Goal: Task Accomplishment & Management: Manage account settings

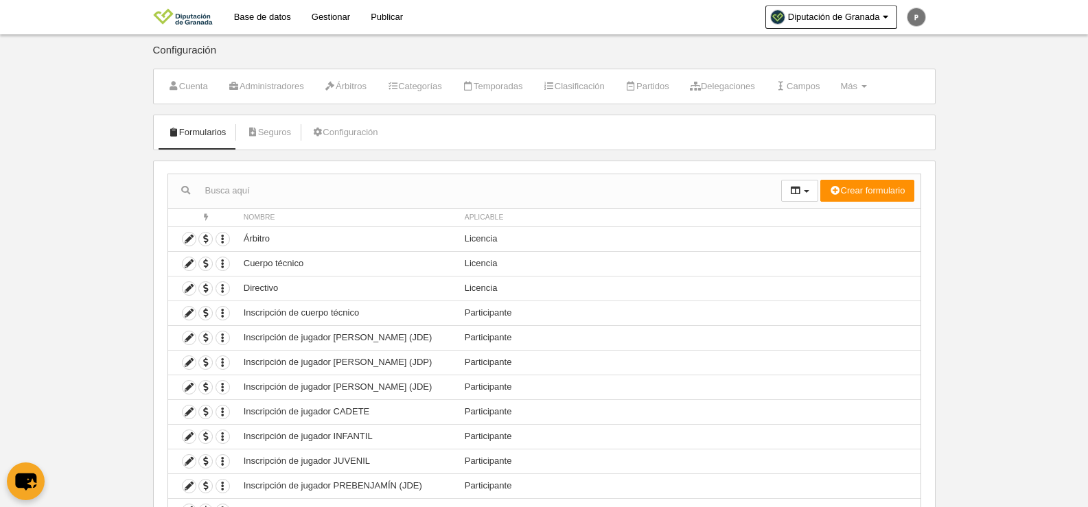
select select "100"
click at [264, 13] on link "Base de datos" at bounding box center [263, 17] width 78 height 34
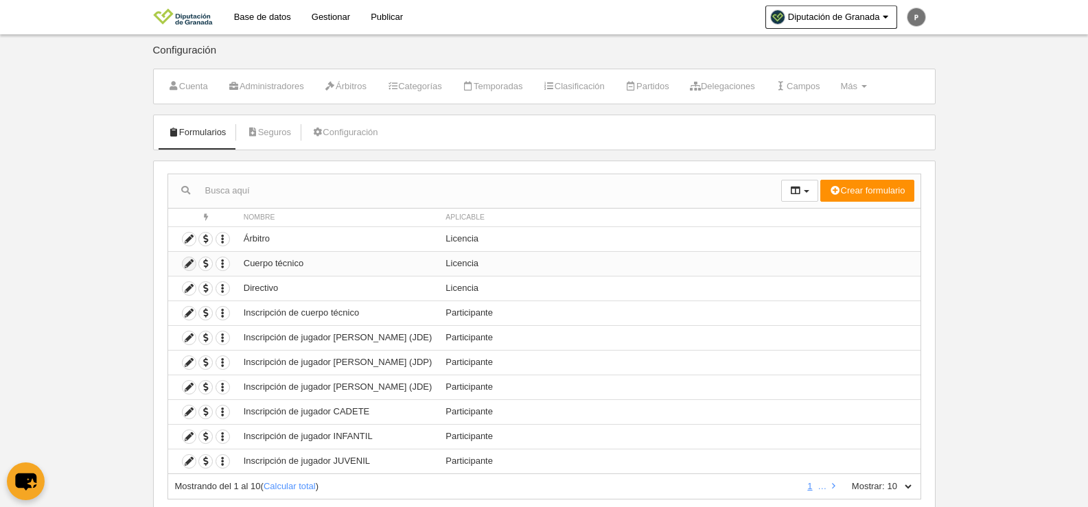
click at [188, 267] on icon at bounding box center [189, 263] width 13 height 13
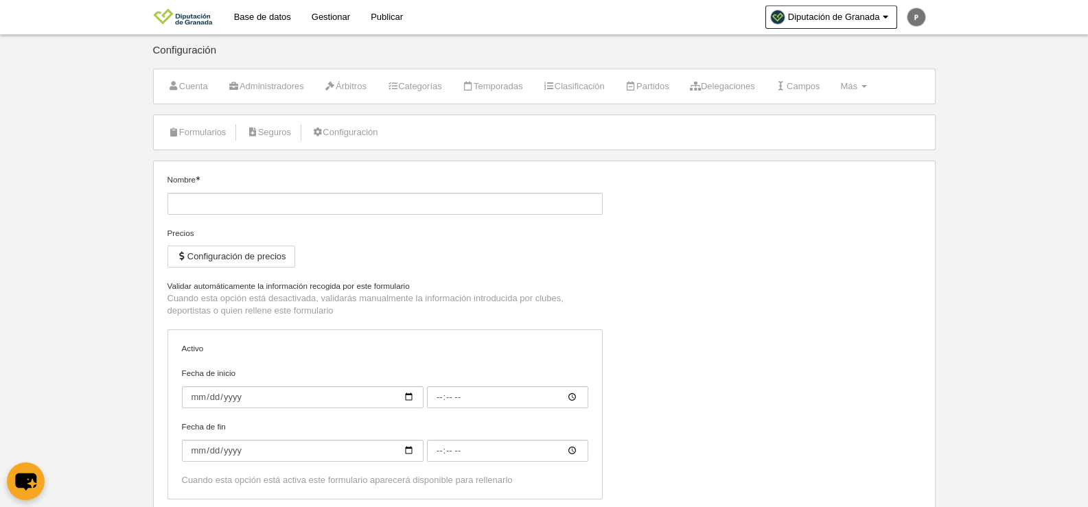
type input "Cuerpo técnico"
checkbox input "true"
select select "selected"
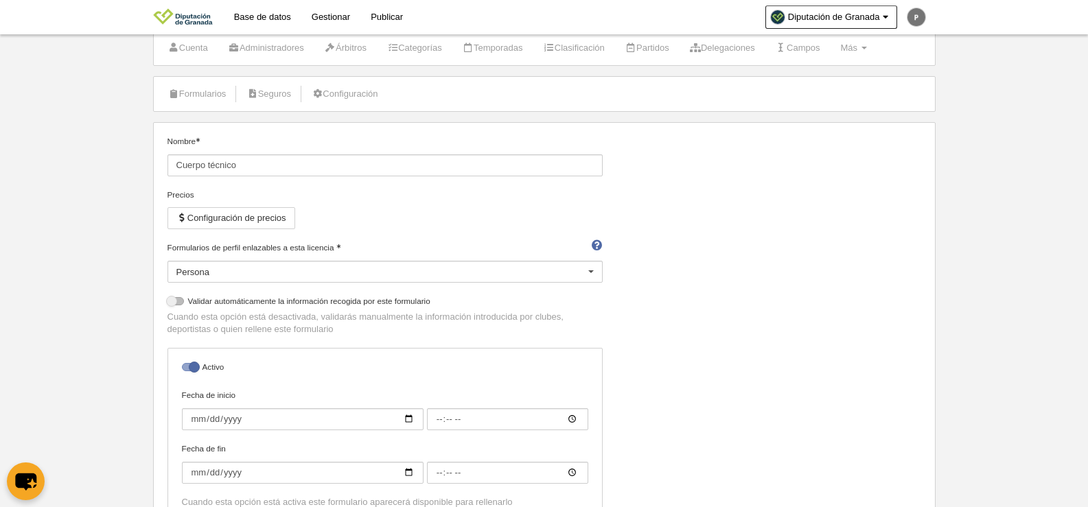
scroll to position [35, 0]
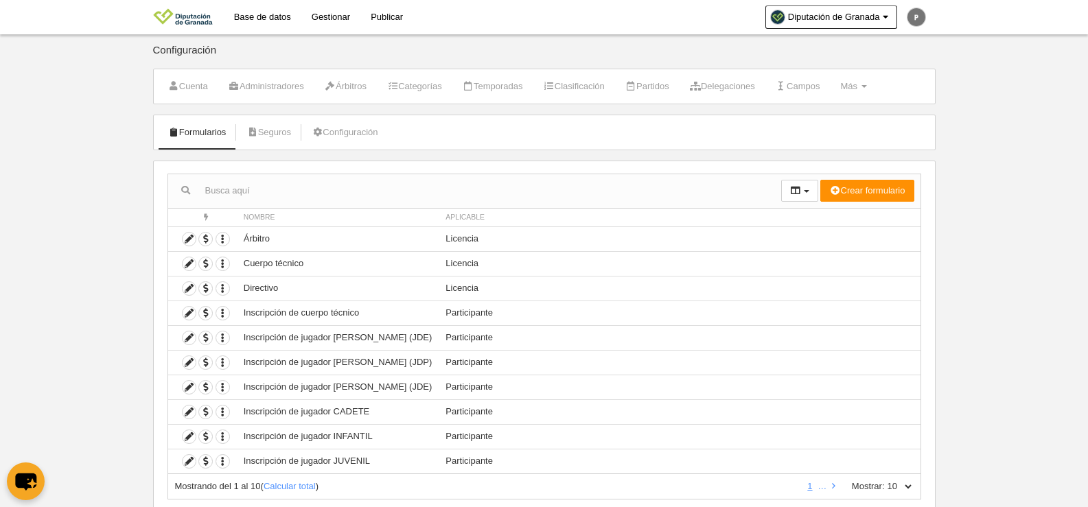
click at [251, 11] on link "Base de datos" at bounding box center [263, 17] width 78 height 34
click at [189, 265] on icon at bounding box center [189, 263] width 13 height 13
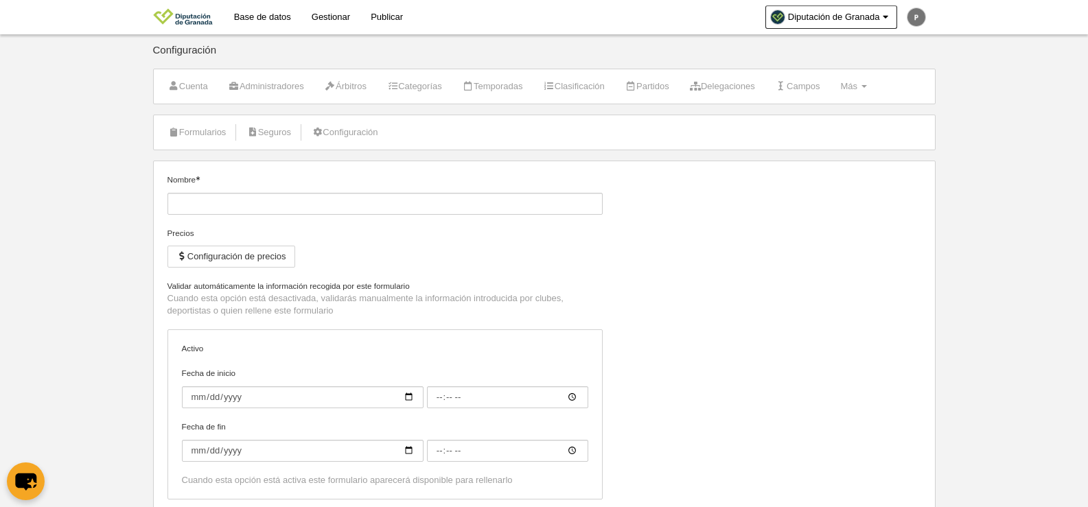
type input "Cuerpo técnico"
checkbox input "true"
select select "selected"
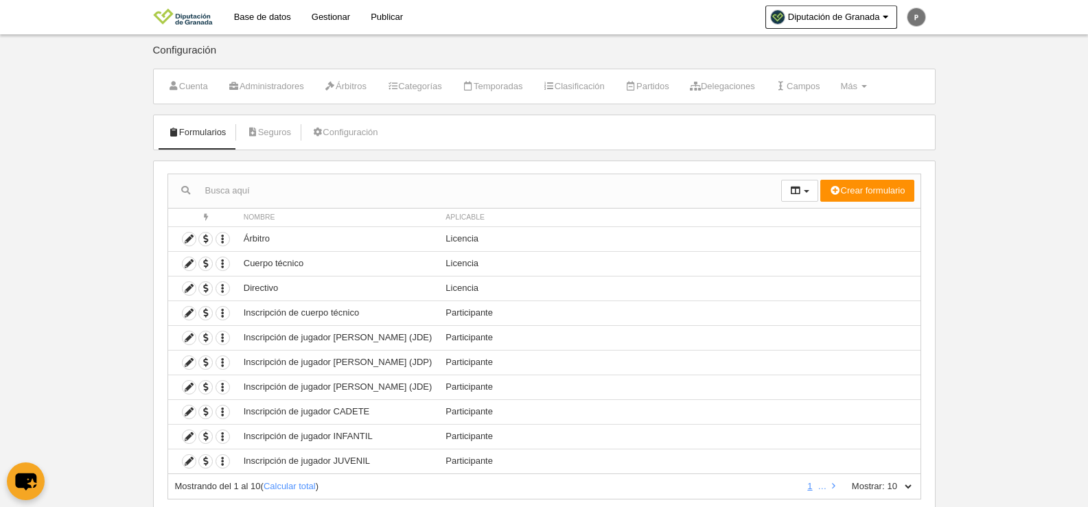
click at [886, 478] on div "Mostrando del 1 al 10 ( Calcular total ) 1 … Mostrar: 10 25 50 100 500" at bounding box center [545, 486] width 754 height 25
click at [902, 485] on select "10 25 50 100 500" at bounding box center [899, 487] width 29 height 12
select select "25"
click at [885, 481] on select "10 25 50 100 500" at bounding box center [899, 487] width 29 height 12
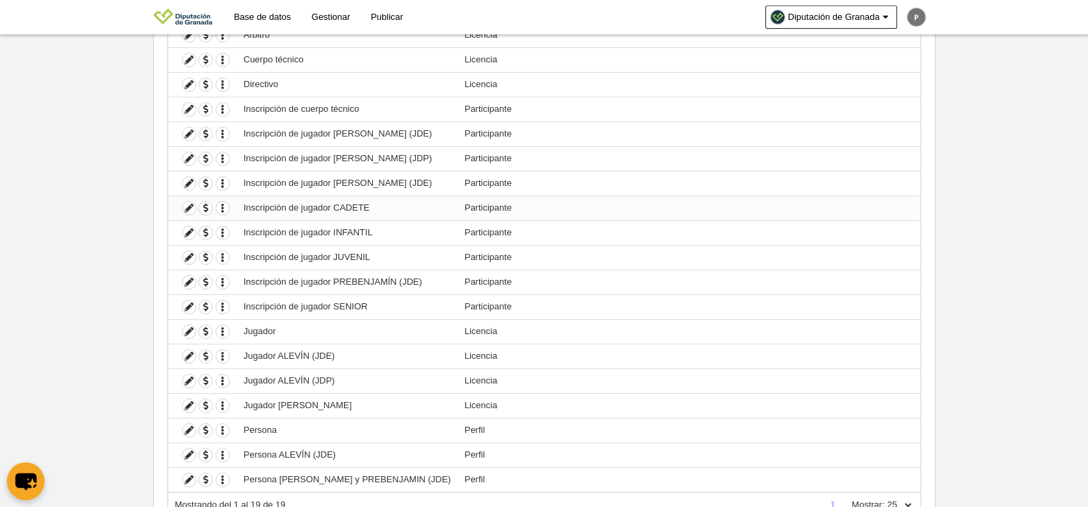
scroll to position [263, 0]
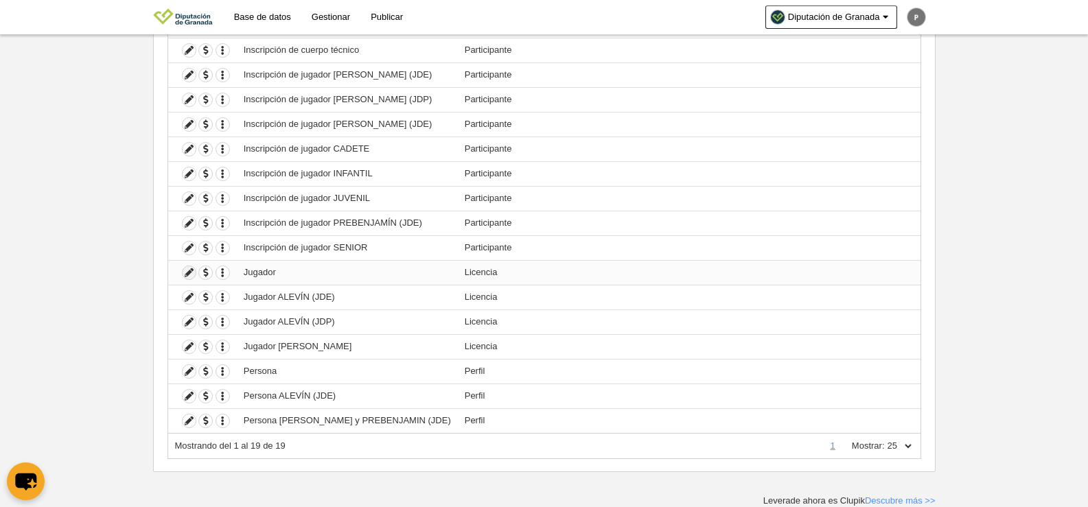
click at [185, 271] on icon at bounding box center [189, 272] width 13 height 13
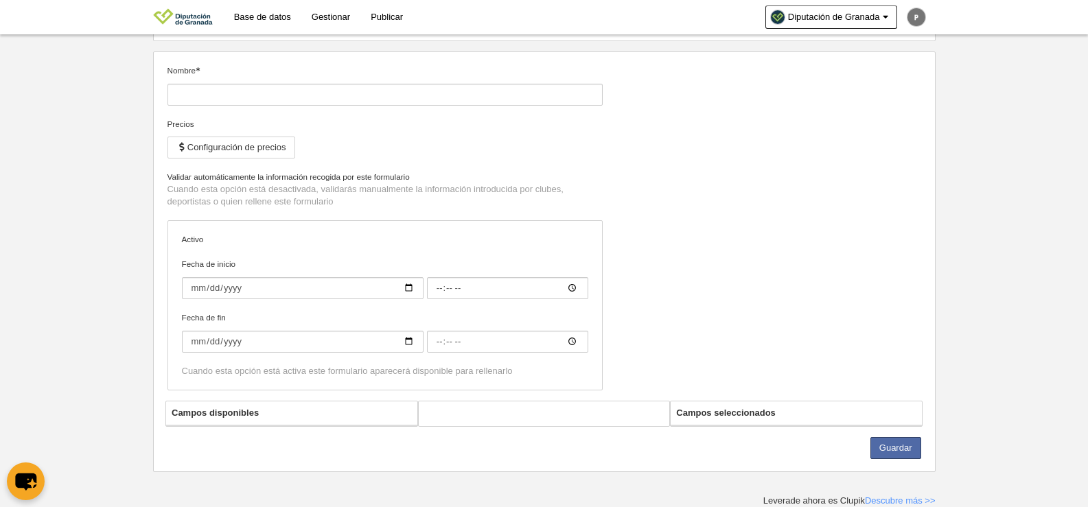
type input "Jugador"
checkbox input "true"
select select "selected"
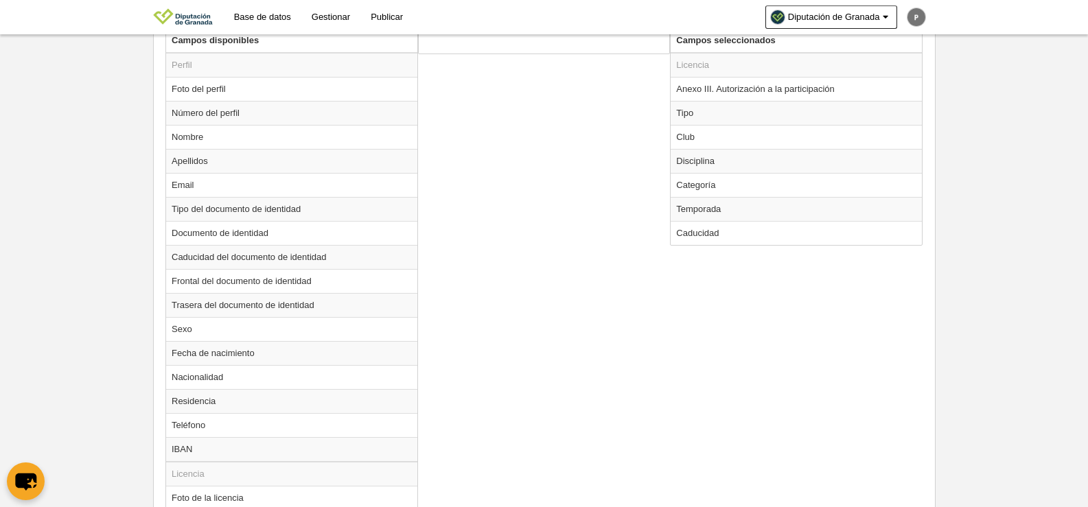
scroll to position [521, 0]
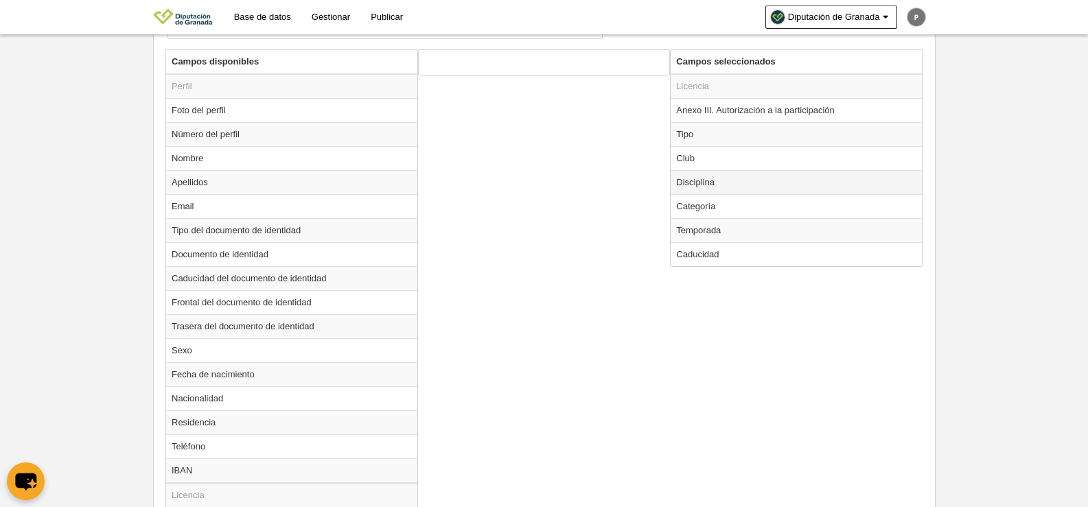
click at [705, 179] on td "Disciplina" at bounding box center [796, 182] width 251 height 24
radio input "true"
select select
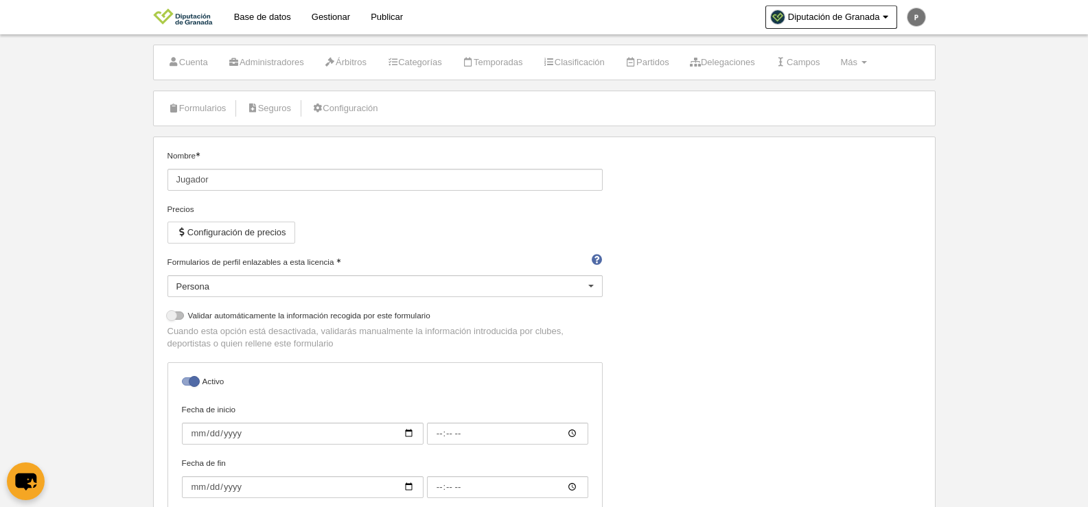
scroll to position [0, 0]
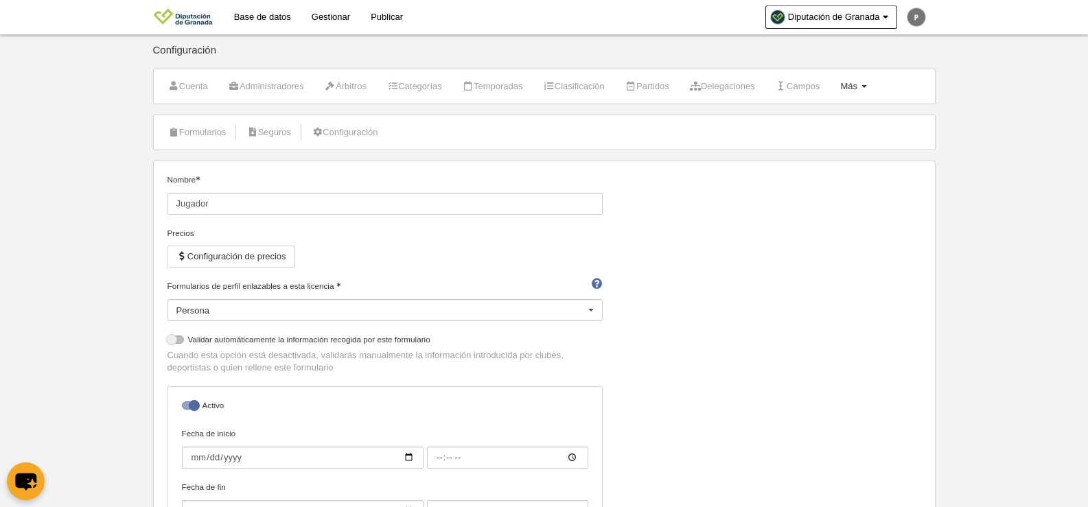
click at [874, 94] on link "Más Menú" at bounding box center [853, 86] width 41 height 21
click at [345, 130] on link "Configuración" at bounding box center [344, 132] width 81 height 21
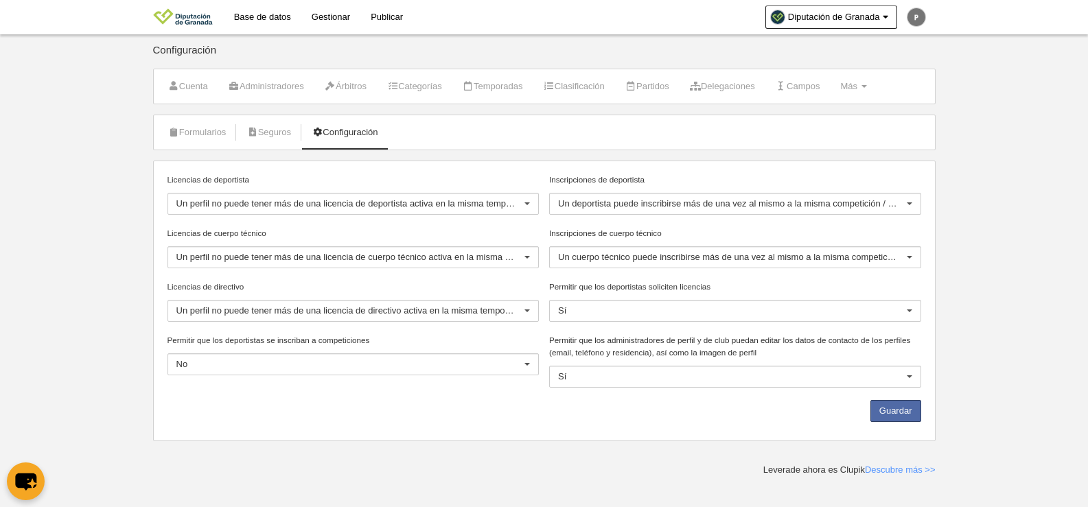
click at [393, 333] on div "Licencias de directivo Un perfil no puede tener más de una licencia de directiv…" at bounding box center [353, 308] width 382 height 54
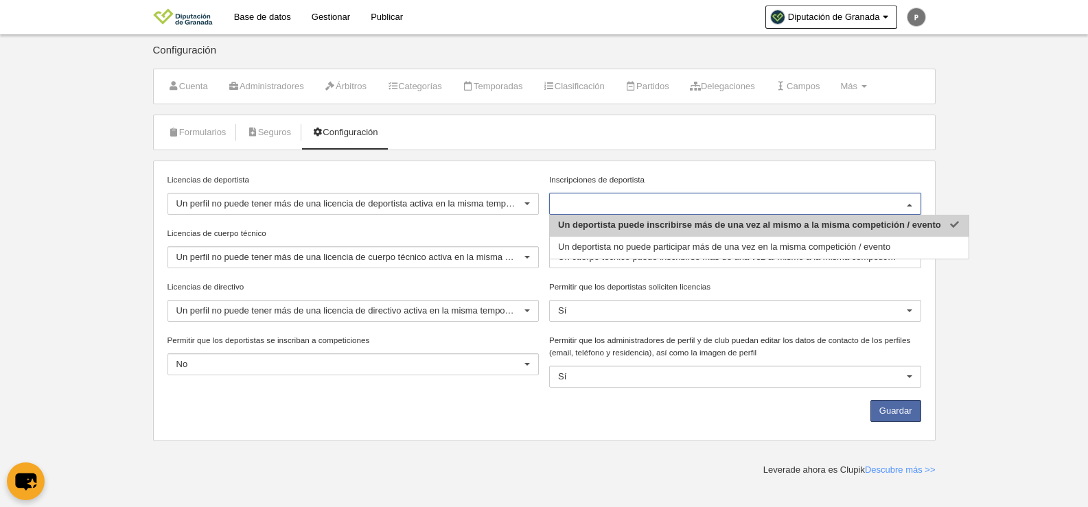
click at [717, 203] on input "Inscripciones de deportista" at bounding box center [728, 204] width 340 height 12
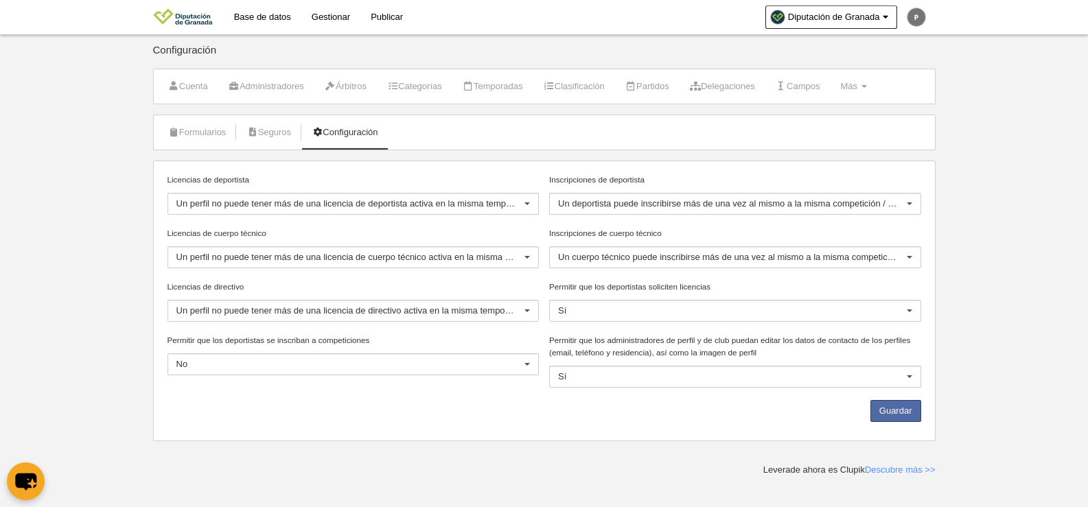
click at [794, 150] on div "Formularios Seguros Configuración" at bounding box center [544, 133] width 783 height 36
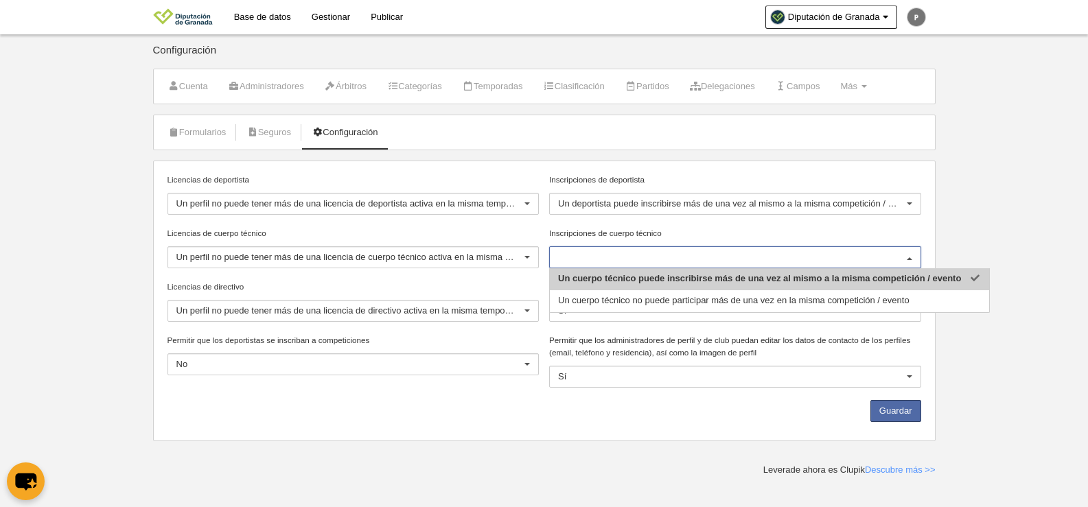
click at [748, 258] on input "Inscripciones de cuerpo técnico" at bounding box center [728, 257] width 340 height 12
click at [766, 187] on div "Inscripciones de deportista Un deportista puede inscribirse más de una vez al m…" at bounding box center [735, 194] width 372 height 41
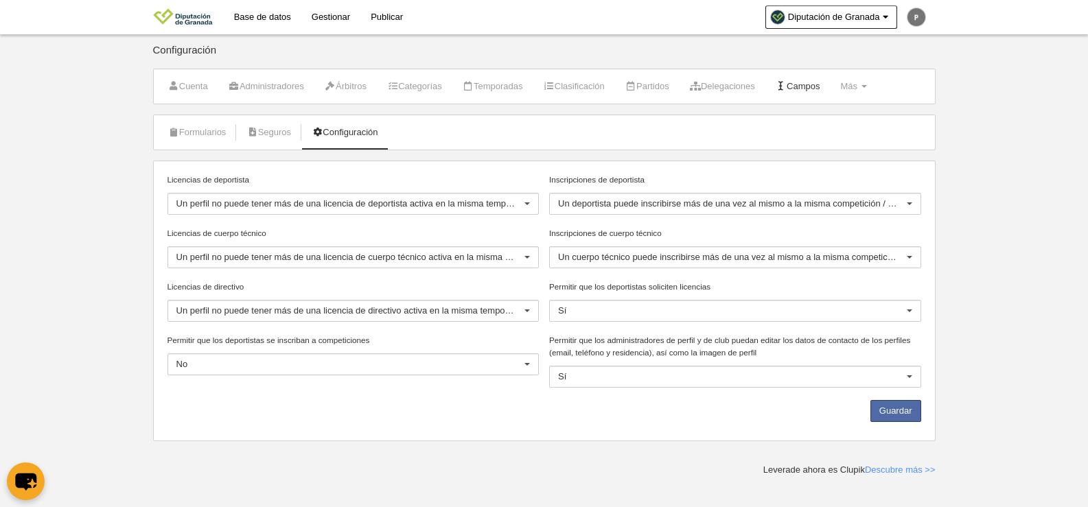
click at [824, 84] on link "Campos" at bounding box center [798, 86] width 60 height 21
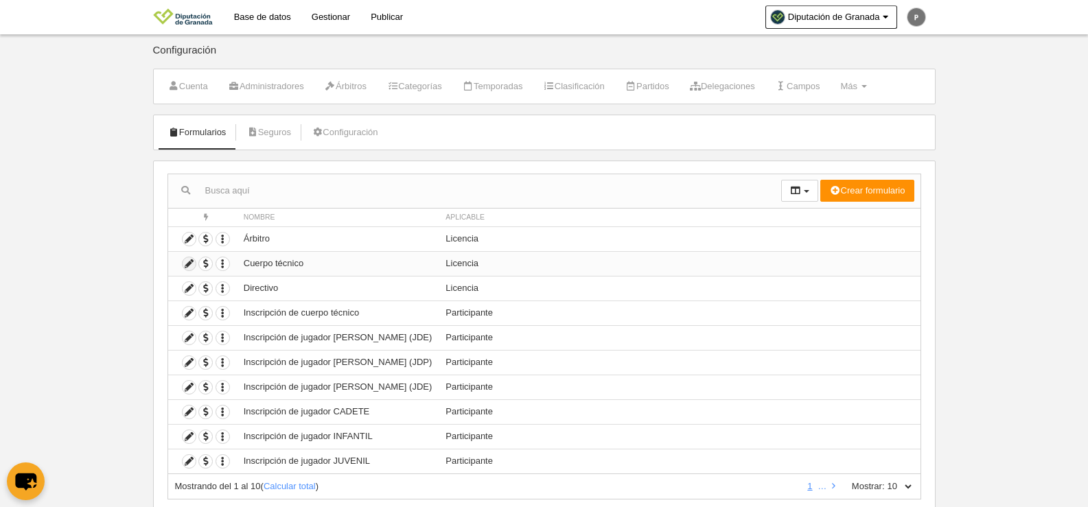
click at [189, 264] on icon at bounding box center [189, 263] width 13 height 13
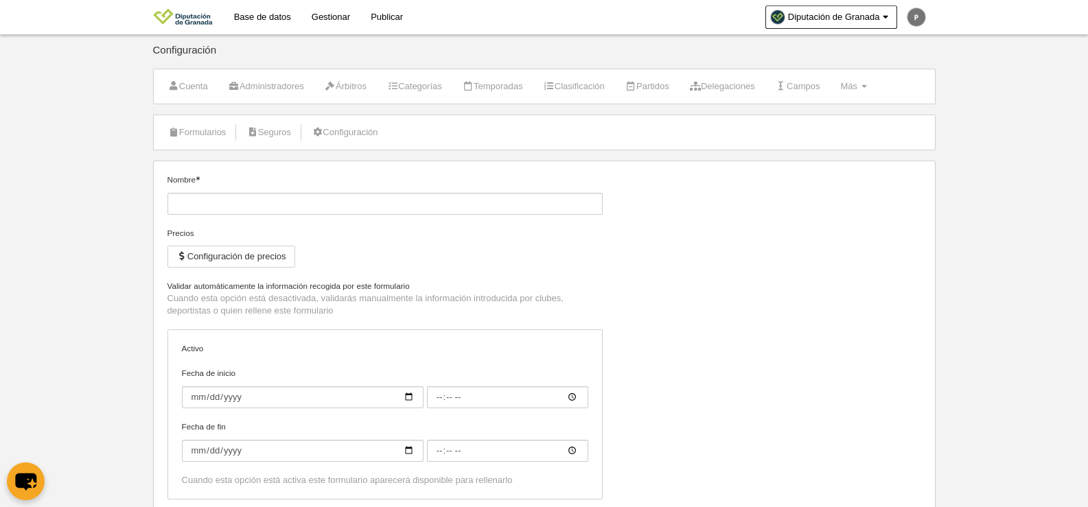
type input "Cuerpo técnico"
checkbox input "true"
select select "selected"
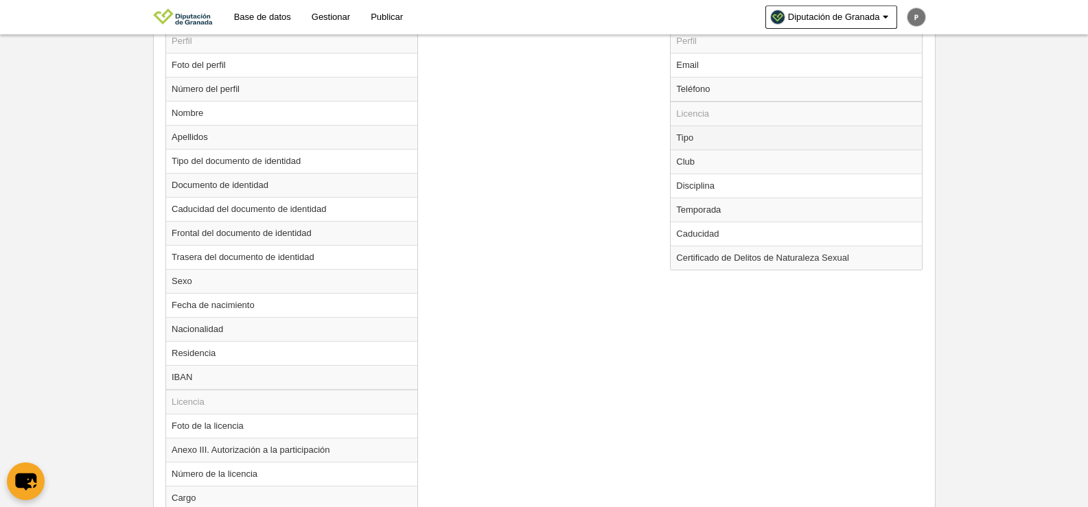
scroll to position [559, 0]
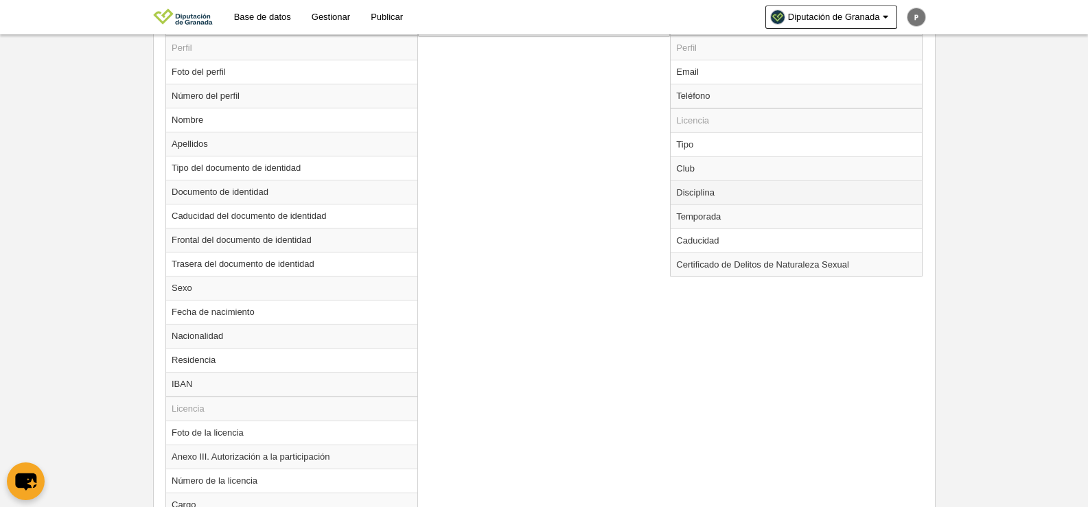
click at [702, 188] on td "Disciplina" at bounding box center [796, 193] width 251 height 24
radio input "true"
select select
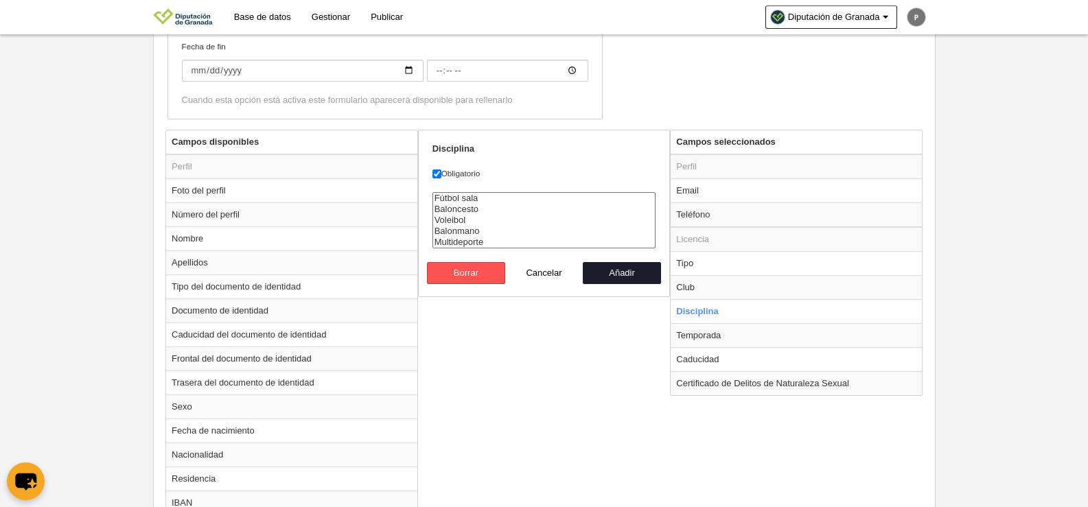
scroll to position [470, 0]
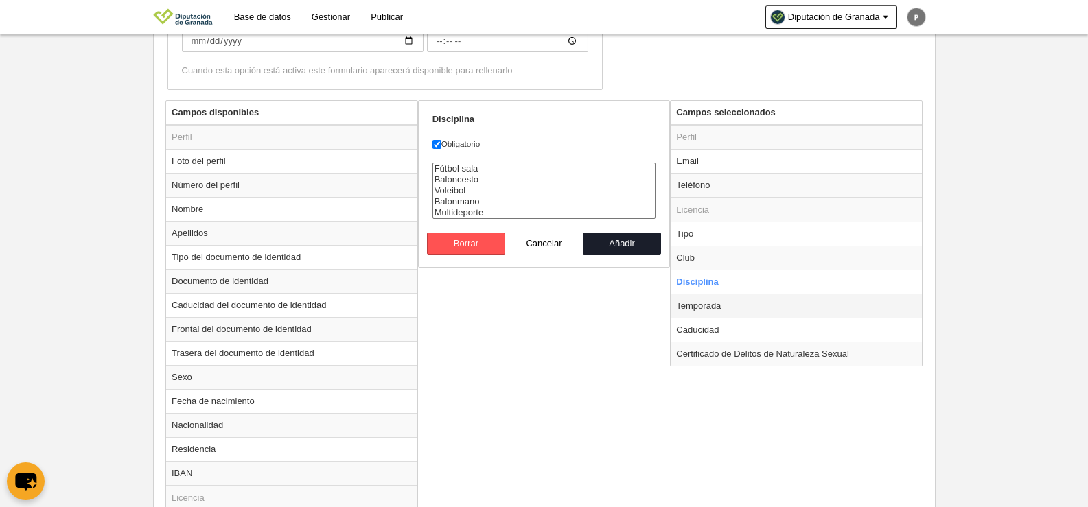
click at [700, 309] on td "Temporada" at bounding box center [796, 306] width 251 height 24
radio input "false"
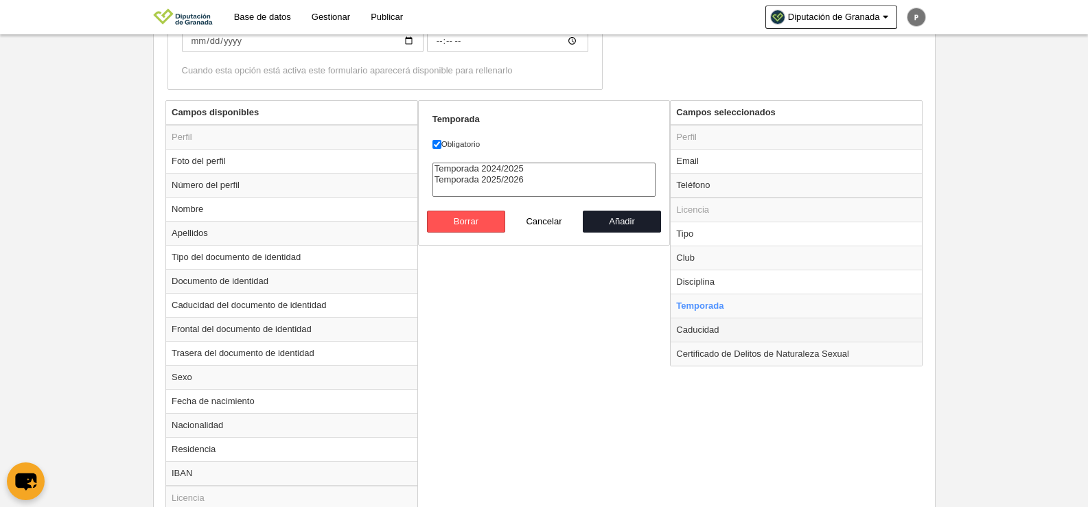
click at [722, 327] on td "Caducidad" at bounding box center [796, 330] width 251 height 24
radio input "false"
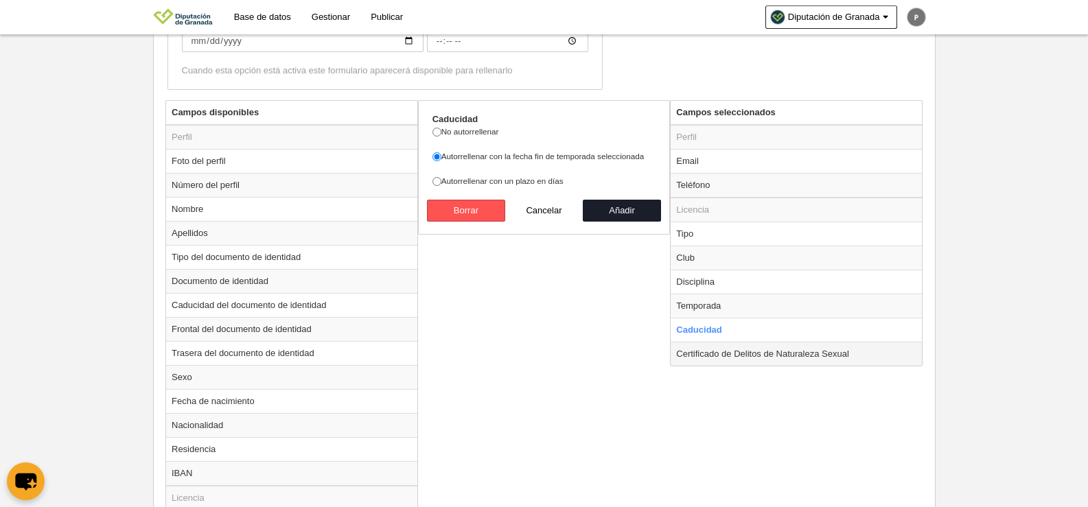
click at [722, 356] on td "Certificado de Delitos de Naturaleza Sexual" at bounding box center [796, 354] width 251 height 24
radio input "false"
radio input "true"
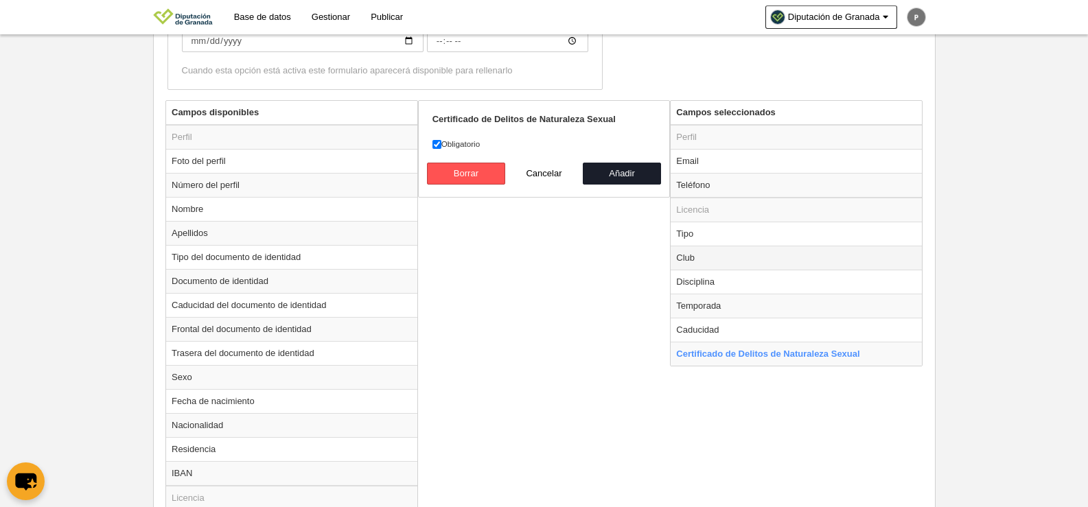
click at [706, 263] on td "Club" at bounding box center [796, 258] width 251 height 24
radio input "true"
select select
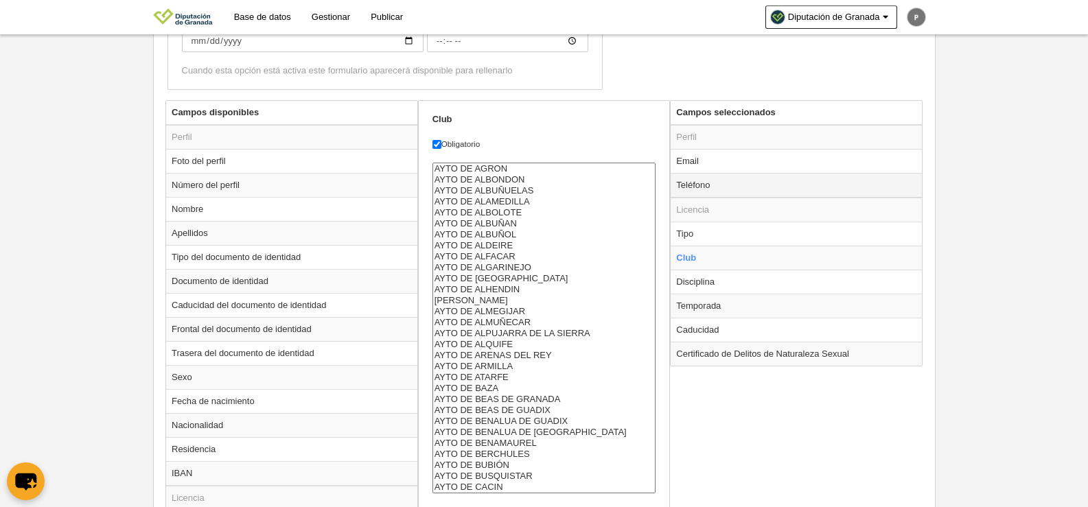
click at [706, 183] on td "Teléfono" at bounding box center [796, 185] width 251 height 25
radio input "true"
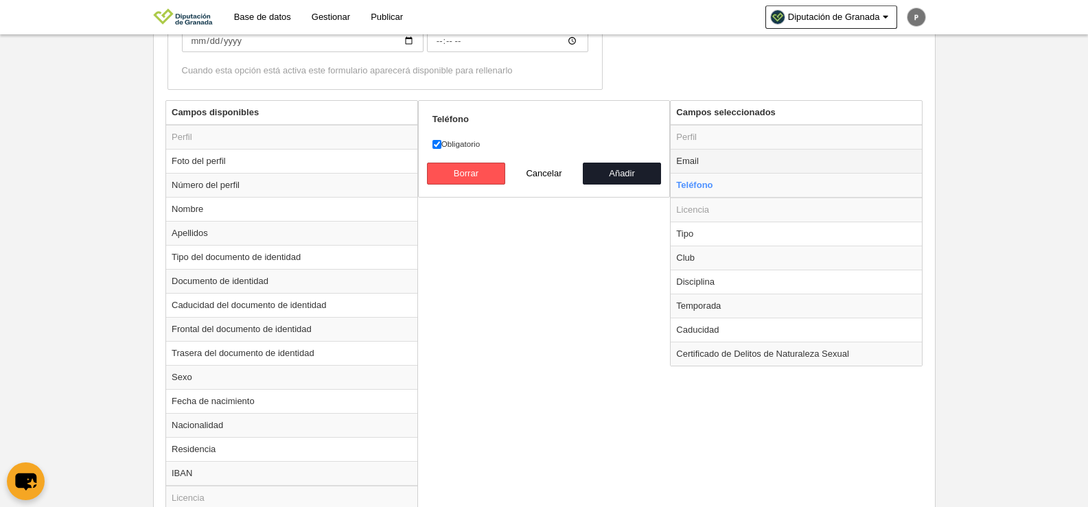
click at [704, 150] on td "Email" at bounding box center [796, 161] width 251 height 24
click at [709, 245] on td "Tipo" at bounding box center [796, 234] width 251 height 24
radio input "false"
radio input "true"
select select "staff"
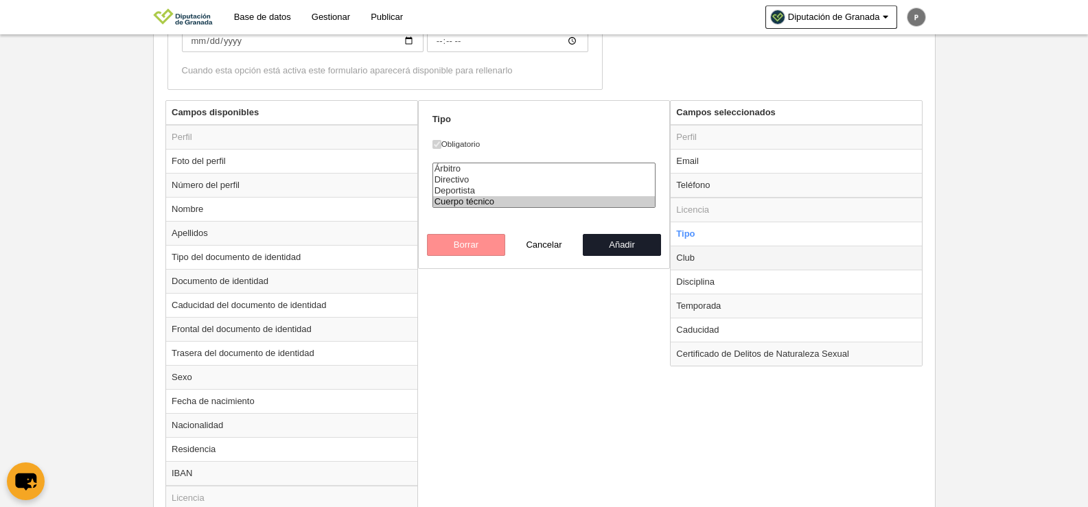
click at [706, 257] on td "Club" at bounding box center [796, 258] width 251 height 24
radio input "false"
radio input "true"
select select
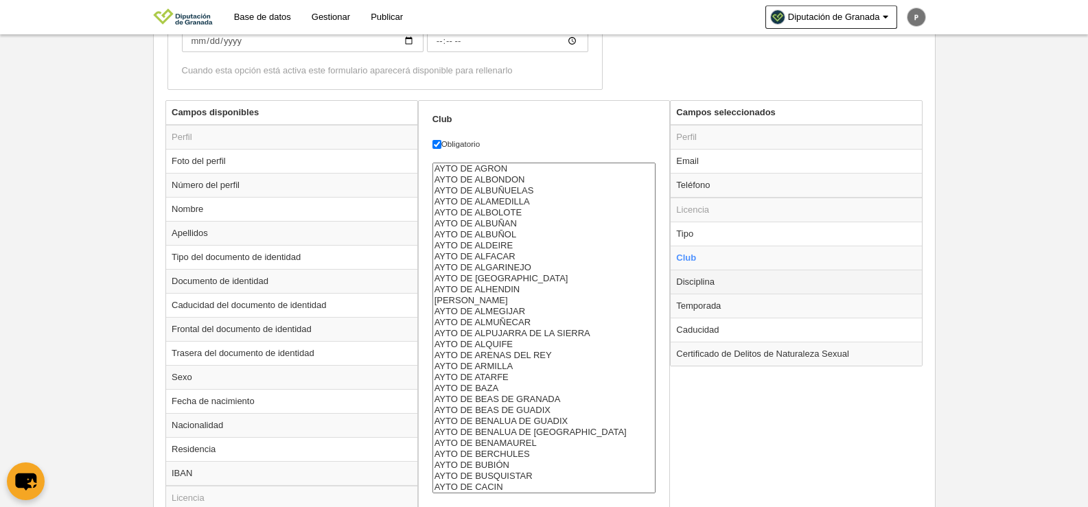
click at [717, 285] on td "Disciplina" at bounding box center [796, 282] width 251 height 24
radio input "false"
radio input "true"
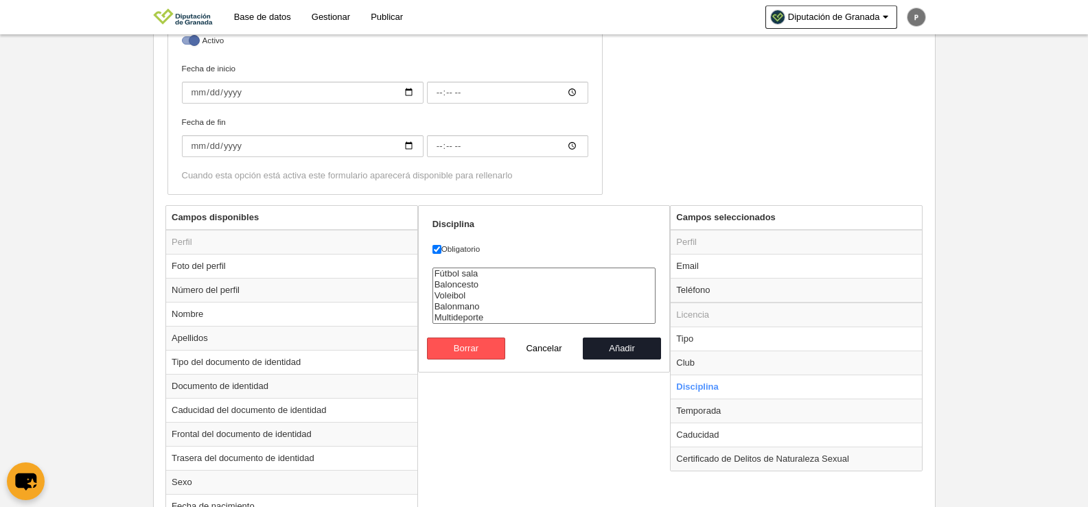
scroll to position [448, 0]
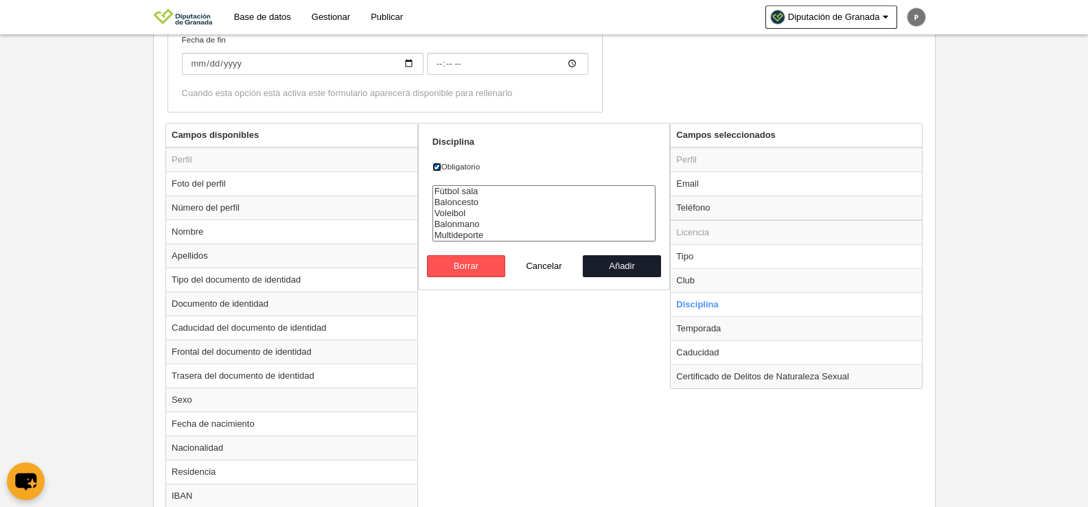
click at [439, 163] on input "Obligatorio" at bounding box center [436, 167] width 9 height 9
click at [439, 167] on input "Obligatorio" at bounding box center [436, 167] width 9 height 9
checkbox input "true"
click at [545, 268] on button "Cancelar" at bounding box center [544, 266] width 78 height 22
radio input "false"
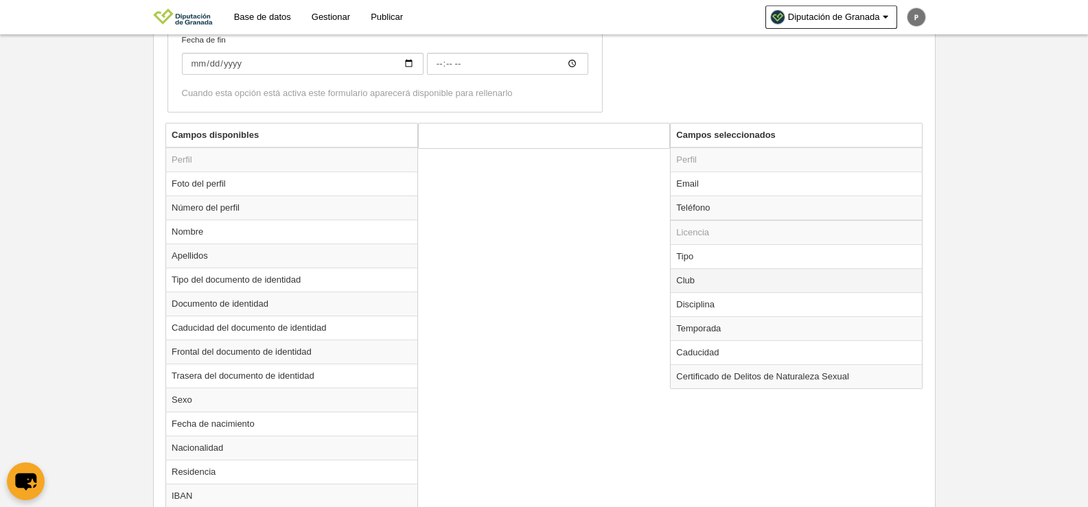
click at [714, 270] on td "Club" at bounding box center [796, 280] width 251 height 24
radio input "true"
select select
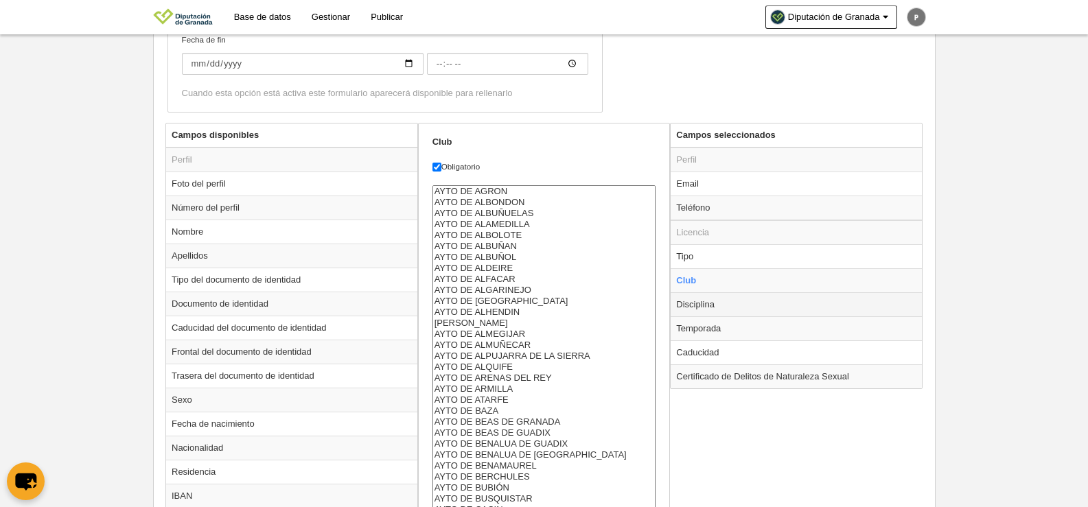
click at [702, 304] on td "Disciplina" at bounding box center [796, 304] width 251 height 24
radio input "false"
radio input "true"
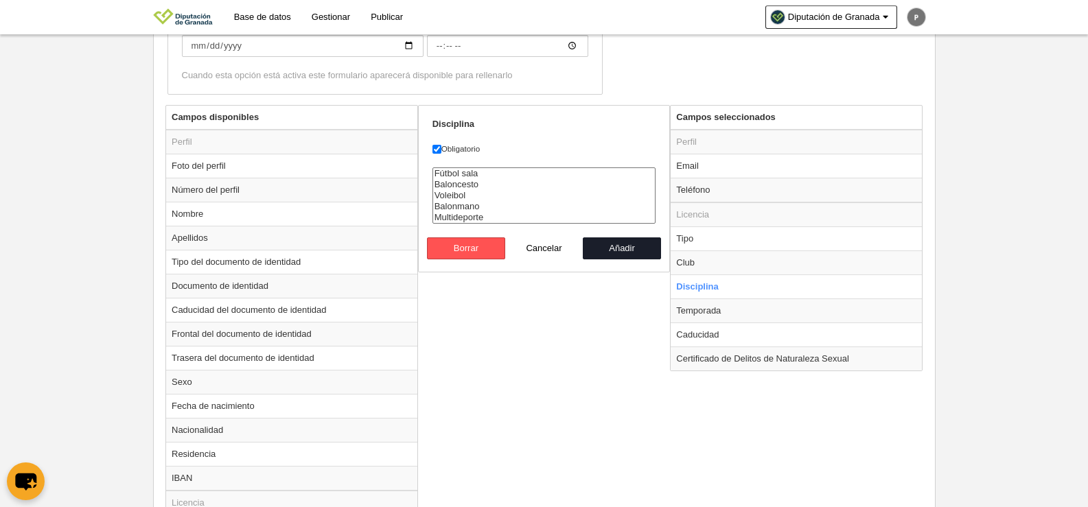
scroll to position [566, 0]
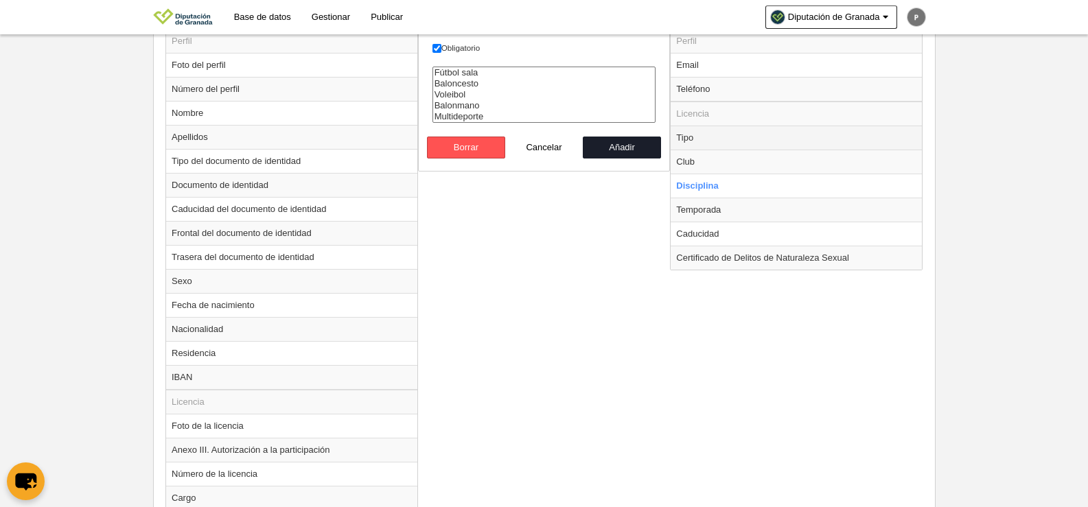
drag, startPoint x: 772, startPoint y: 183, endPoint x: 743, endPoint y: 142, distance: 50.3
click at [743, 142] on td "Tipo" at bounding box center [796, 138] width 251 height 24
radio input "true"
select select "staff"
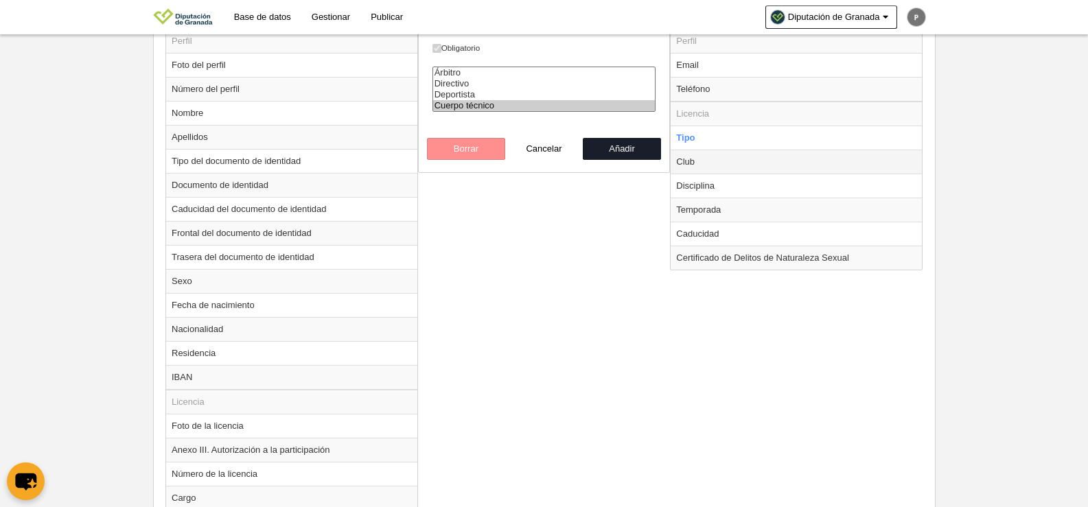
click at [706, 163] on td "Club" at bounding box center [796, 162] width 251 height 24
radio input "false"
radio input "true"
select select
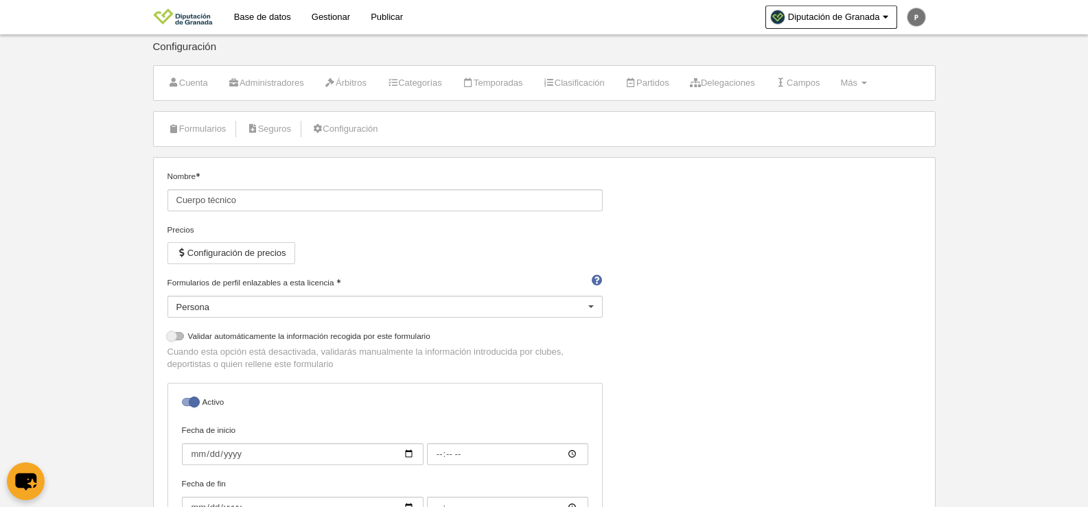
scroll to position [0, 0]
click at [874, 91] on link "Más Menú" at bounding box center [853, 86] width 41 height 21
click at [829, 120] on link "Formularios" at bounding box center [810, 120] width 128 height 22
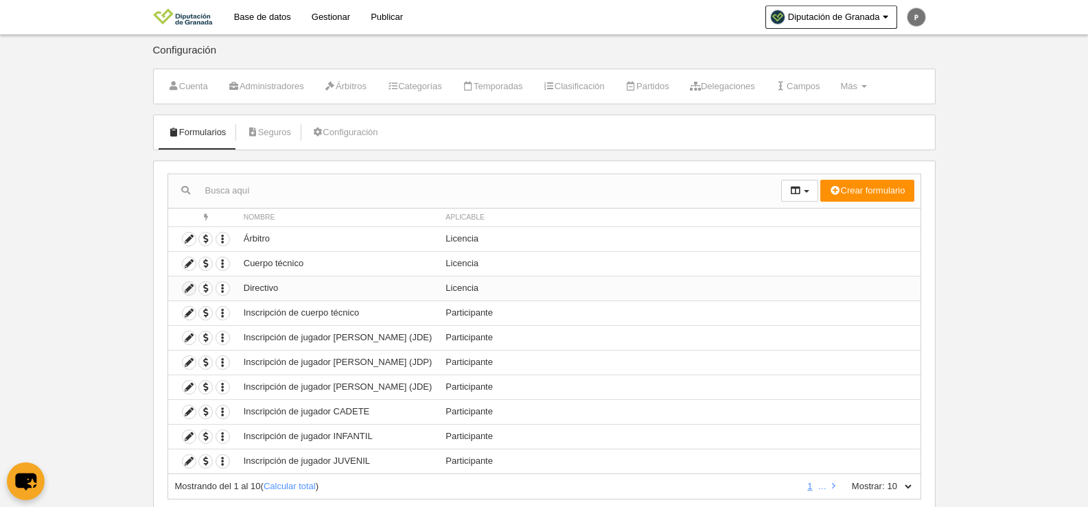
click at [188, 288] on icon at bounding box center [189, 288] width 13 height 13
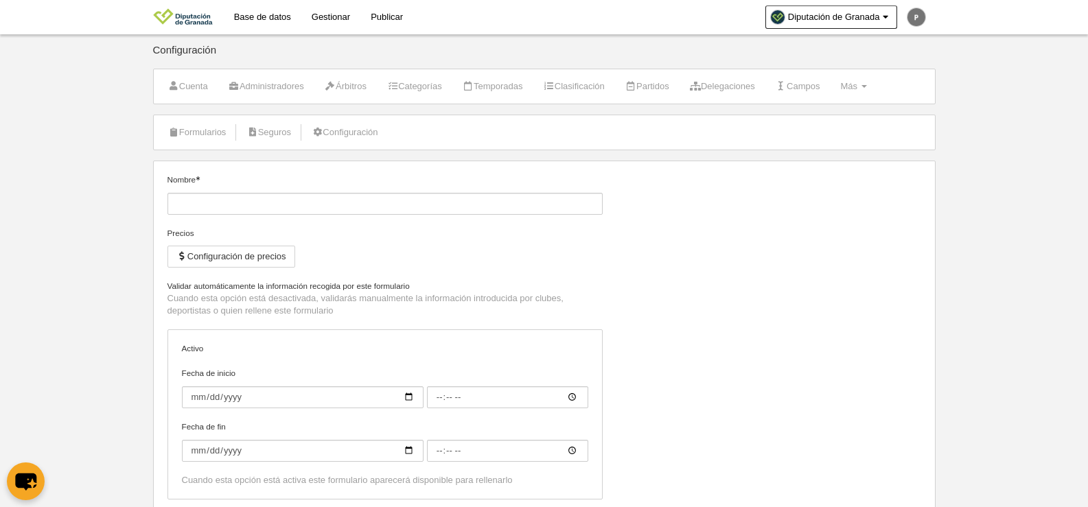
type input "Directivo"
checkbox input "true"
select select "selected"
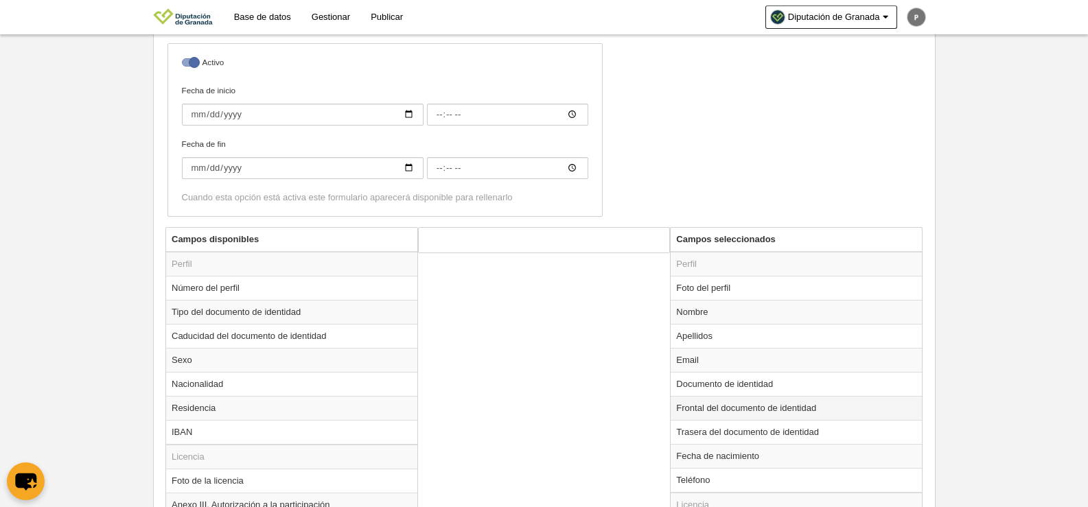
scroll to position [549, 0]
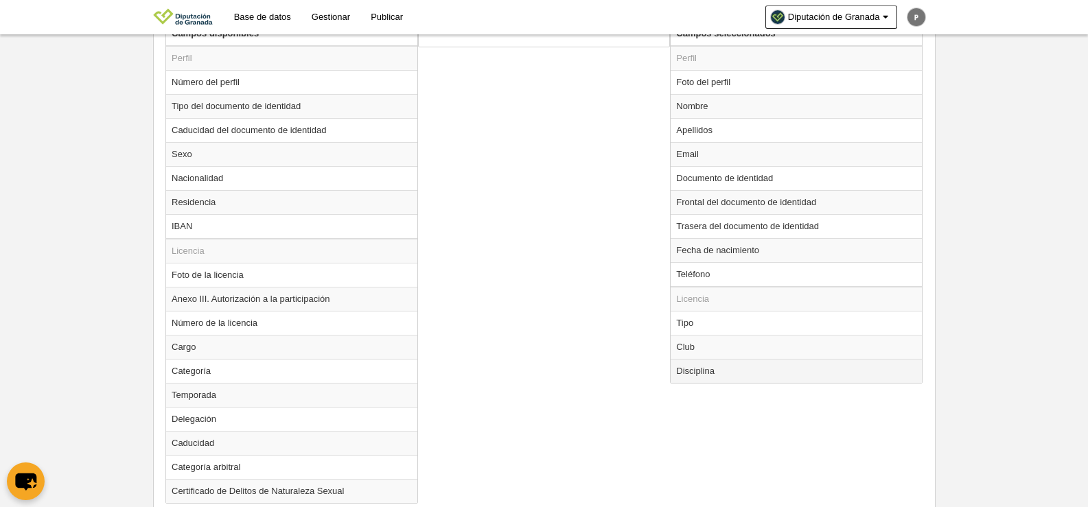
click at [726, 367] on td "Disciplina" at bounding box center [796, 371] width 251 height 24
radio input "true"
select select
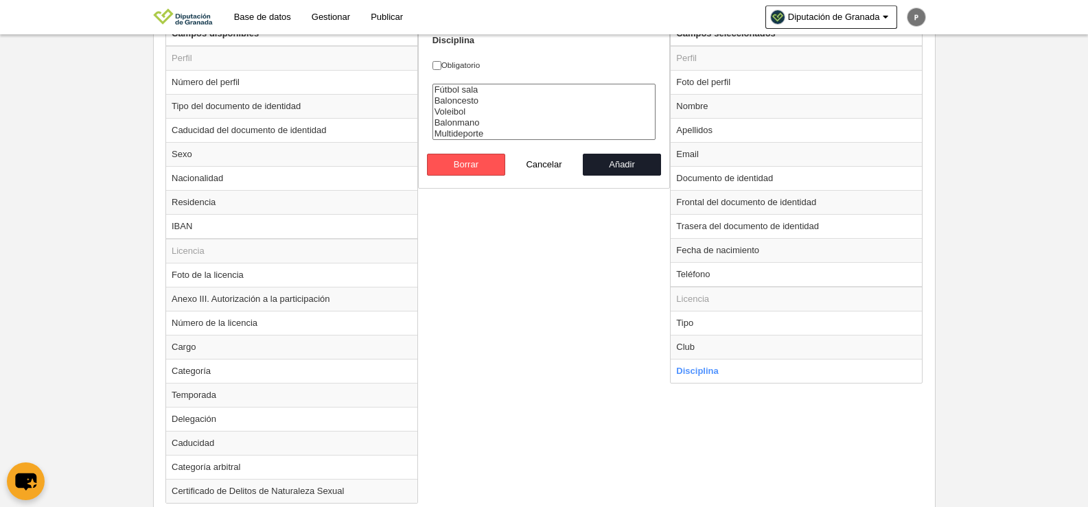
scroll to position [481, 0]
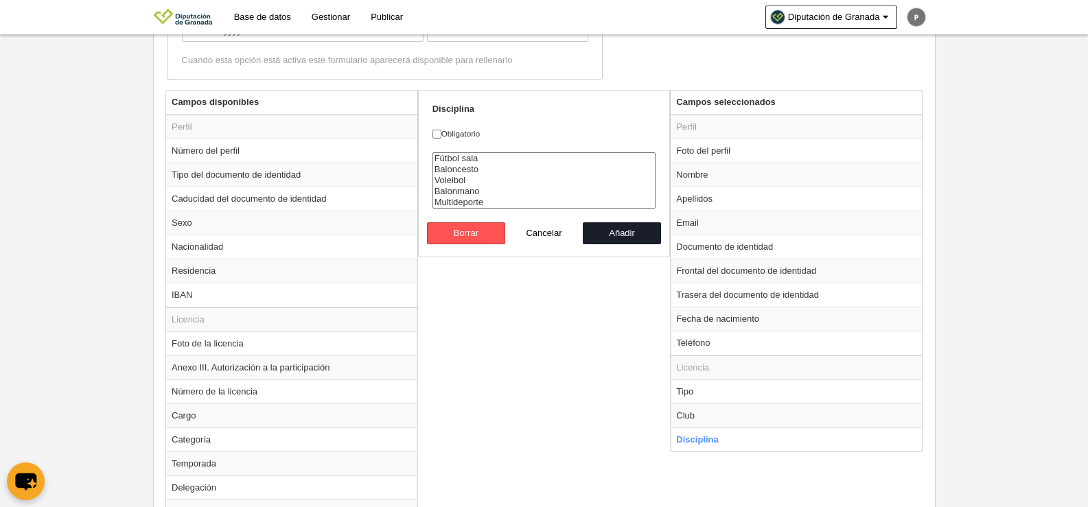
click at [500, 376] on div "Campos disponibles Perfil Número del perfil Tipo del documento de identidad Cad…" at bounding box center [544, 336] width 764 height 493
click at [584, 117] on form "Disciplina Obligatorio Fútbol sala Baloncesto Voleibol Balonmano Multideporte B…" at bounding box center [544, 173] width 224 height 141
click at [511, 431] on div "Campos disponibles Perfil Número del perfil Tipo del documento de identidad Cad…" at bounding box center [544, 336] width 764 height 493
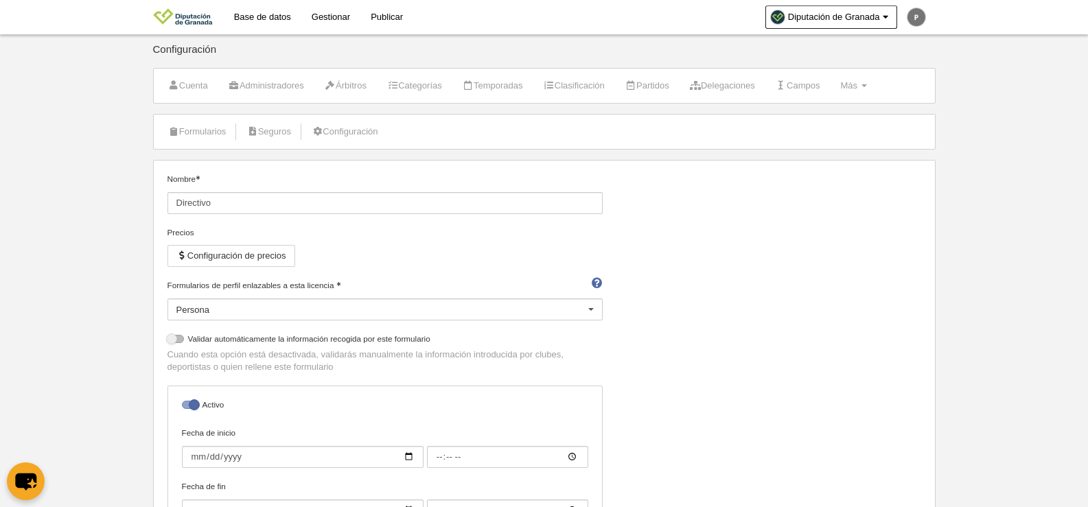
scroll to position [0, 0]
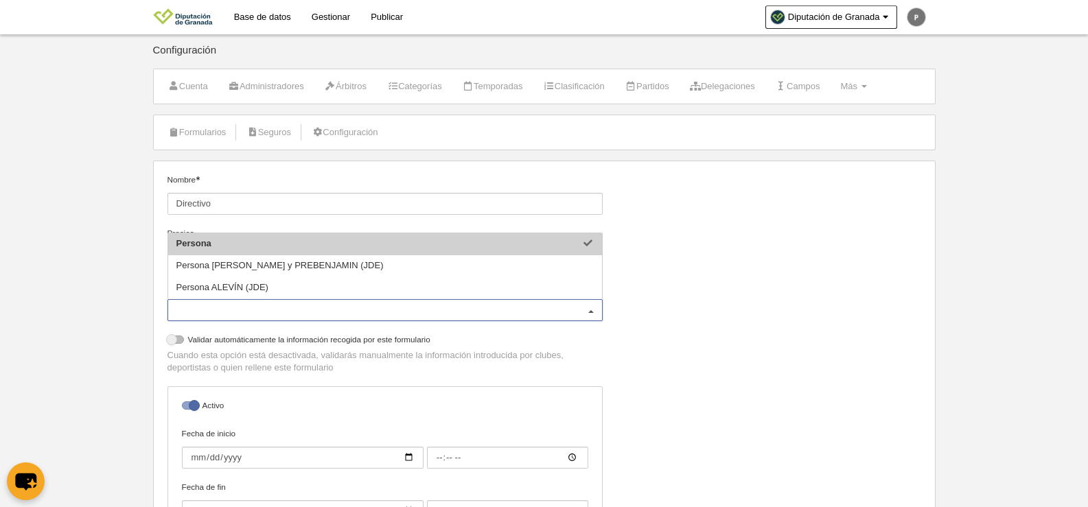
click at [312, 303] on div "Persona" at bounding box center [385, 310] width 435 height 22
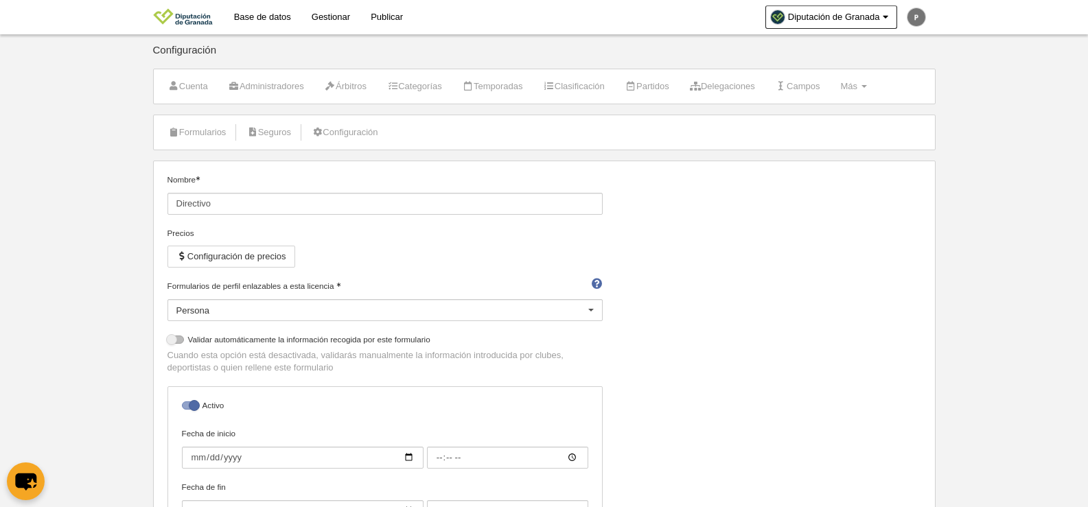
click at [846, 284] on div "Nombre Directivo Precios Configuración de precios Formularios de perfil enlazab…" at bounding box center [544, 372] width 764 height 397
click at [874, 73] on li "Más Menú Formularios Cargos Reglas de numeración Agenda" at bounding box center [853, 86] width 41 height 34
click at [857, 90] on span "Más" at bounding box center [848, 86] width 17 height 10
click at [823, 115] on link "Formularios" at bounding box center [810, 120] width 128 height 22
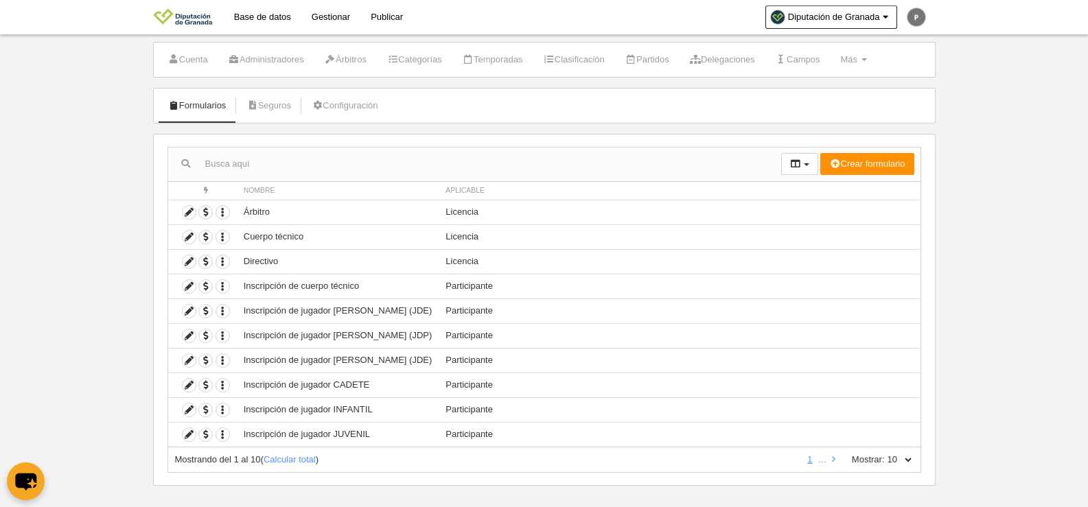
scroll to position [41, 0]
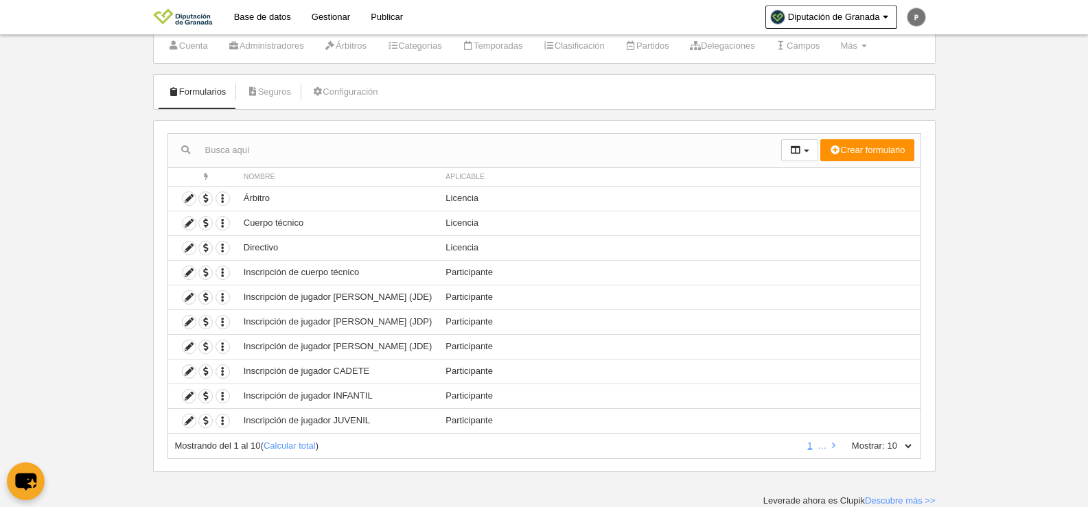
click at [906, 444] on select "10 25 50 100 500" at bounding box center [899, 446] width 29 height 12
select select "500"
click at [885, 440] on select "10 25 50 100 500" at bounding box center [899, 446] width 29 height 12
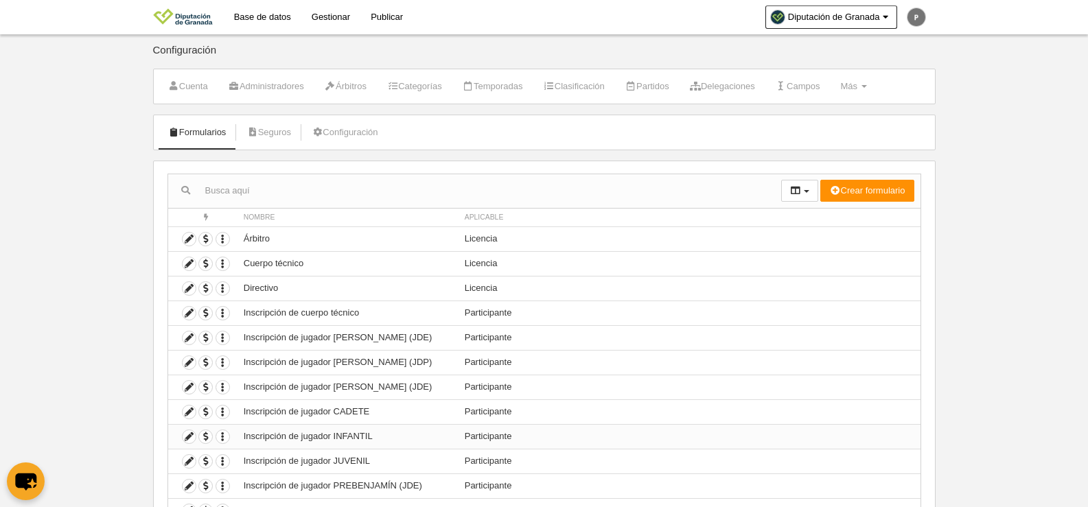
scroll to position [263, 0]
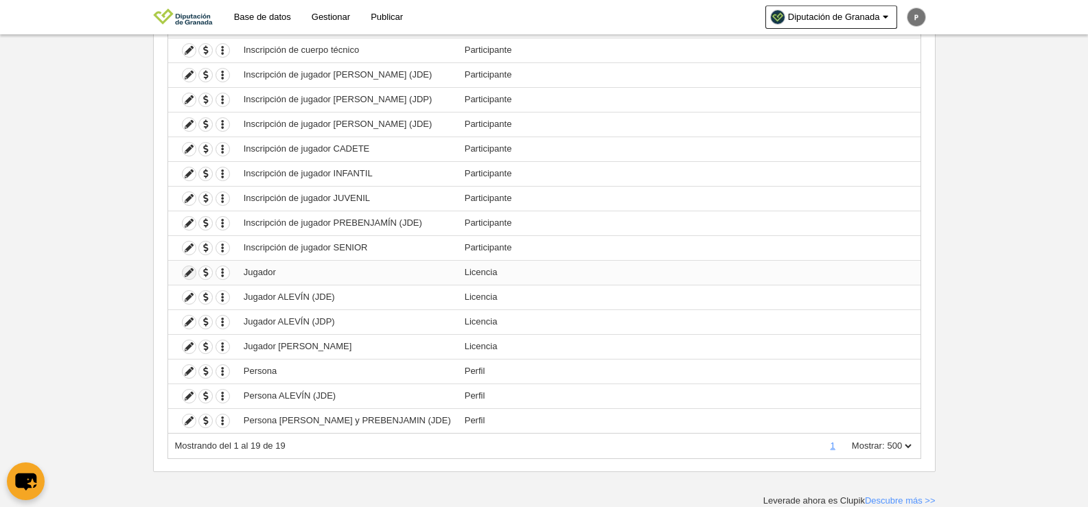
click at [191, 271] on icon at bounding box center [189, 272] width 13 height 13
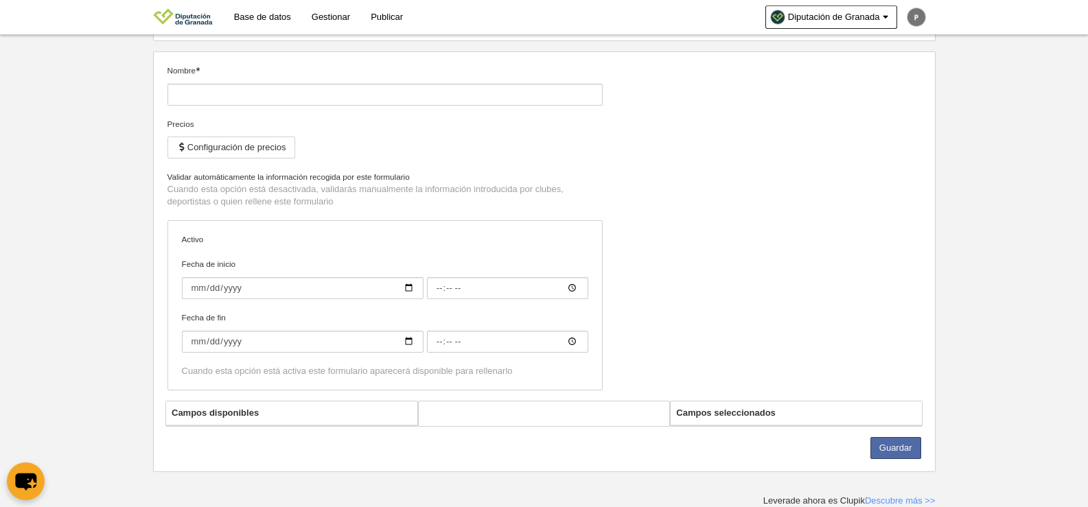
type input "Jugador"
checkbox input "true"
select select "selected"
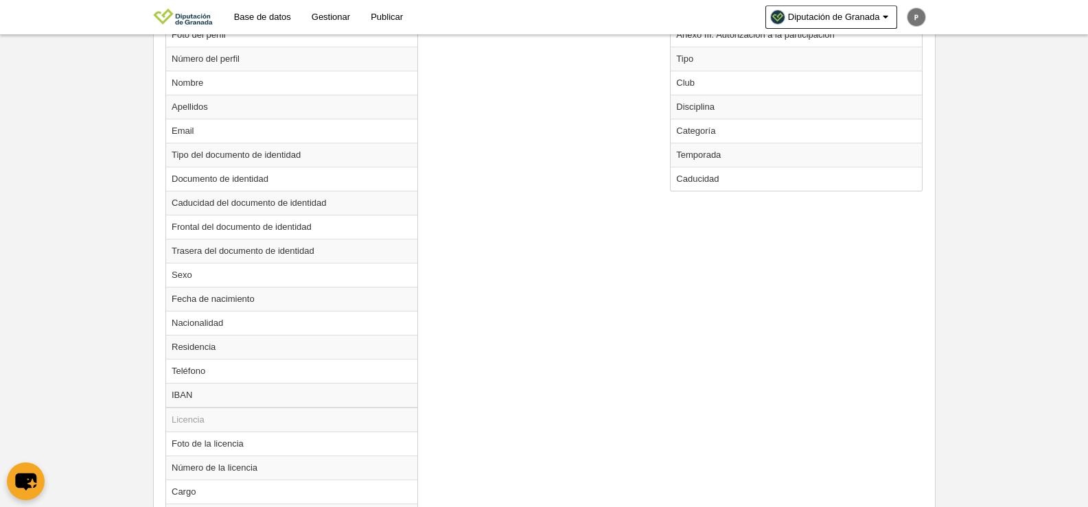
scroll to position [472, 0]
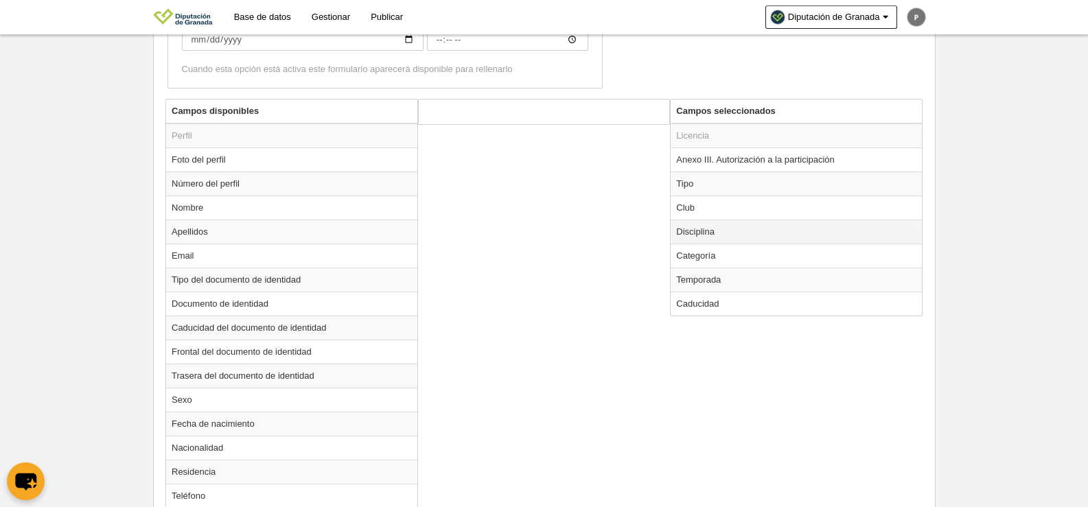
click at [739, 229] on td "Disciplina" at bounding box center [796, 232] width 251 height 24
radio input "true"
select select
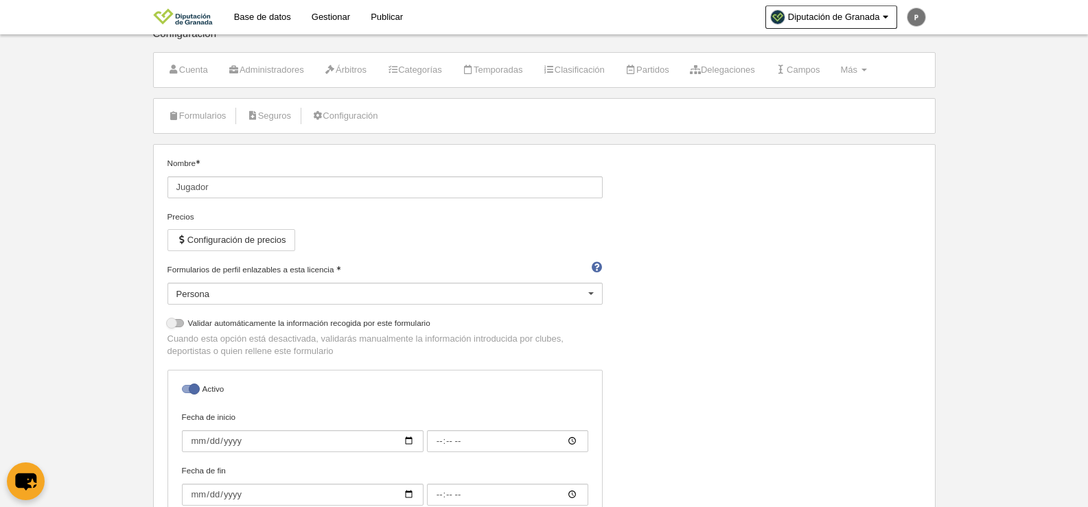
scroll to position [8, 0]
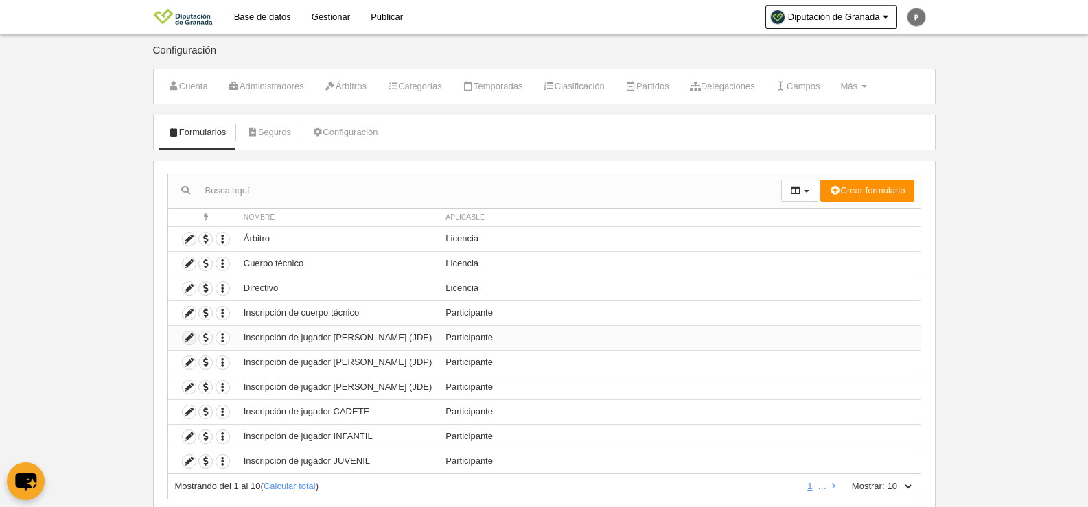
click at [194, 337] on icon at bounding box center [189, 338] width 13 height 13
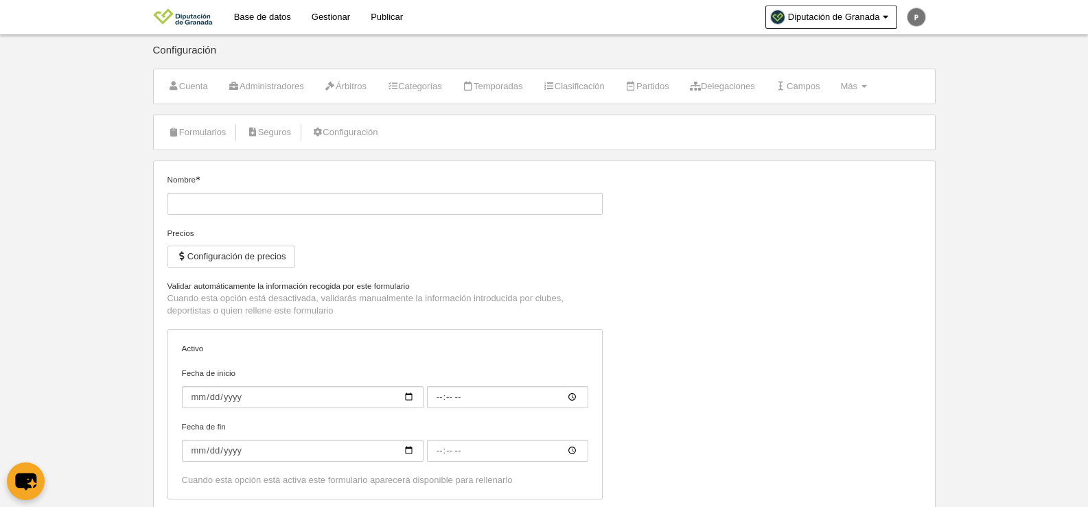
type input "Inscripción de jugador [PERSON_NAME] (JDE)"
checkbox input "true"
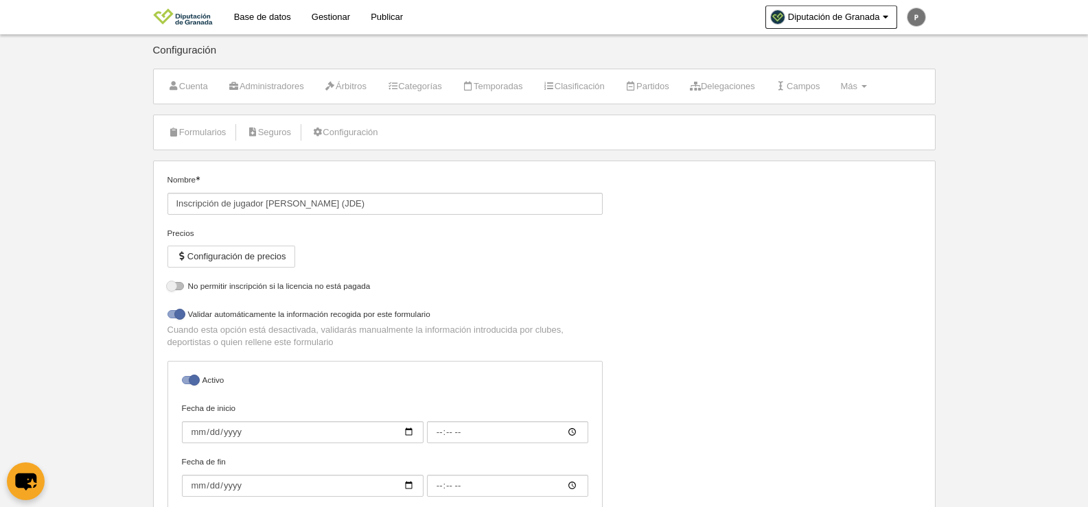
select select "selected"
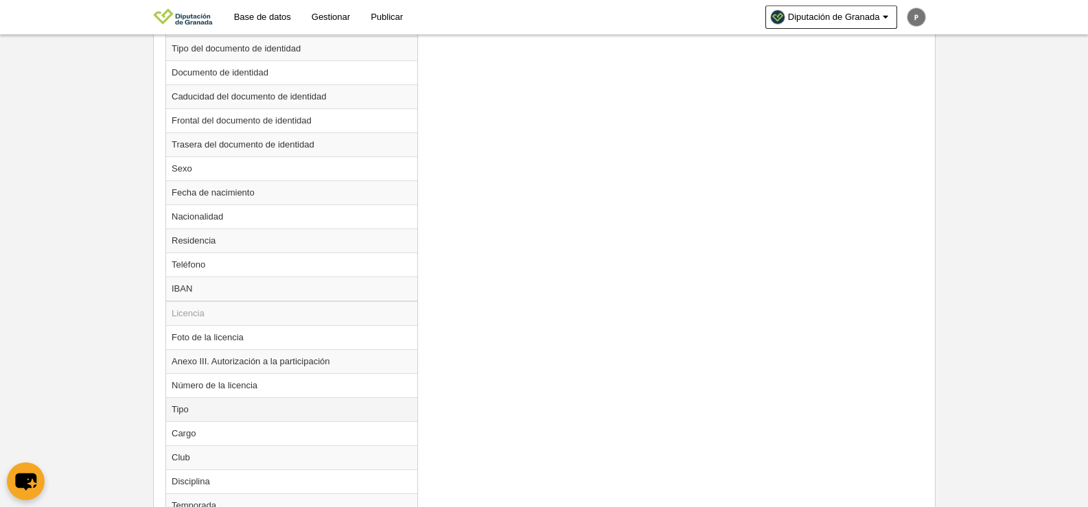
scroll to position [755, 0]
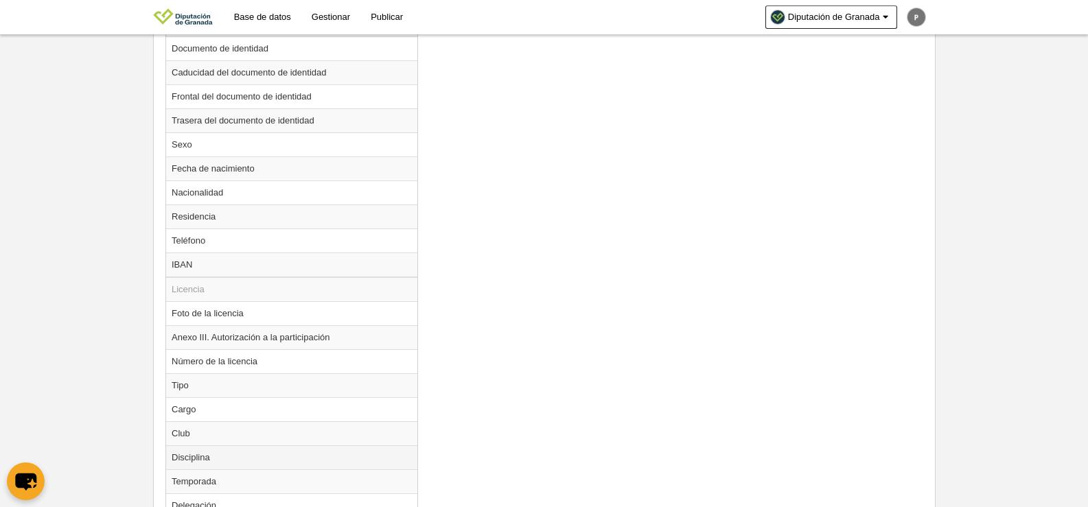
click at [227, 461] on td "Disciplina" at bounding box center [291, 458] width 251 height 24
radio input "true"
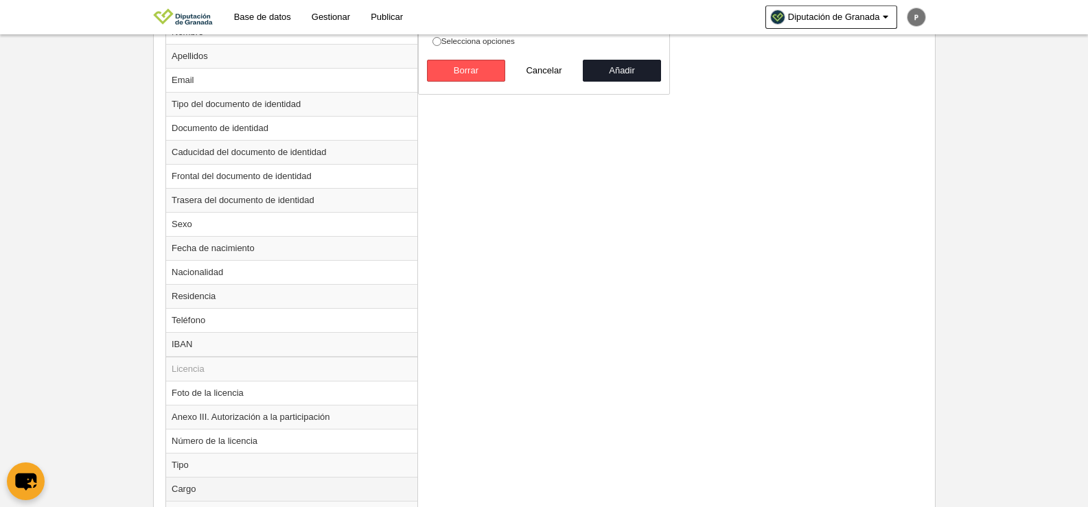
scroll to position [549, 0]
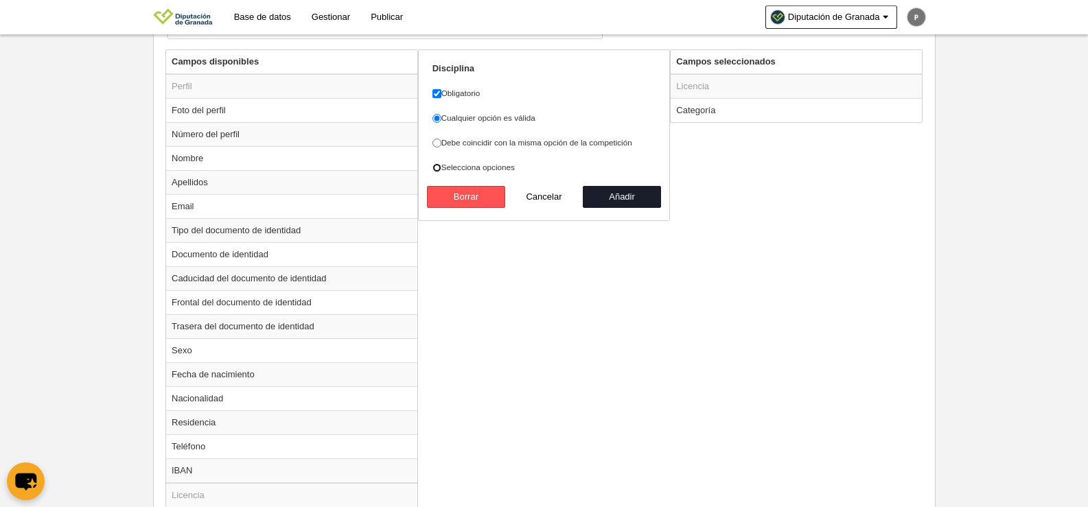
click at [437, 170] on input "Selecciona opciones" at bounding box center [436, 167] width 9 height 9
radio input "true"
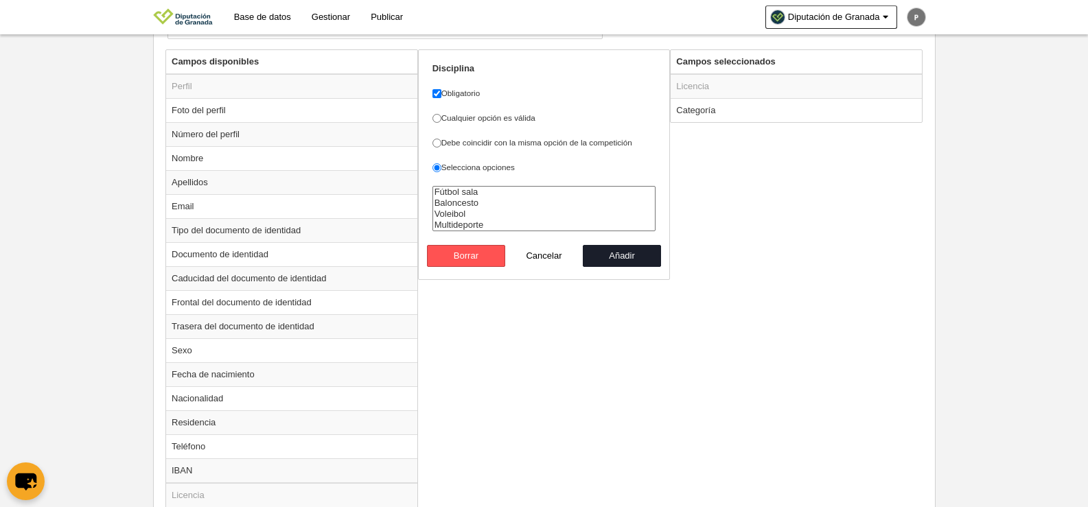
select select "30"
click at [468, 225] on option "Multideporte" at bounding box center [544, 225] width 222 height 11
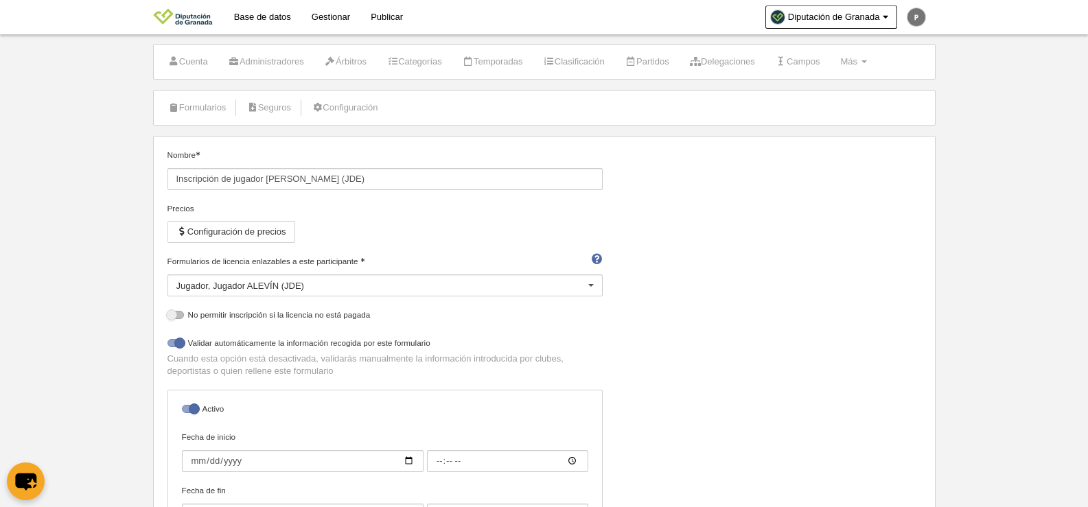
scroll to position [0, 0]
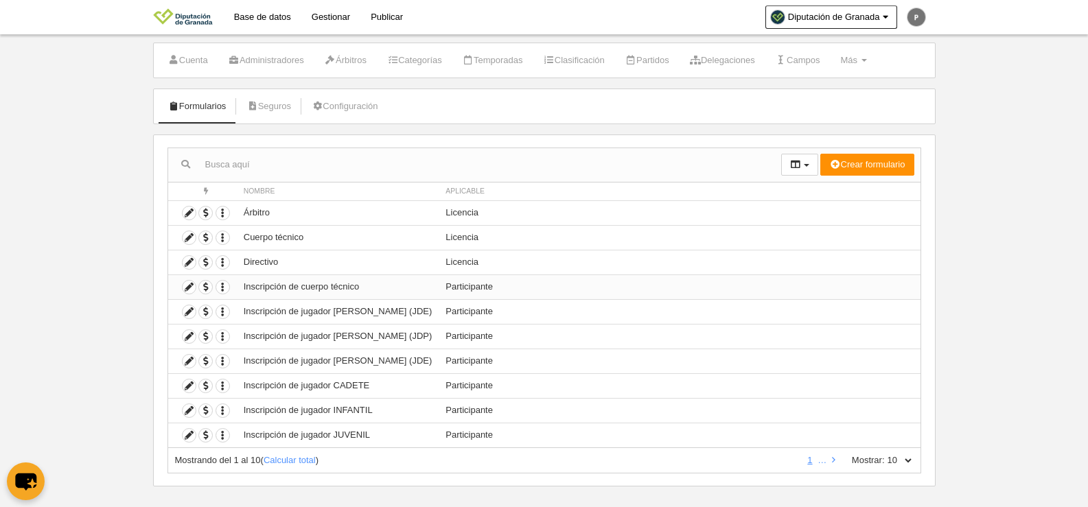
scroll to position [41, 0]
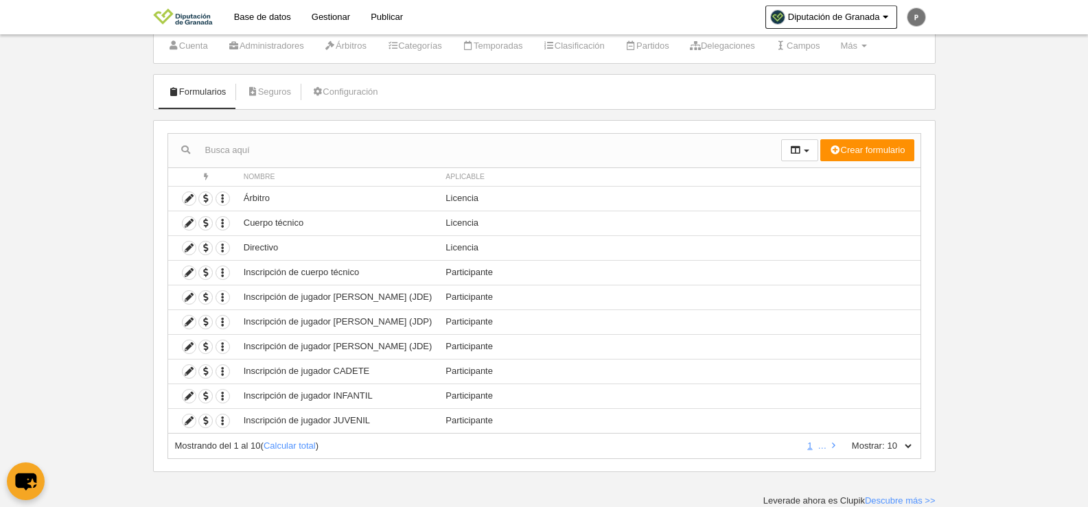
click at [888, 447] on select "10 25 50 100 500" at bounding box center [899, 446] width 29 height 12
select select "100"
click at [885, 440] on select "10 25 50 100 500" at bounding box center [899, 446] width 29 height 12
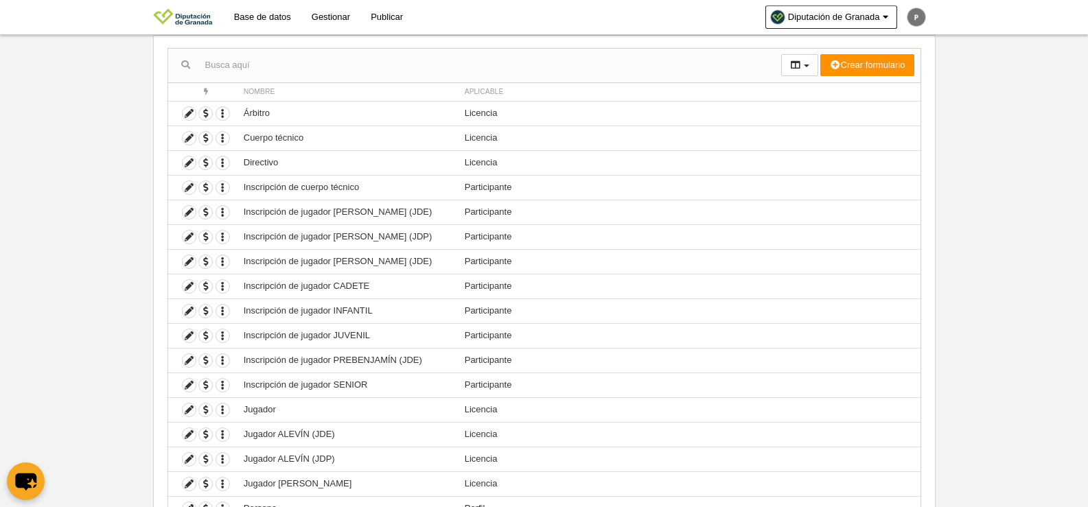
scroll to position [246, 0]
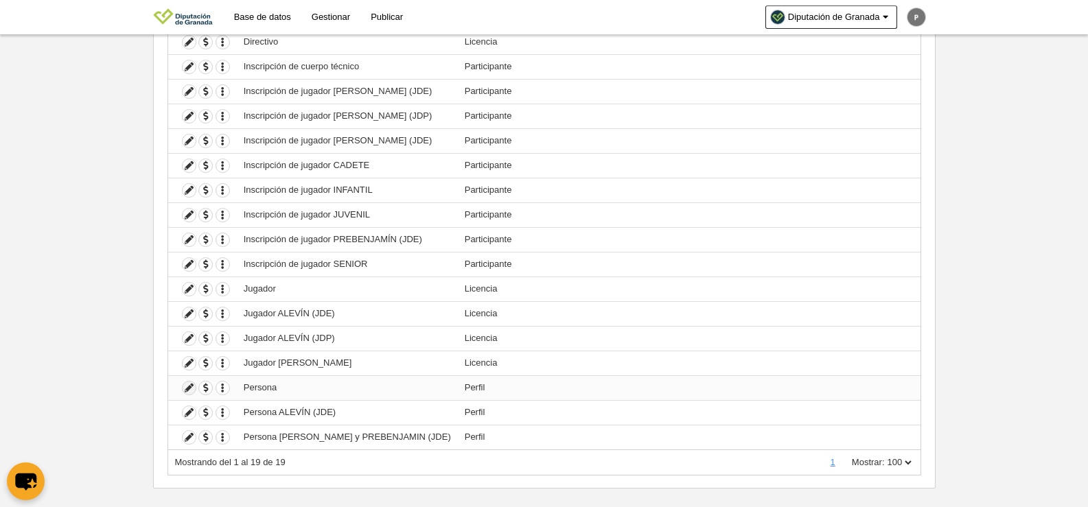
click at [183, 393] on icon at bounding box center [189, 388] width 13 height 13
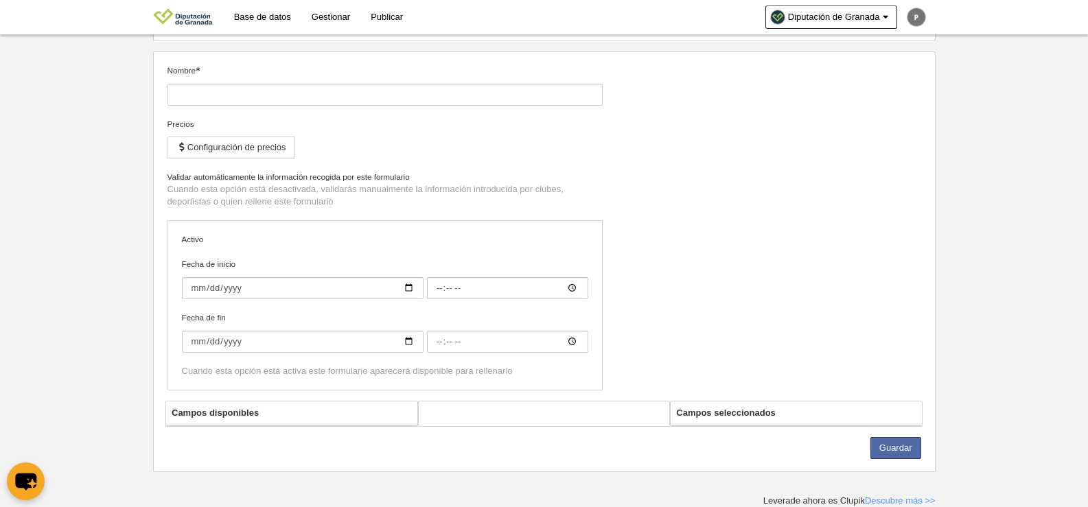
type input "Persona"
checkbox input "true"
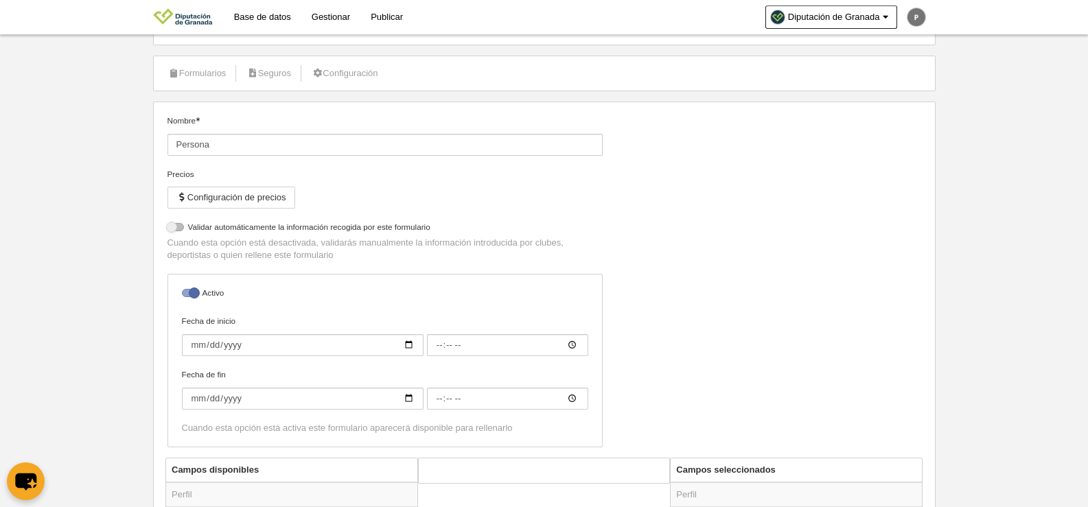
scroll to position [16, 0]
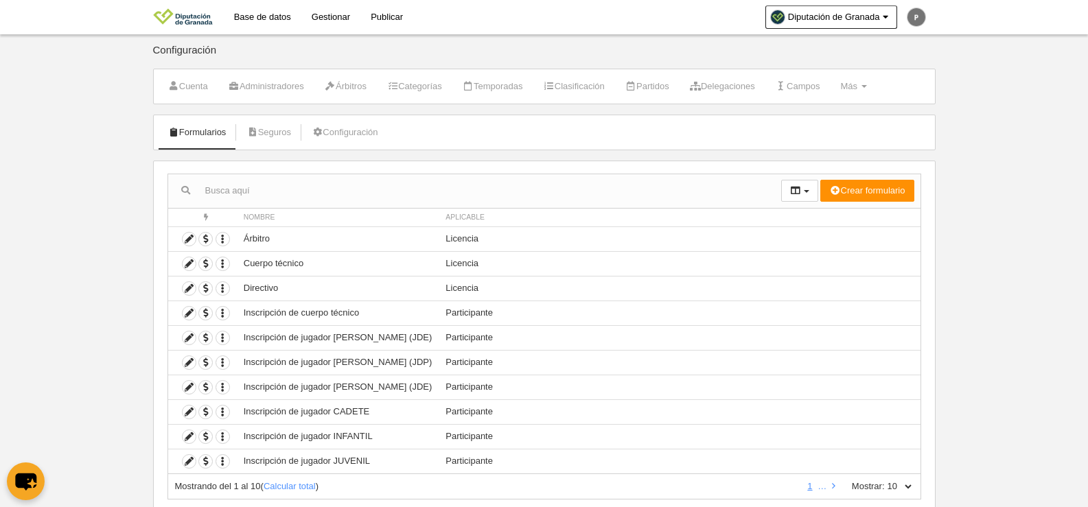
click at [875, 481] on label "Mostrar:" at bounding box center [861, 487] width 47 height 12
click at [885, 481] on select "10 25 50 100 500" at bounding box center [899, 487] width 29 height 12
click at [899, 489] on select "10 25 50 100 500" at bounding box center [899, 487] width 29 height 12
select select "50"
click at [885, 481] on select "10 25 50 100 500" at bounding box center [899, 487] width 29 height 12
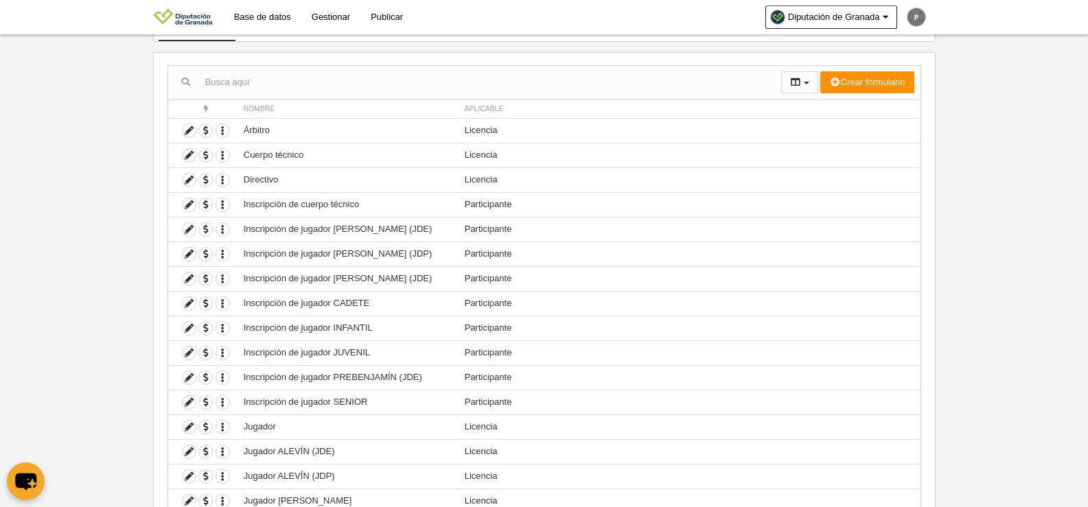
scroll to position [263, 0]
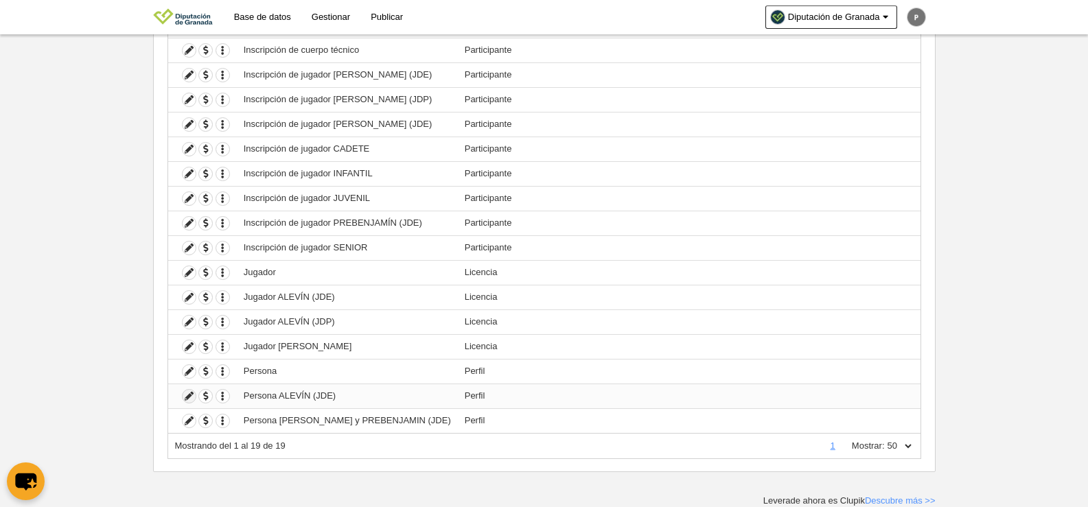
click at [185, 394] on icon at bounding box center [189, 396] width 13 height 13
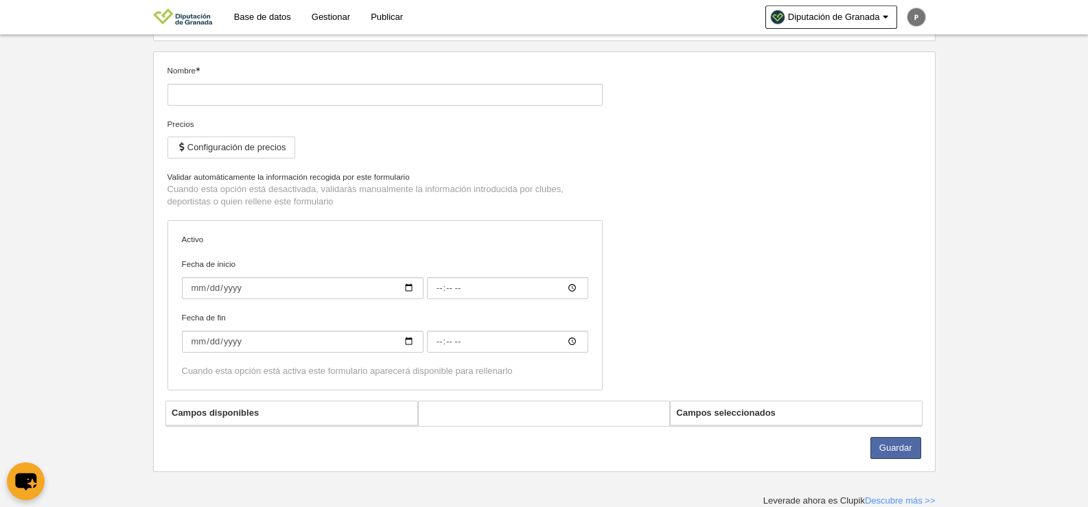
type input "Persona ALEVÍN (JDE)"
checkbox input "true"
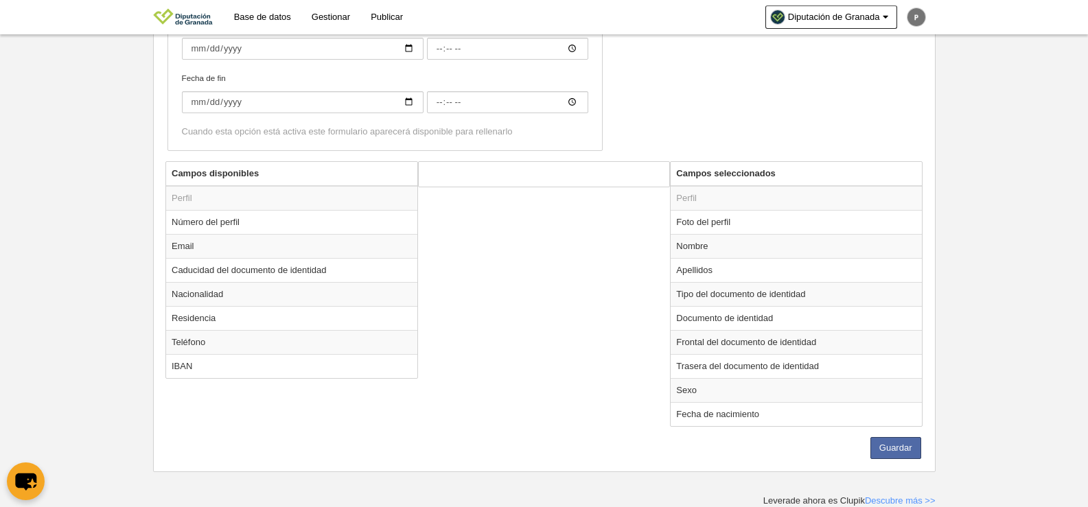
scroll to position [318, 0]
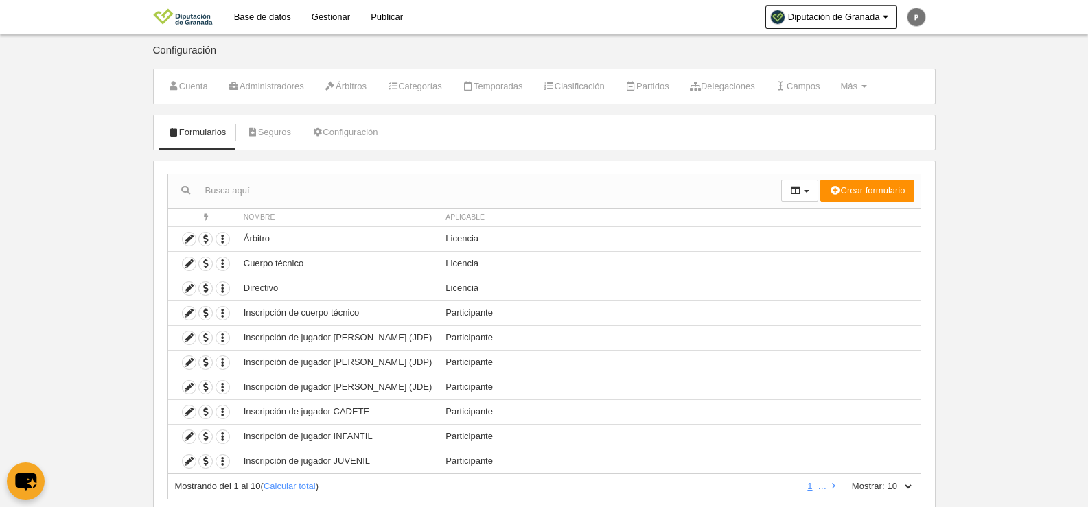
click at [896, 487] on select "10 25 50 100 500" at bounding box center [899, 487] width 29 height 12
click at [885, 481] on select "10 25 50 100 500" at bounding box center [899, 487] width 29 height 12
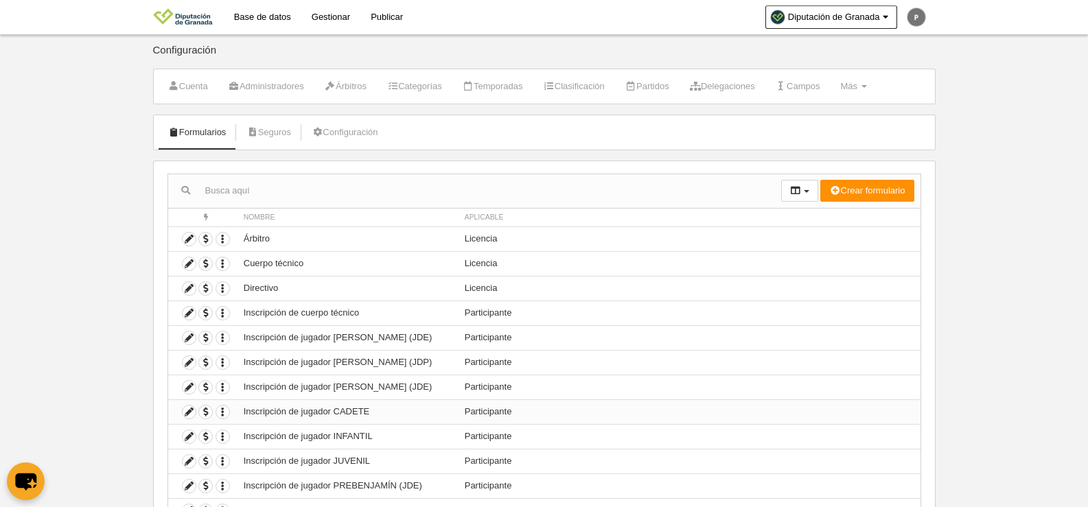
scroll to position [263, 0]
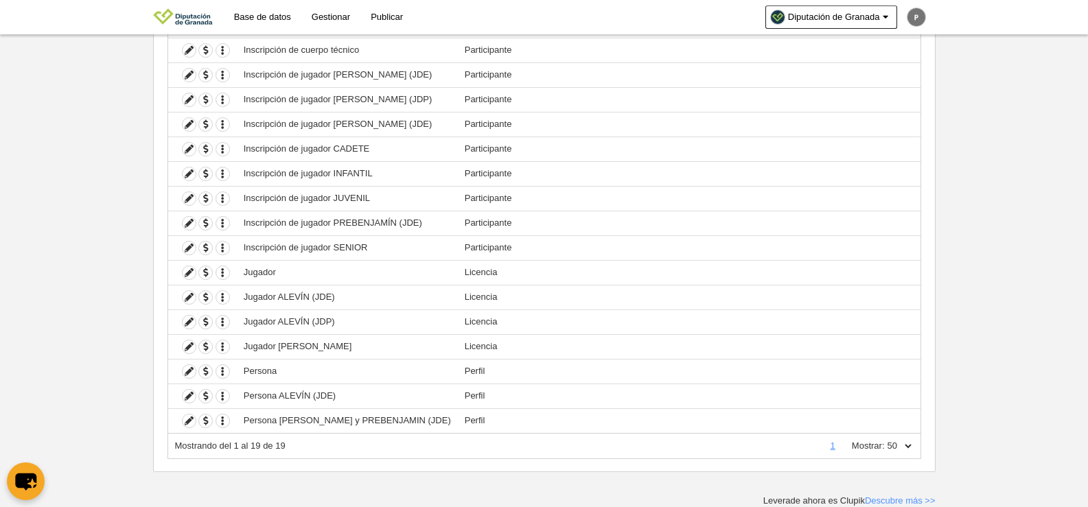
click at [903, 446] on select "10 25 50 100 500" at bounding box center [899, 446] width 29 height 12
select select "100"
click at [885, 440] on select "10 25 50 100 500" at bounding box center [899, 446] width 29 height 12
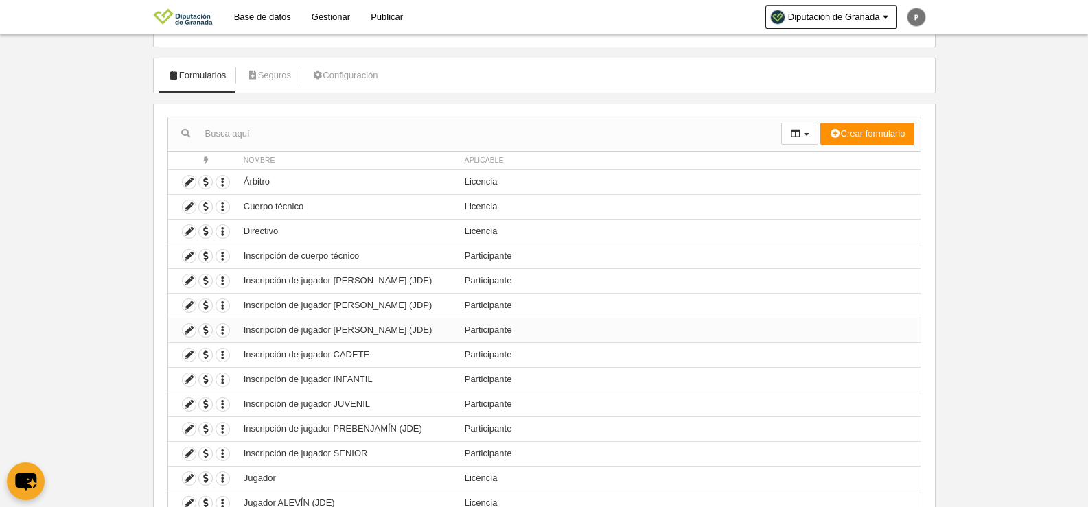
scroll to position [126, 0]
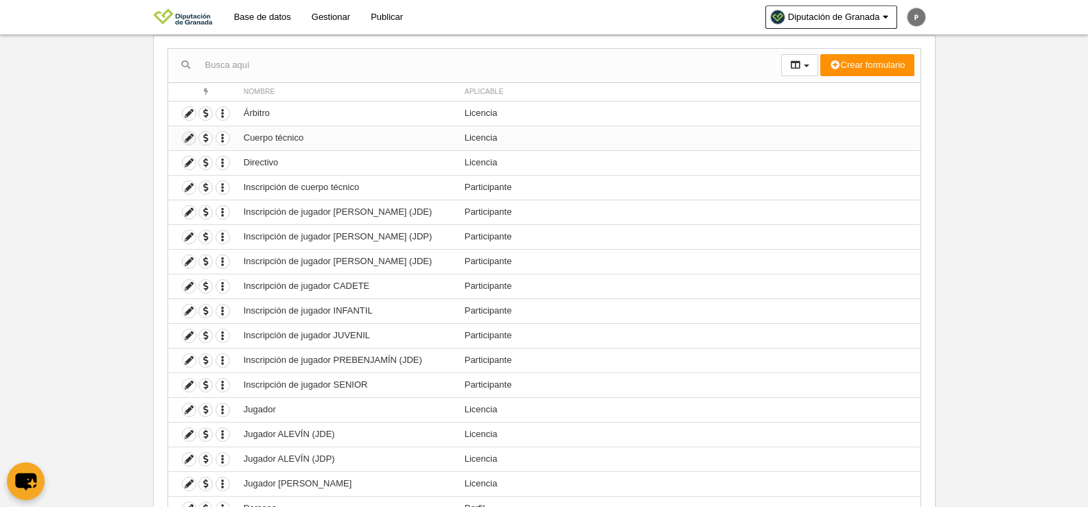
click at [192, 136] on icon at bounding box center [189, 138] width 13 height 13
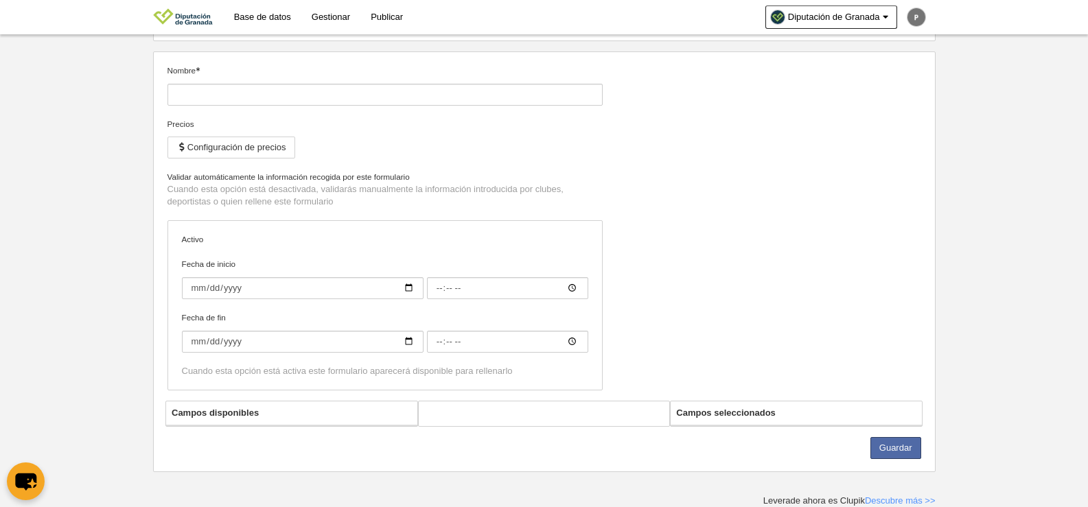
type input "Cuerpo técnico"
checkbox input "true"
select select "selected"
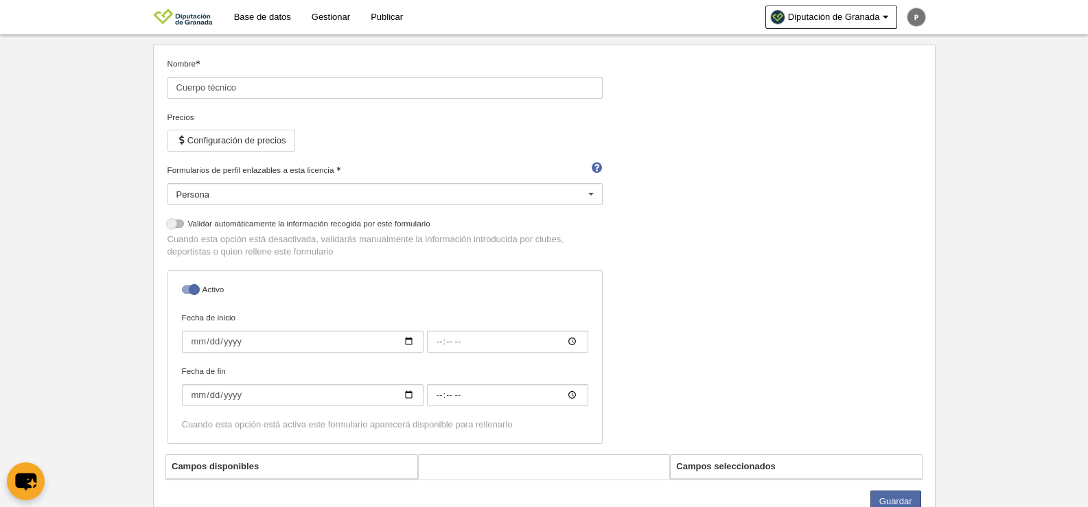
scroll to position [126, 0]
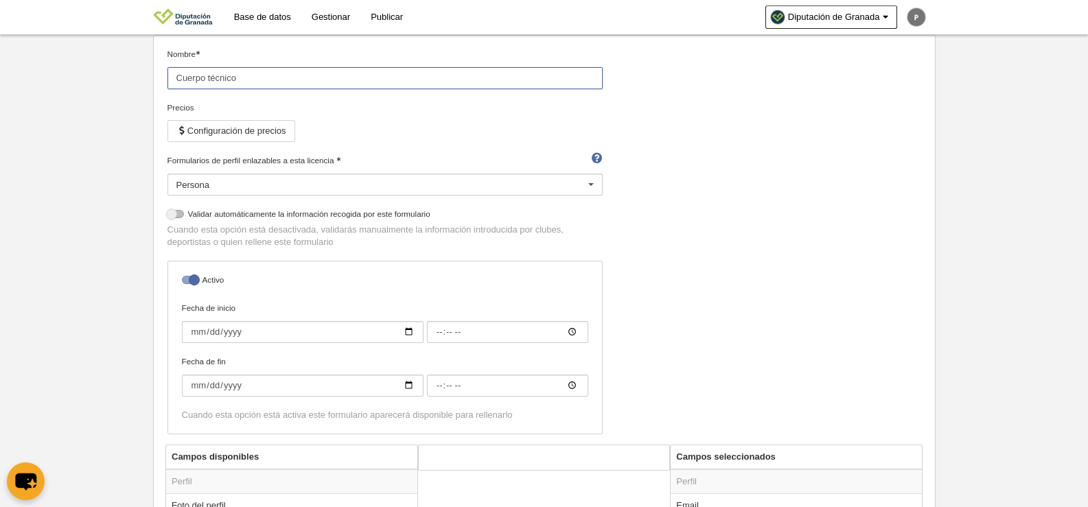
drag, startPoint x: 244, startPoint y: 72, endPoint x: 131, endPoint y: 73, distance: 113.3
click at [131, 73] on body "Base de datos Gestionar Publicar Diputación de [GEOGRAPHIC_DATA] Ajustes genera…" at bounding box center [544, 127] width 1088 height 507
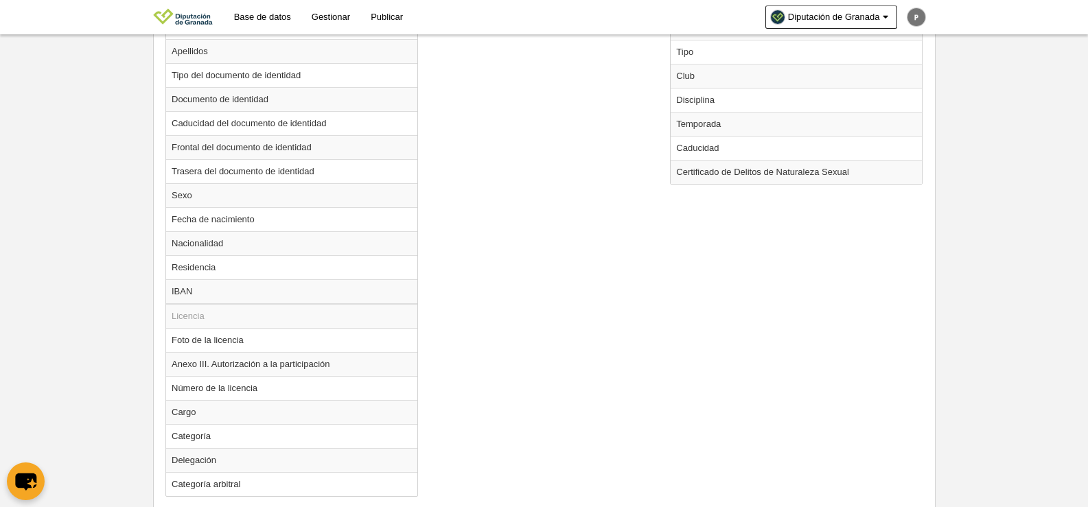
scroll to position [722, 0]
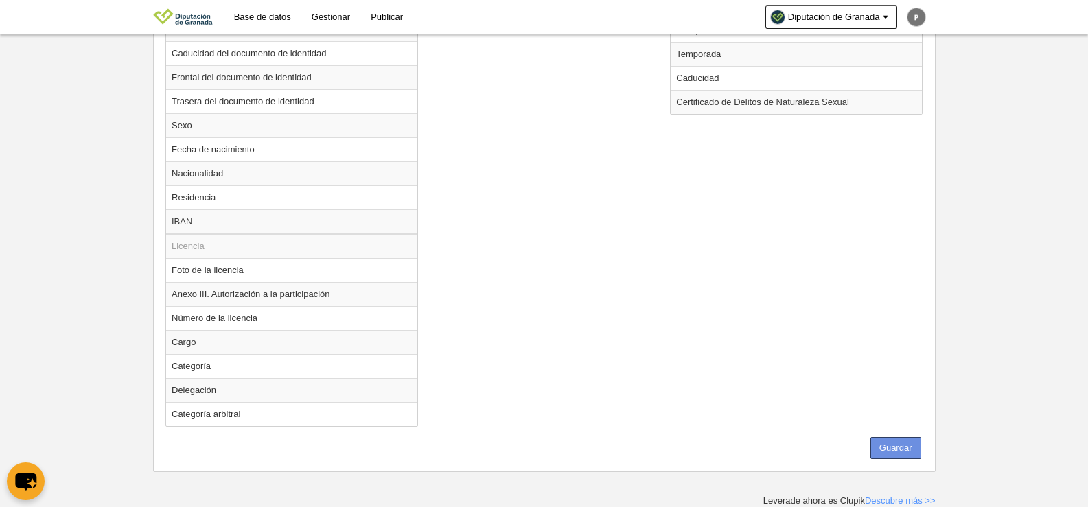
type input "Entrenador/a"
click at [888, 446] on button "Guardar" at bounding box center [895, 448] width 51 height 22
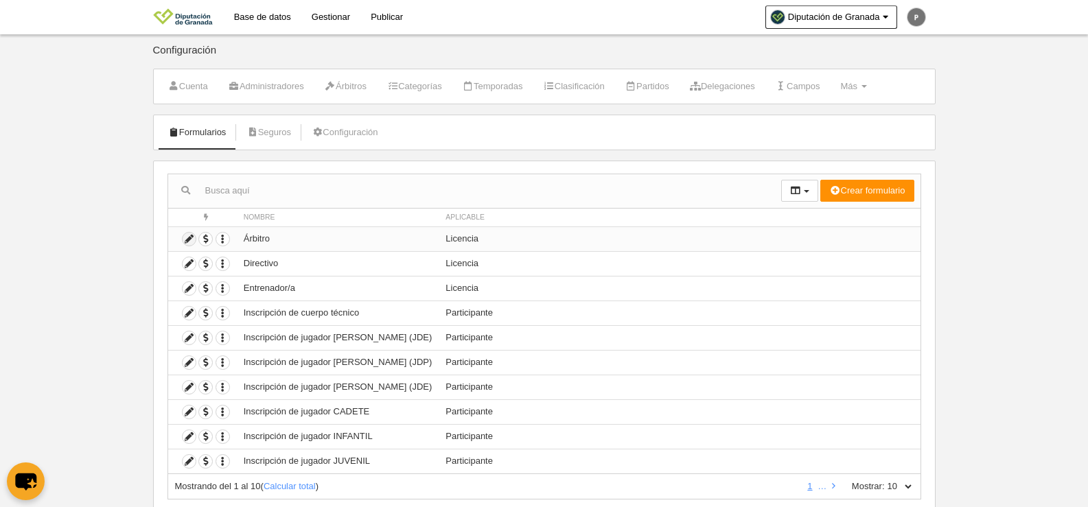
click at [183, 242] on icon at bounding box center [189, 239] width 13 height 13
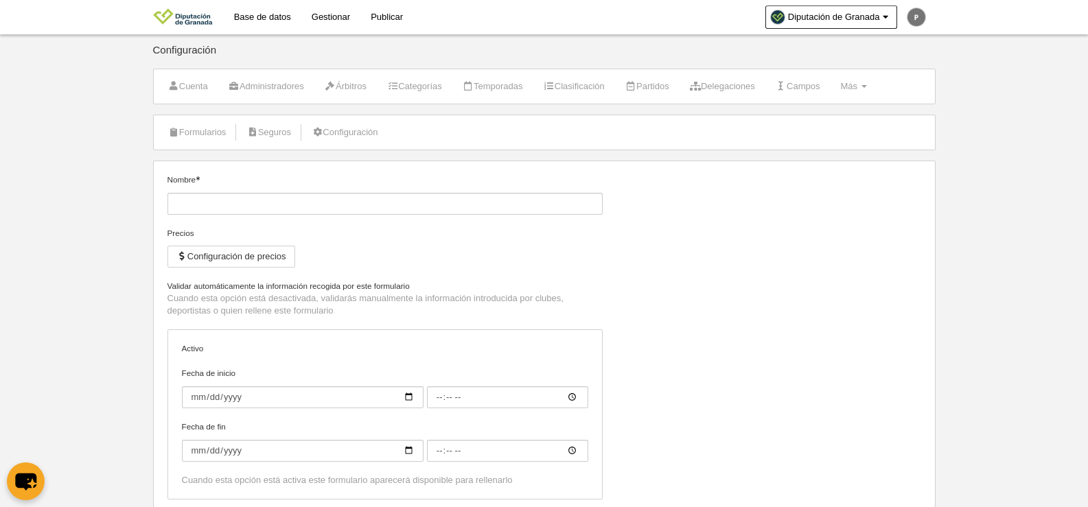
type input "Árbitro"
checkbox input "true"
select select "selected"
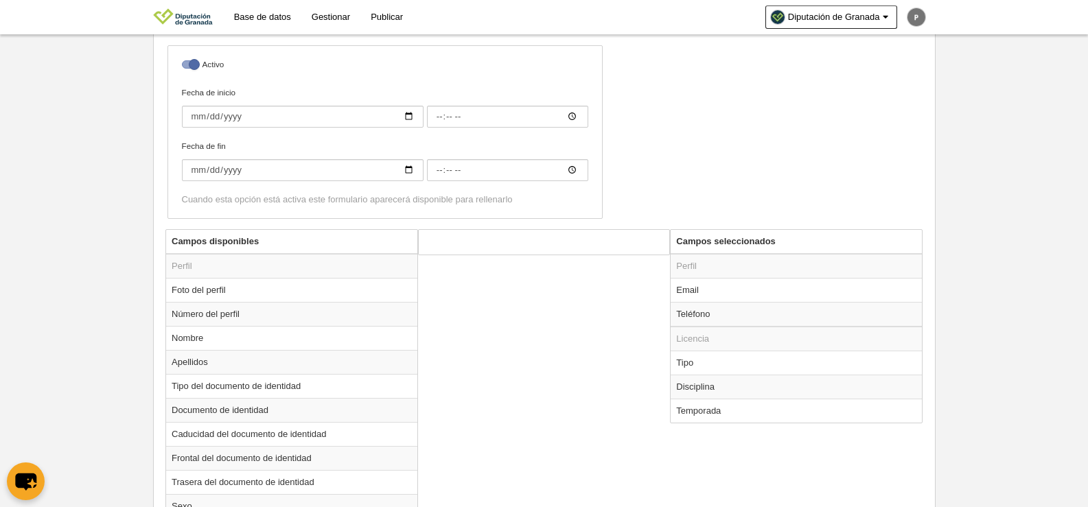
scroll to position [444, 0]
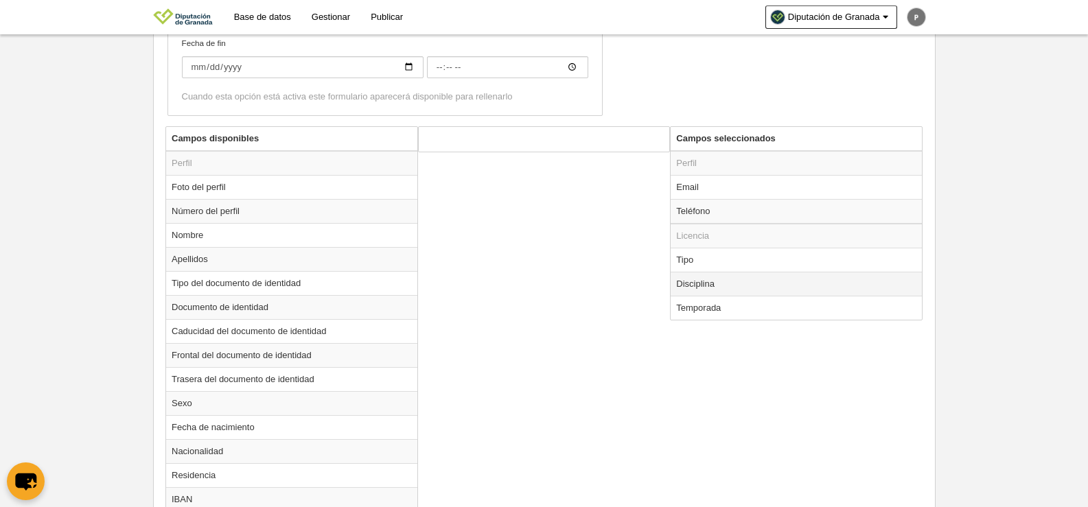
click at [697, 292] on td "Disciplina" at bounding box center [796, 284] width 251 height 24
radio input "true"
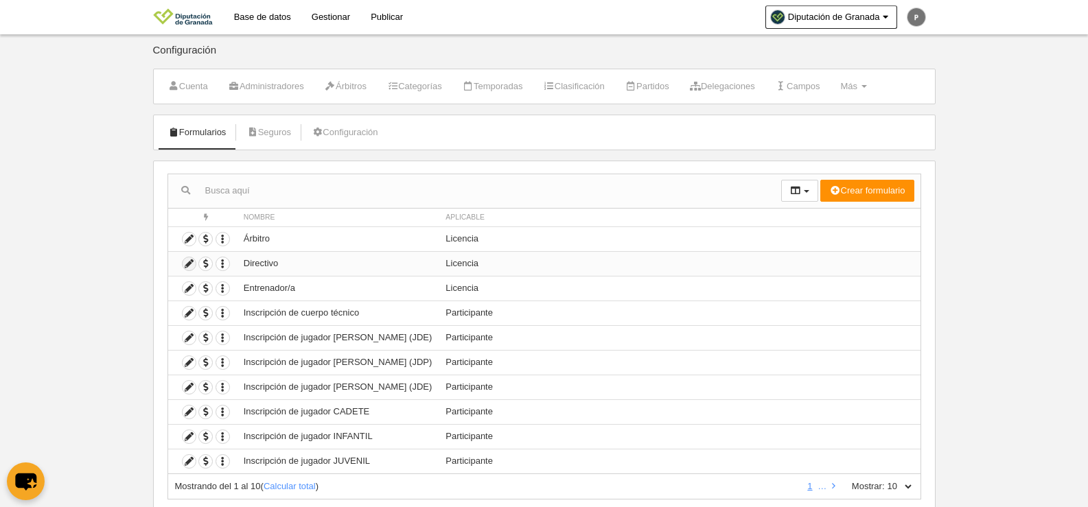
click at [188, 262] on icon at bounding box center [189, 263] width 13 height 13
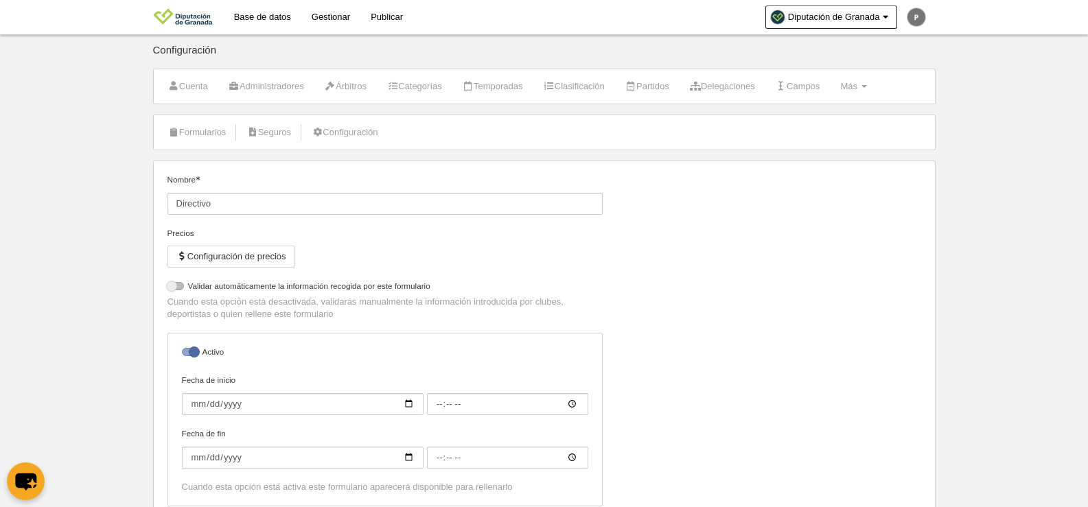
select select "selected"
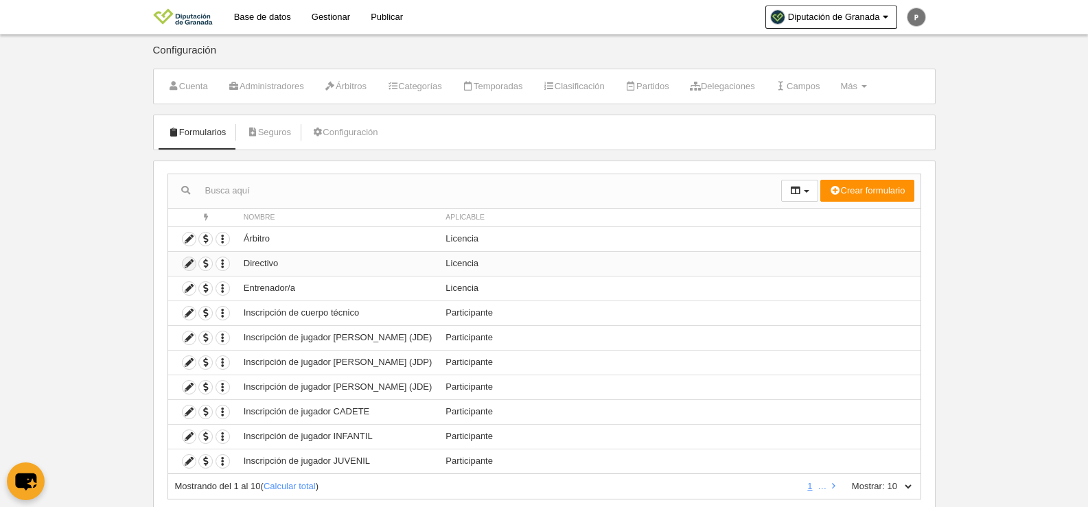
click at [187, 262] on icon at bounding box center [189, 263] width 13 height 13
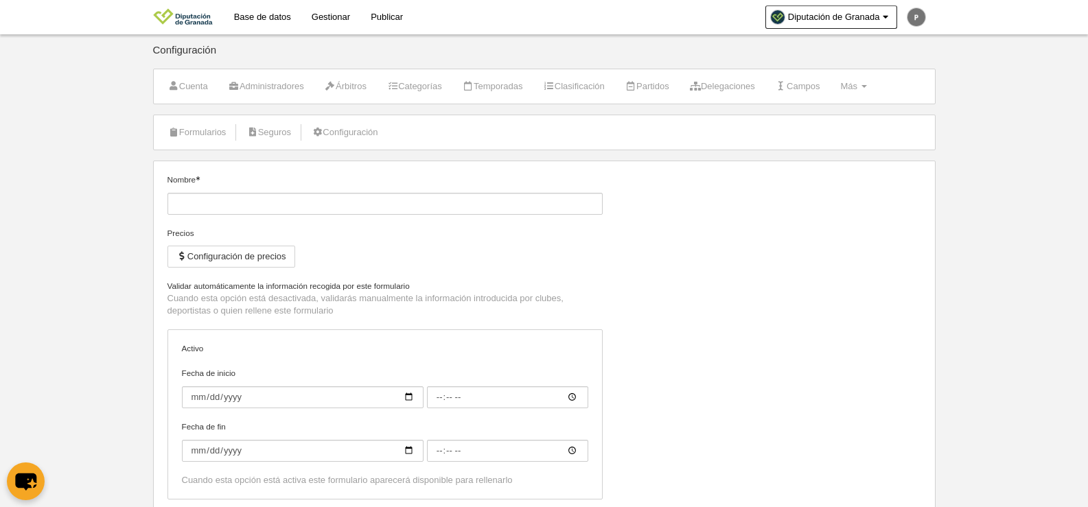
type input "Directivo"
checkbox input "true"
select select "selected"
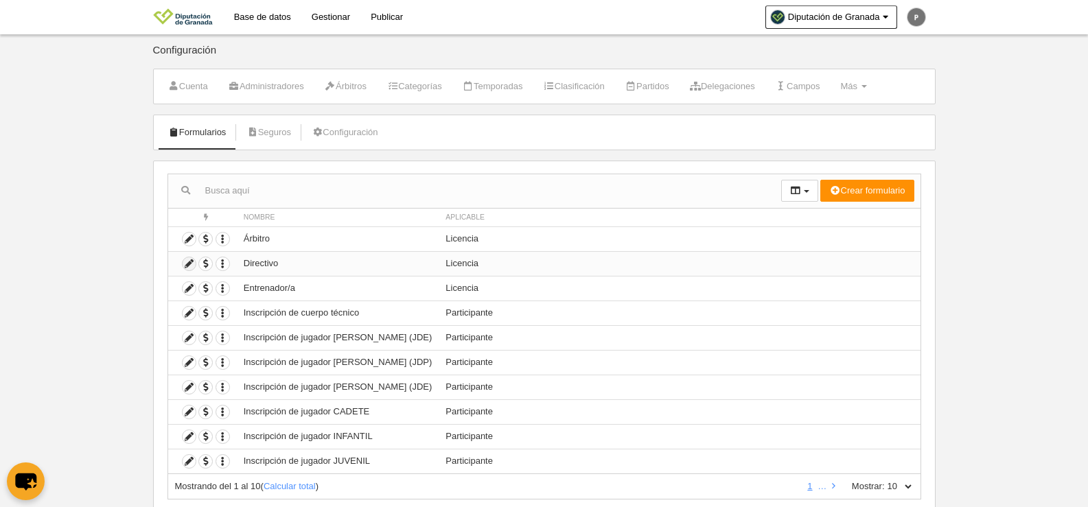
click at [192, 264] on icon at bounding box center [189, 263] width 13 height 13
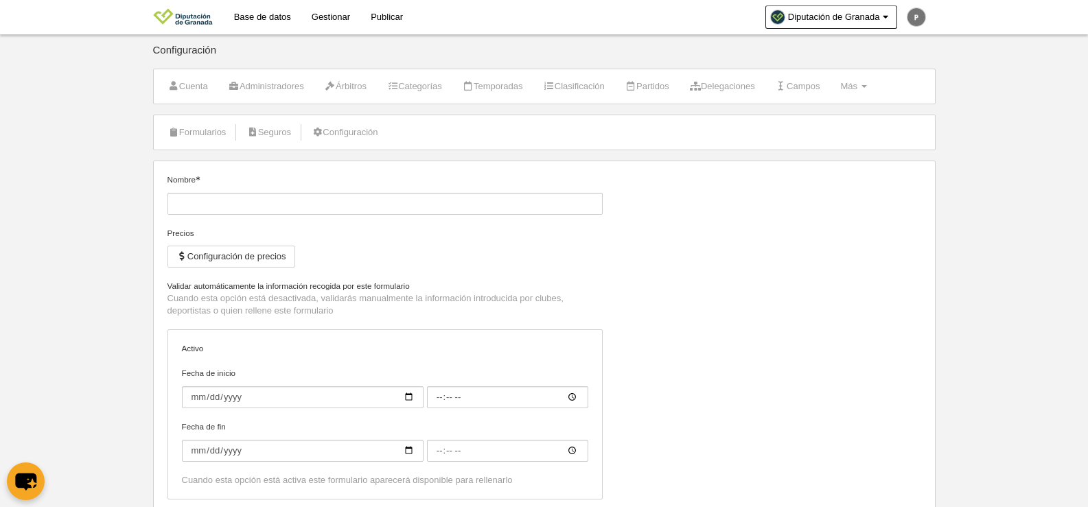
type input "Directivo"
checkbox input "true"
select select "selected"
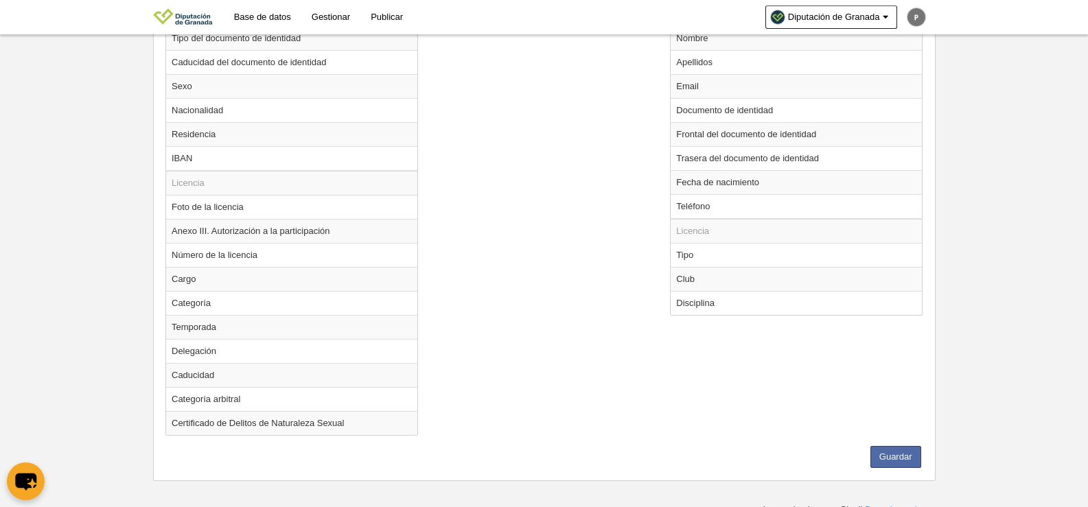
scroll to position [626, 0]
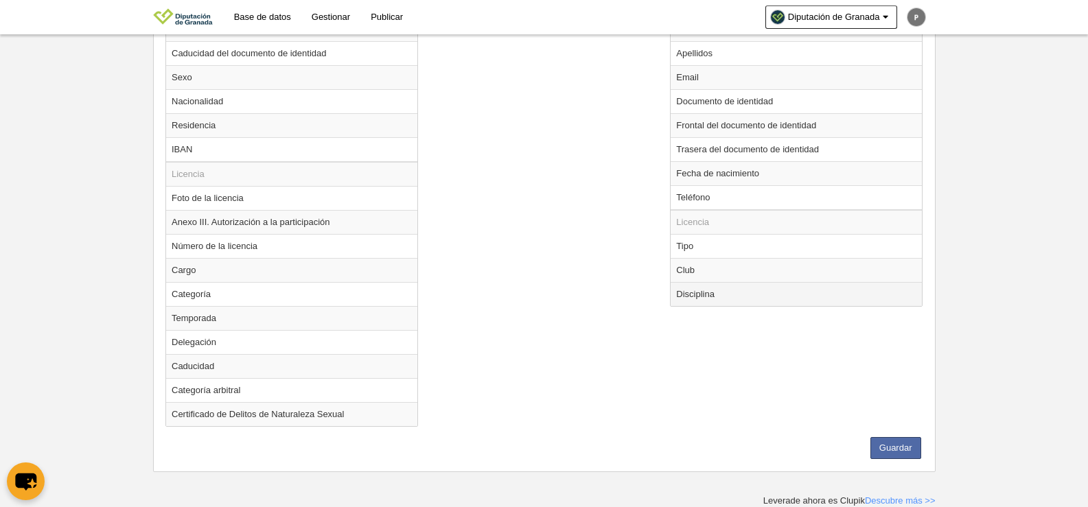
click at [703, 299] on td "Disciplina" at bounding box center [796, 294] width 251 height 24
radio input "true"
select select
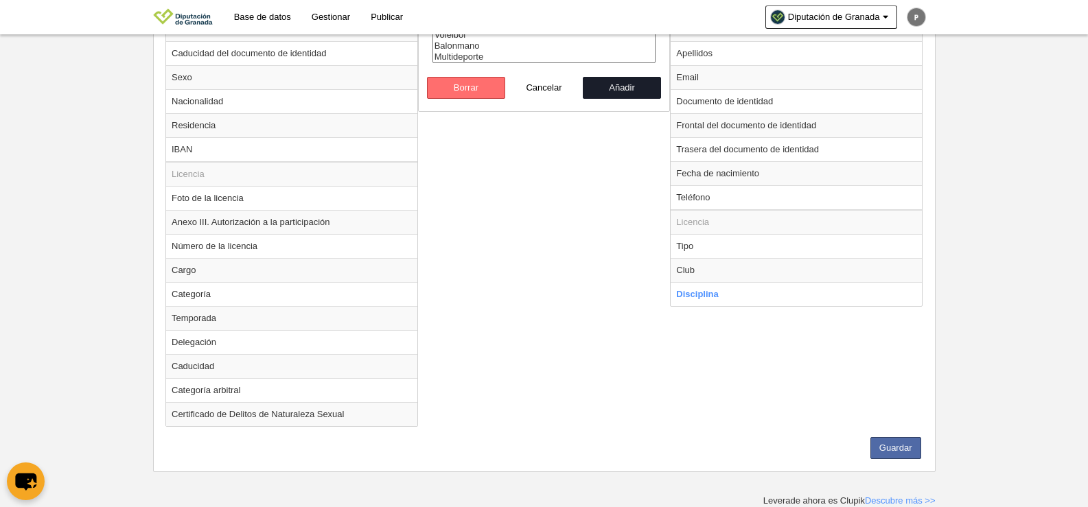
click at [494, 86] on button "Borrar" at bounding box center [466, 88] width 78 height 22
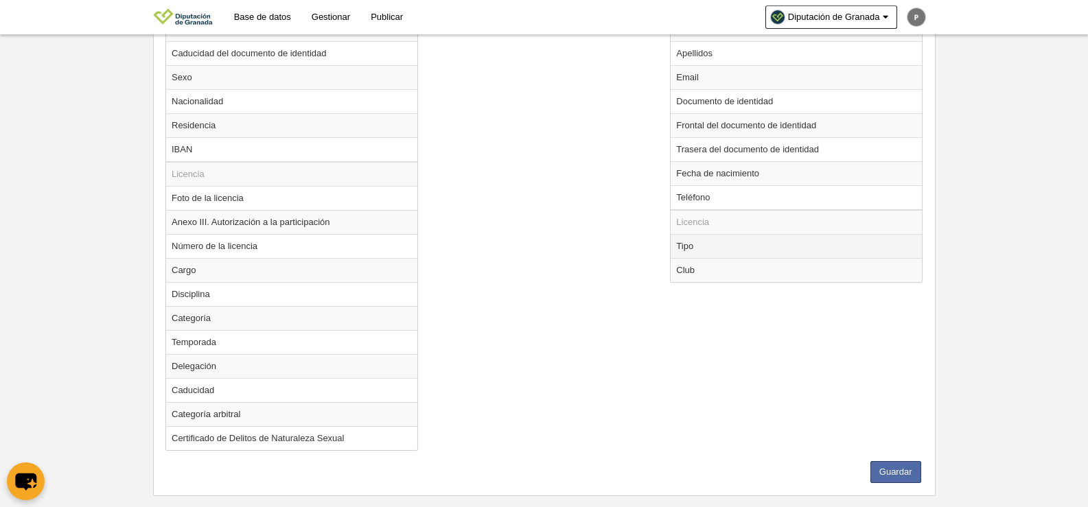
click at [700, 245] on td "Tipo" at bounding box center [796, 246] width 251 height 24
radio input "true"
select select "executive"
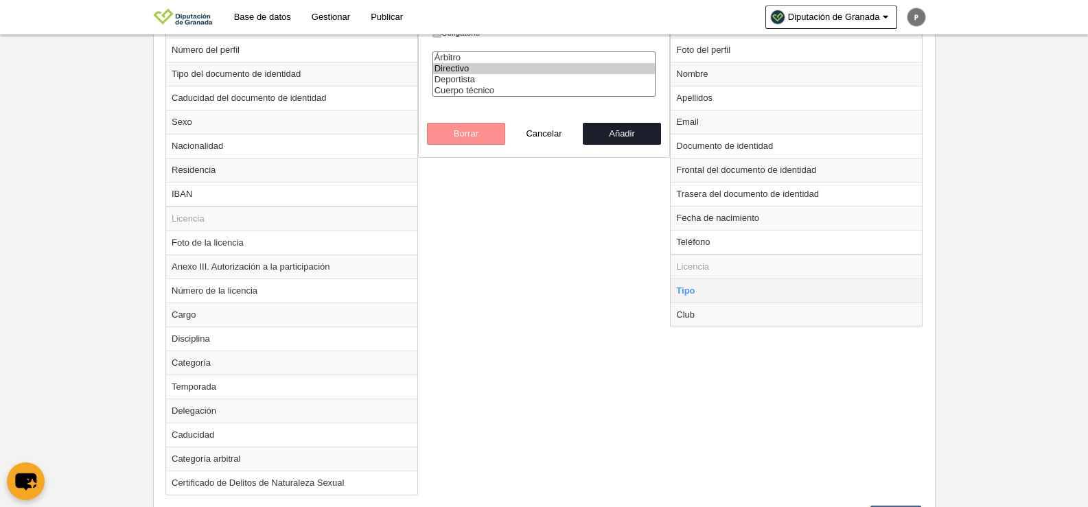
scroll to position [557, 0]
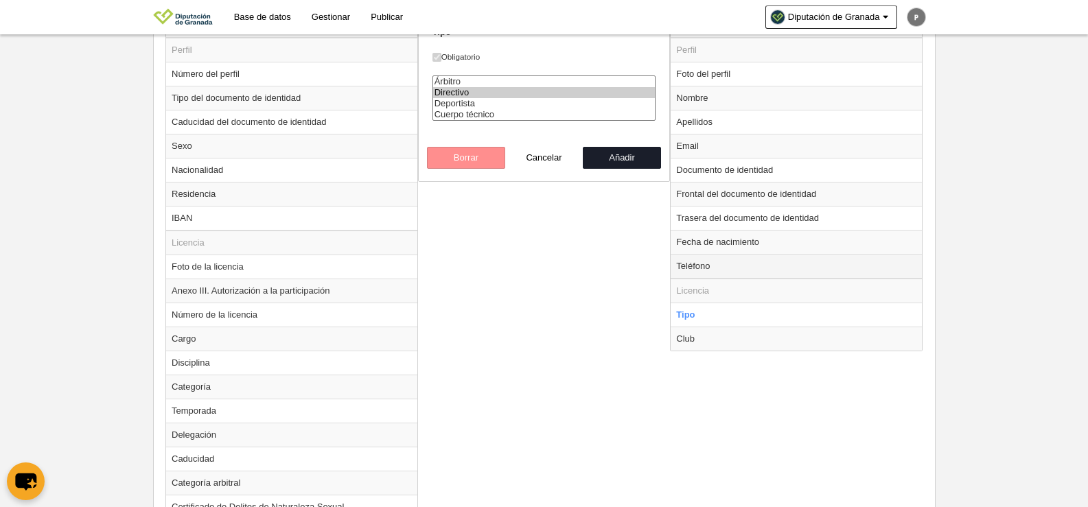
click at [737, 266] on td "Teléfono" at bounding box center [796, 266] width 251 height 25
radio input "true"
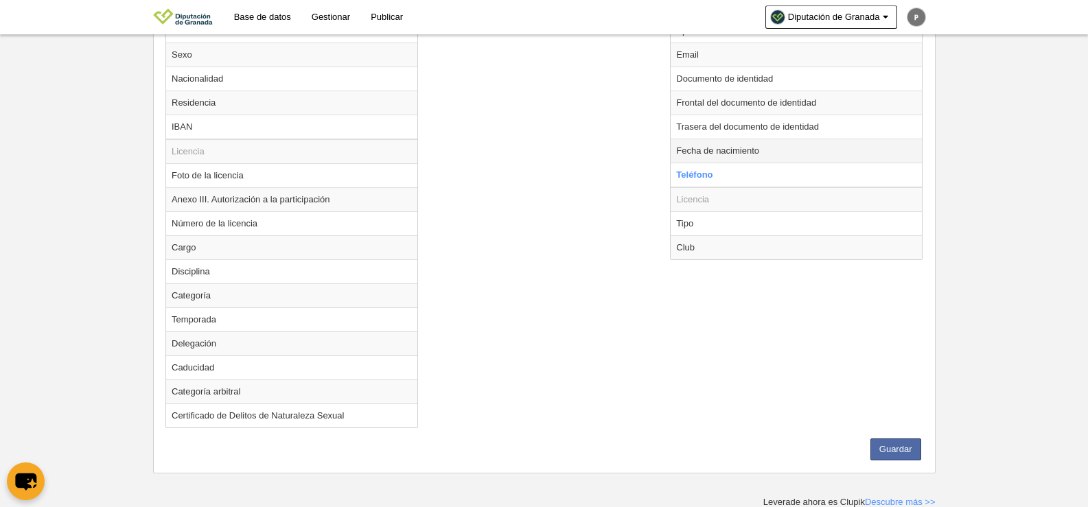
scroll to position [650, 0]
click at [890, 453] on button "Guardar" at bounding box center [895, 448] width 51 height 22
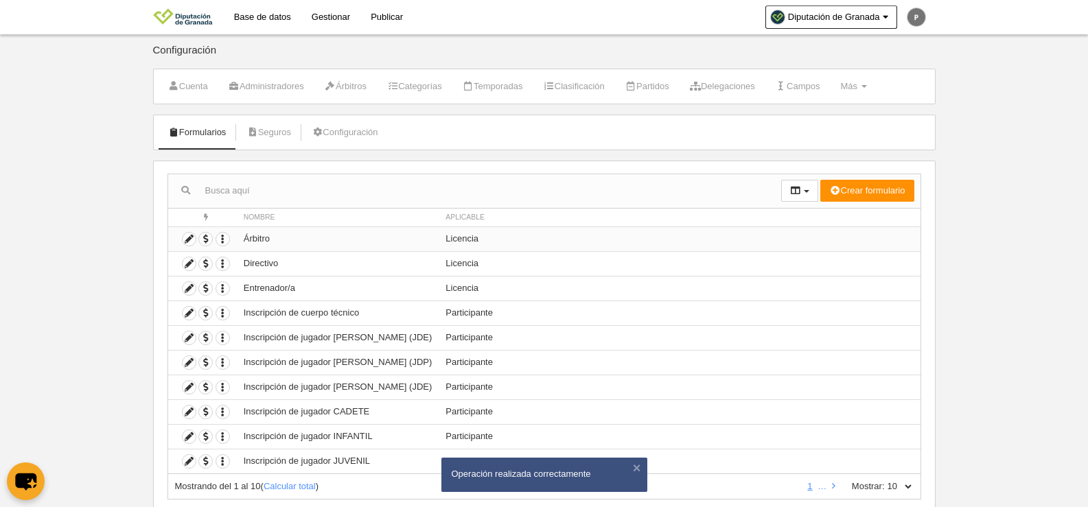
click at [234, 240] on td "Duplicar formulario Borrar formulario" at bounding box center [202, 239] width 69 height 25
click at [187, 239] on icon at bounding box center [189, 239] width 13 height 13
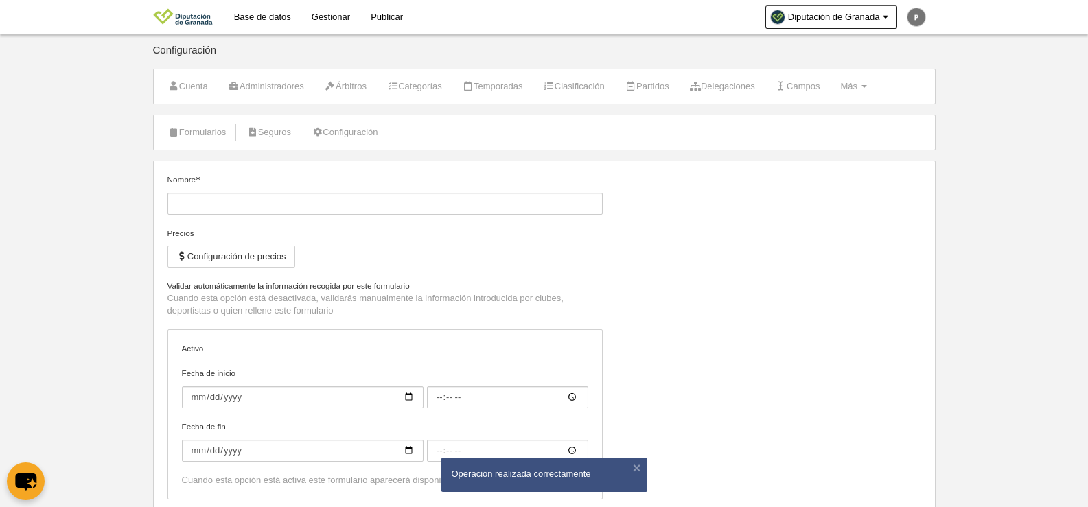
type input "Árbitro"
checkbox input "true"
select select "selected"
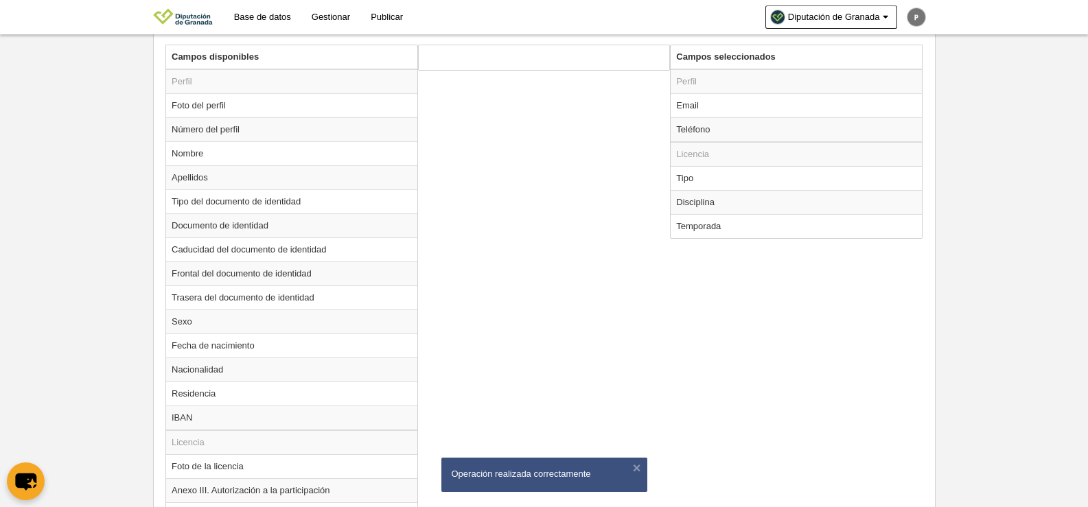
scroll to position [520, 0]
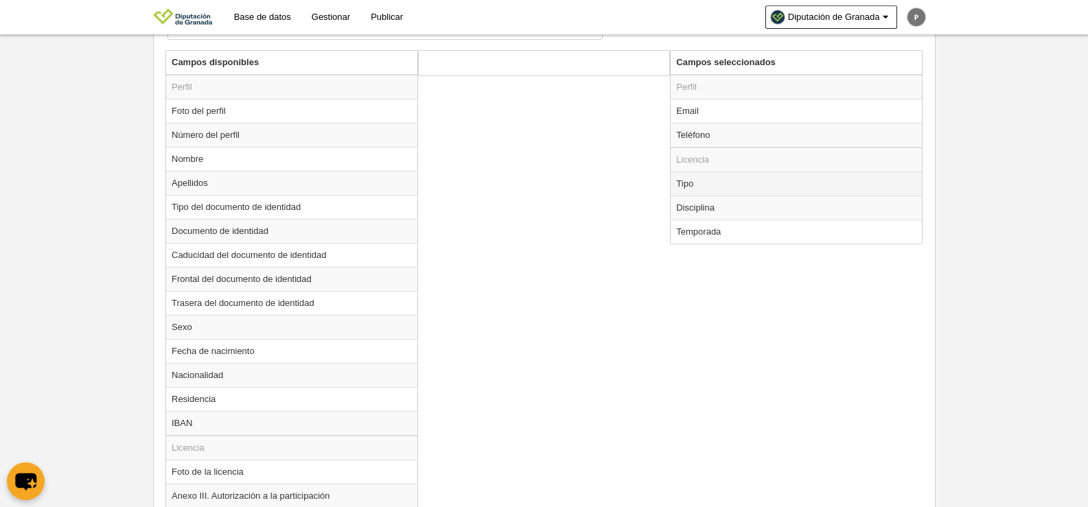
click at [713, 188] on td "Tipo" at bounding box center [796, 184] width 251 height 24
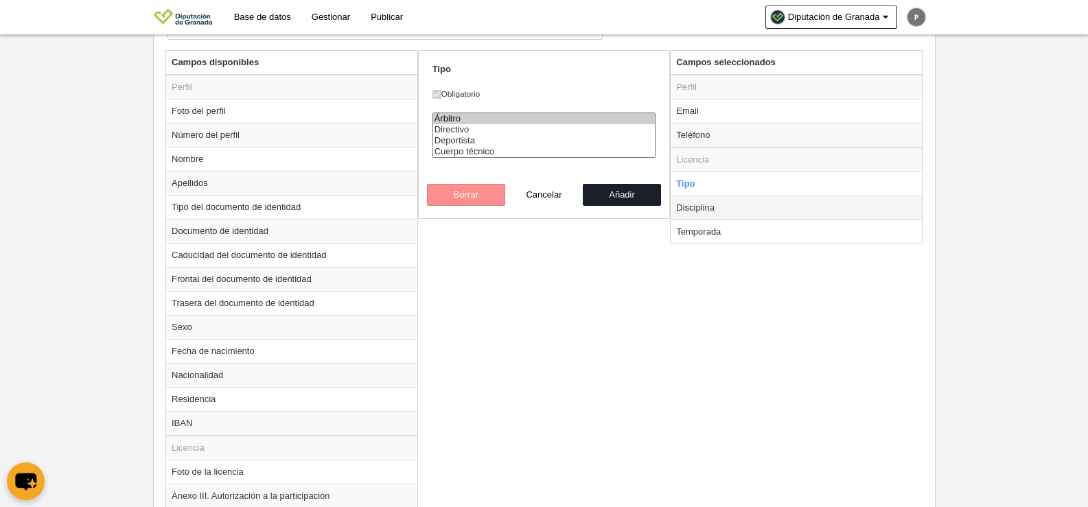
click at [748, 205] on td "Disciplina" at bounding box center [796, 208] width 251 height 24
radio input "false"
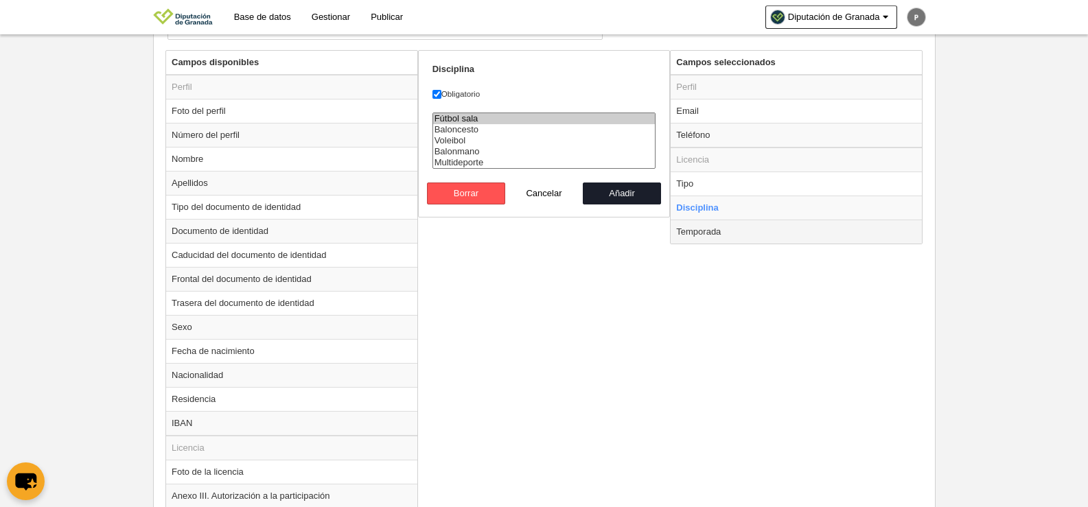
click at [743, 230] on td "Temporada" at bounding box center [796, 232] width 251 height 24
radio input "false"
radio input "true"
select select
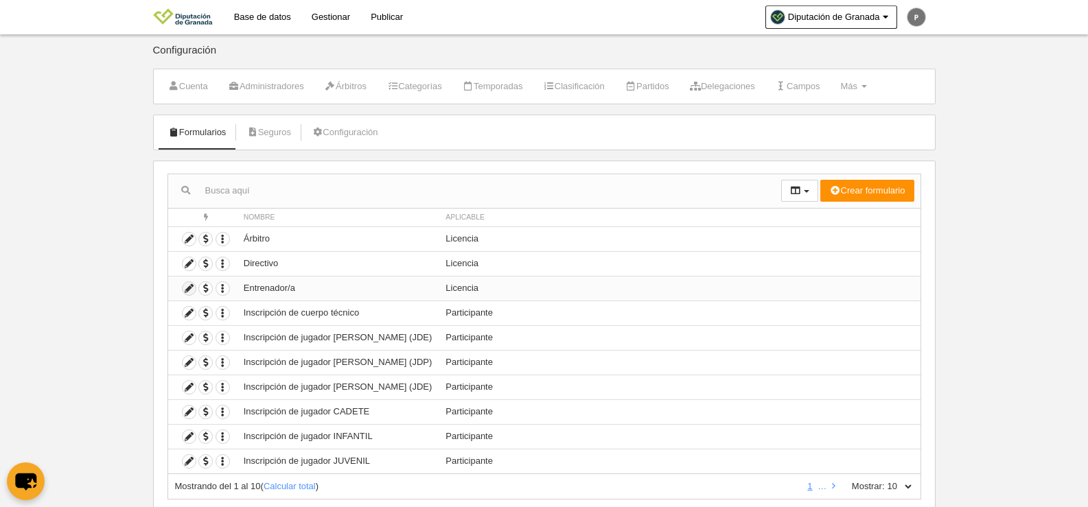
click at [193, 287] on icon at bounding box center [189, 288] width 13 height 13
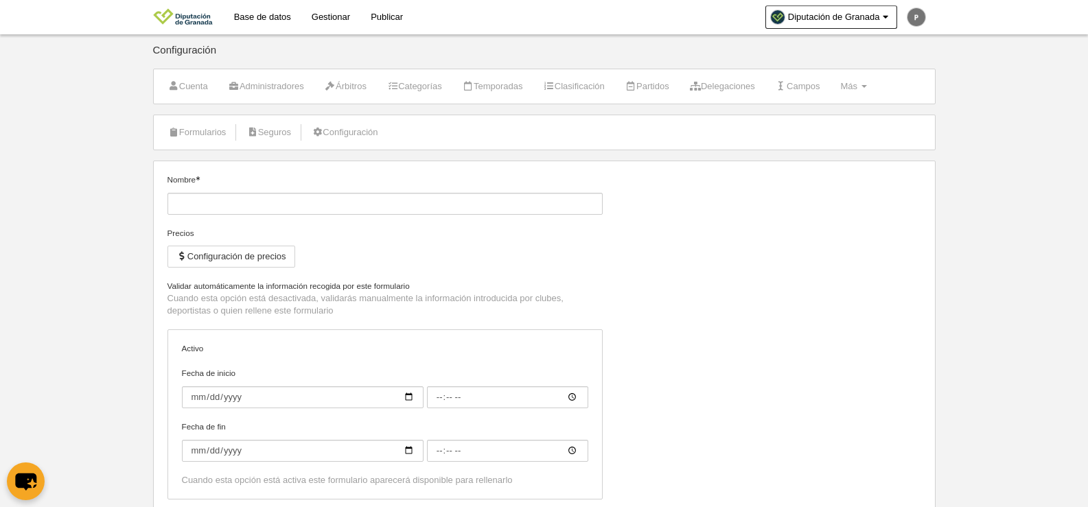
type input "Entrenador/a"
checkbox input "true"
select select "selected"
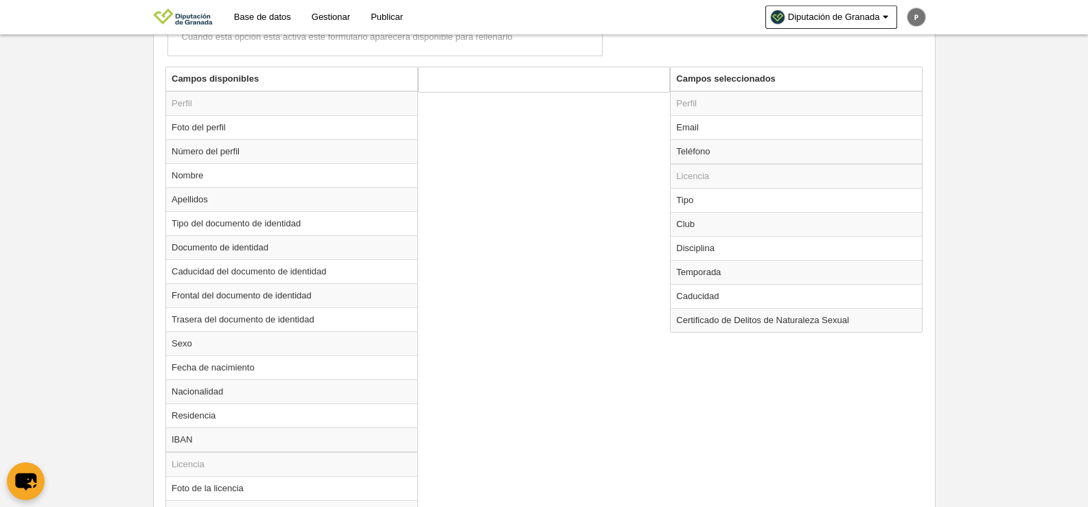
scroll to position [546, 0]
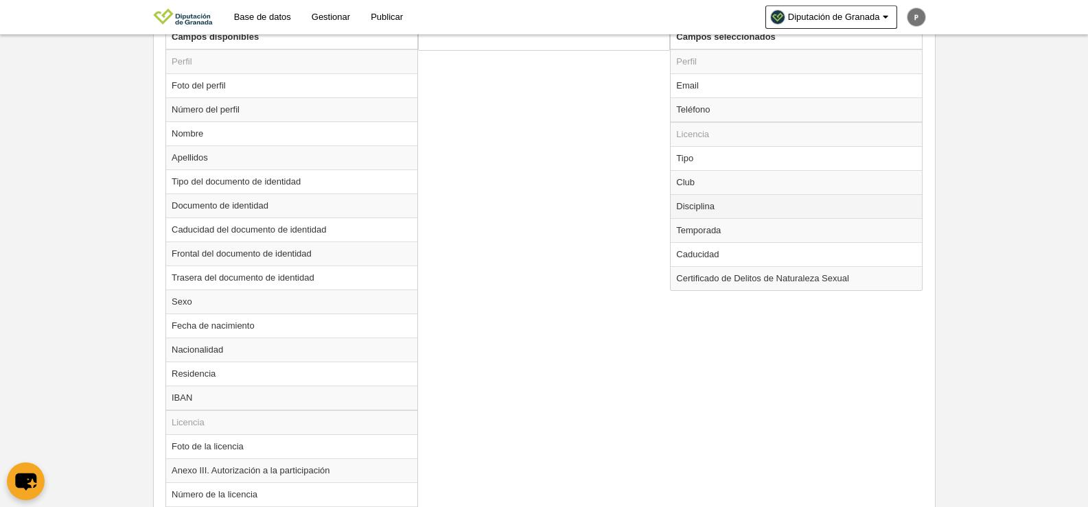
click at [724, 206] on td "Disciplina" at bounding box center [796, 206] width 251 height 24
radio input "true"
select select
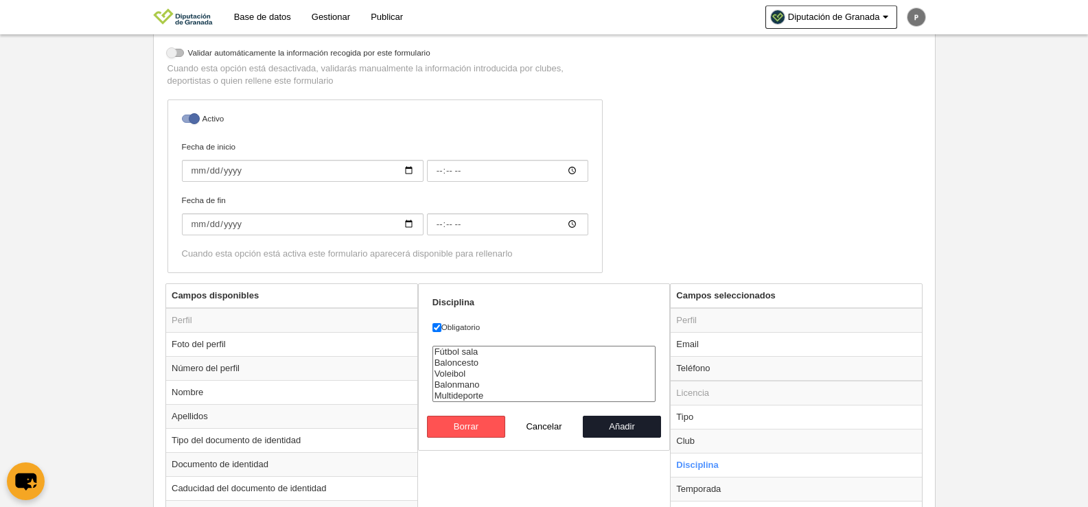
scroll to position [273, 0]
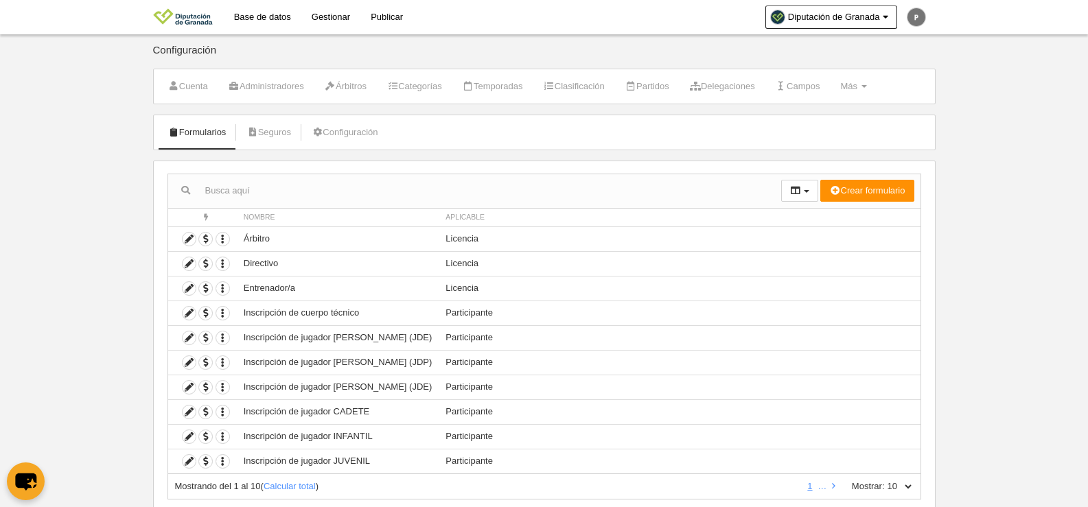
click at [912, 485] on select "10 25 50 100 500" at bounding box center [899, 487] width 29 height 12
click at [916, 440] on td "Participante" at bounding box center [679, 436] width 481 height 25
click at [896, 485] on select "10 25 50 100 500" at bounding box center [899, 487] width 29 height 12
select select "100"
click at [885, 481] on select "10 25 50 100 500" at bounding box center [899, 487] width 29 height 12
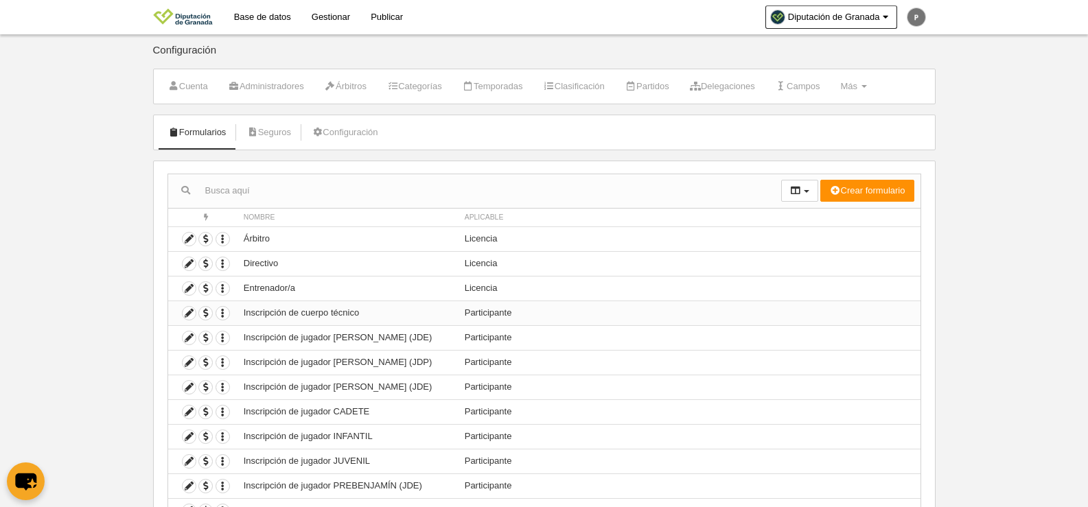
scroll to position [137, 0]
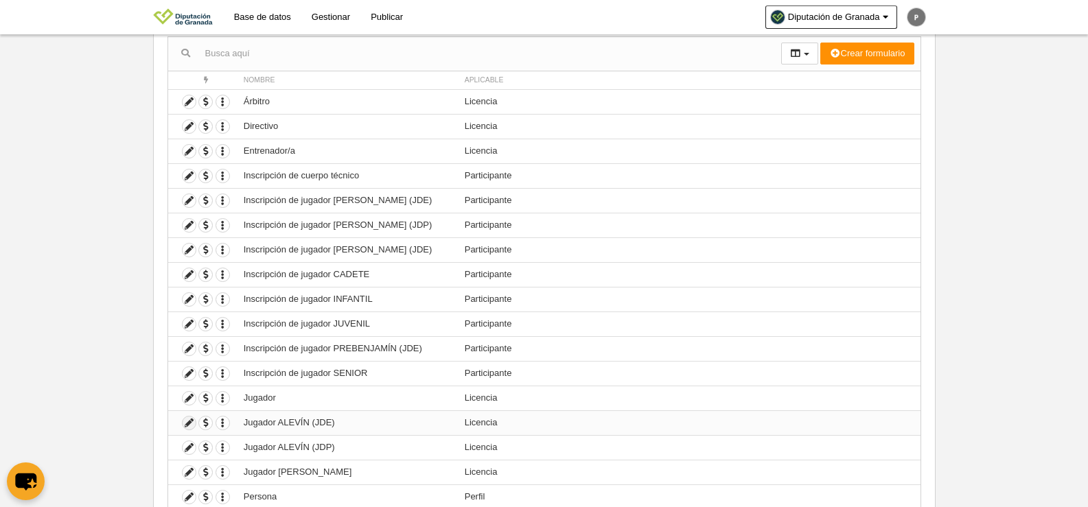
click at [190, 422] on icon at bounding box center [189, 423] width 13 height 13
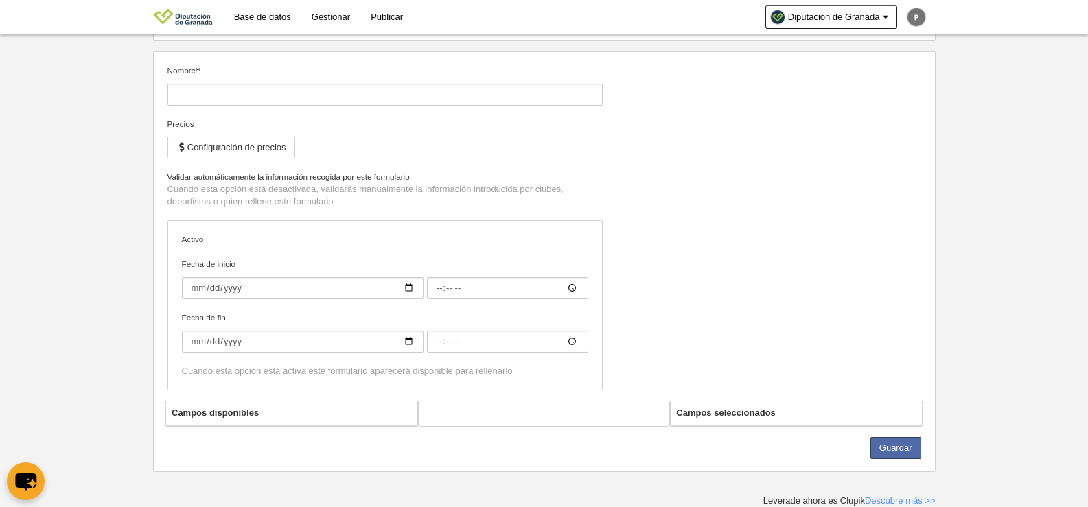
type input "Jugador ALEVÍN (JDE)"
checkbox input "true"
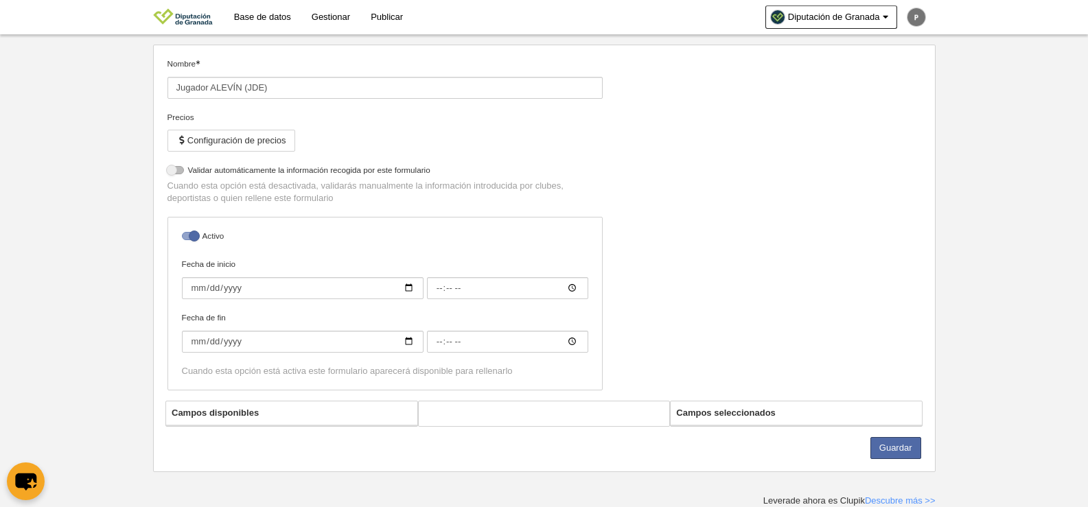
select select "selected"
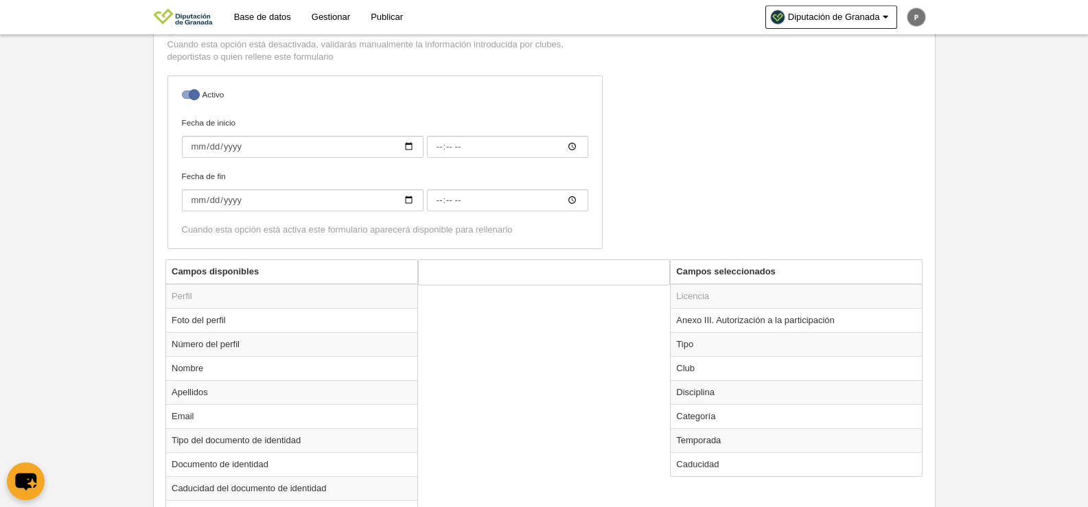
scroll to position [444, 0]
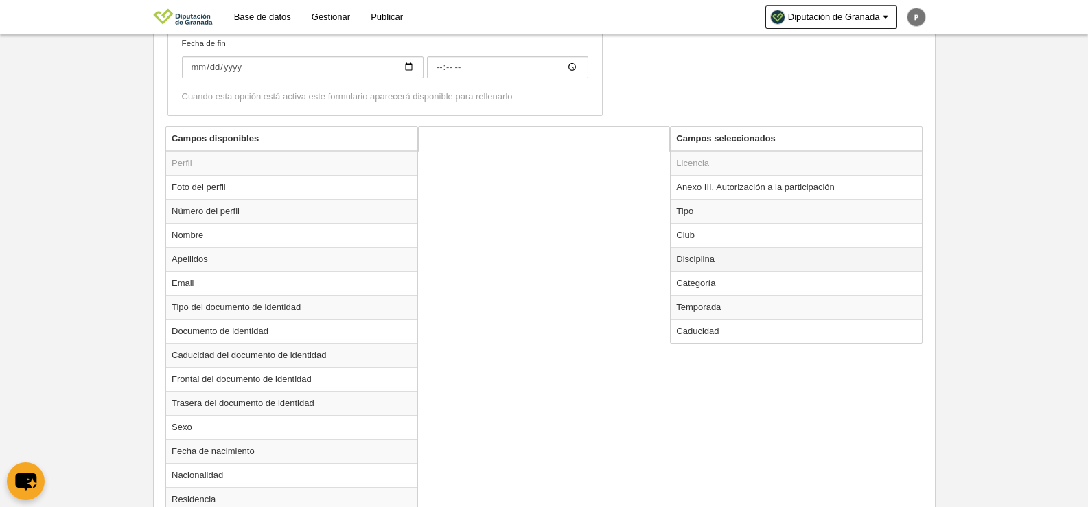
click at [732, 269] on td "Disciplina" at bounding box center [796, 259] width 251 height 24
radio input "true"
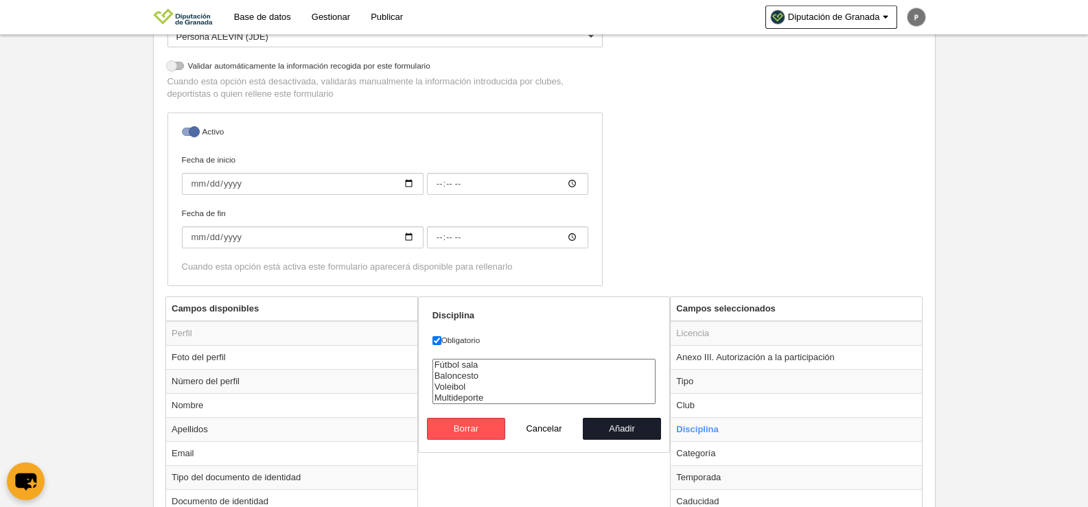
scroll to position [307, 0]
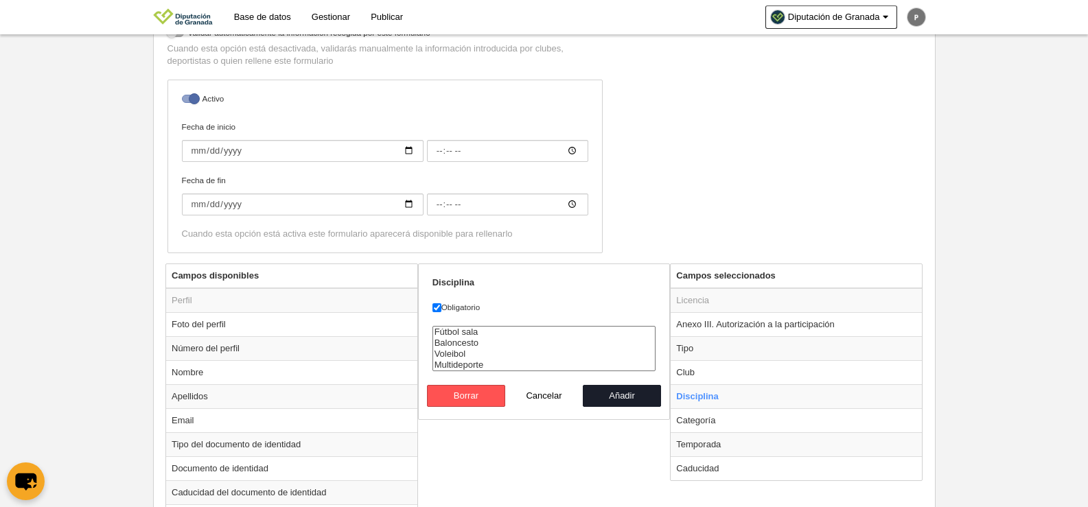
select select "30"
click at [459, 360] on option "Multideporte" at bounding box center [544, 365] width 222 height 11
click at [624, 393] on button "Añadir" at bounding box center [622, 396] width 78 height 22
radio input "false"
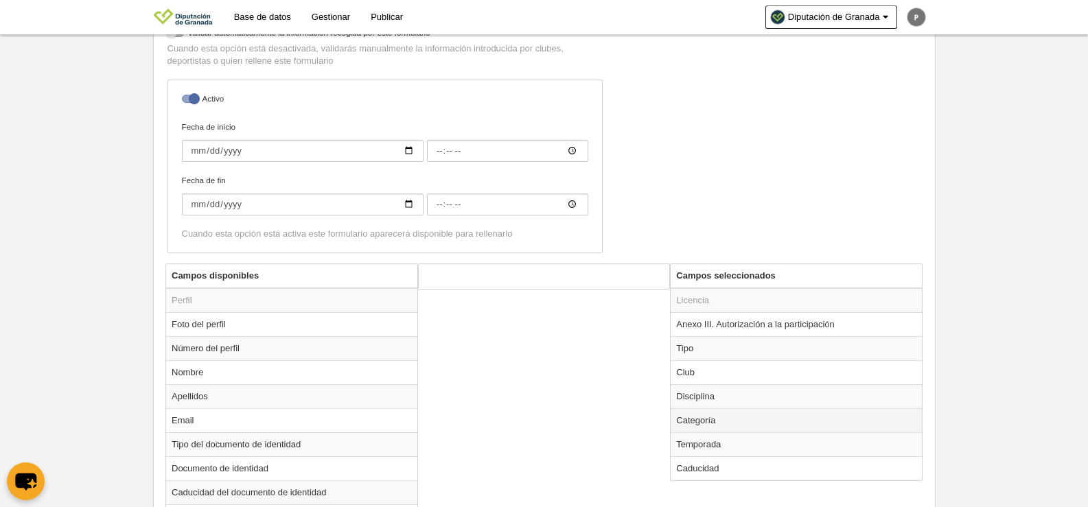
click at [697, 424] on td "Categoría" at bounding box center [796, 420] width 251 height 24
radio input "true"
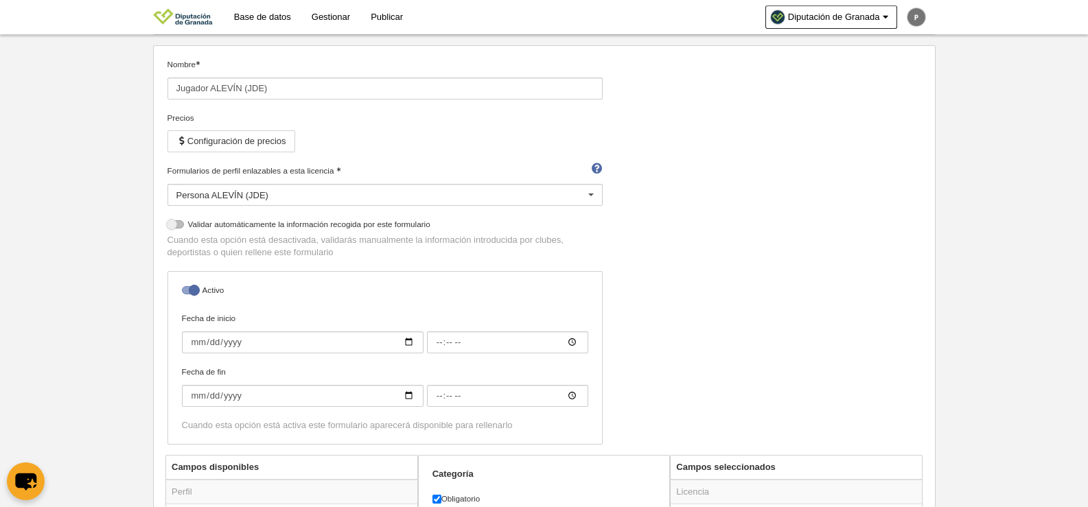
scroll to position [101, 0]
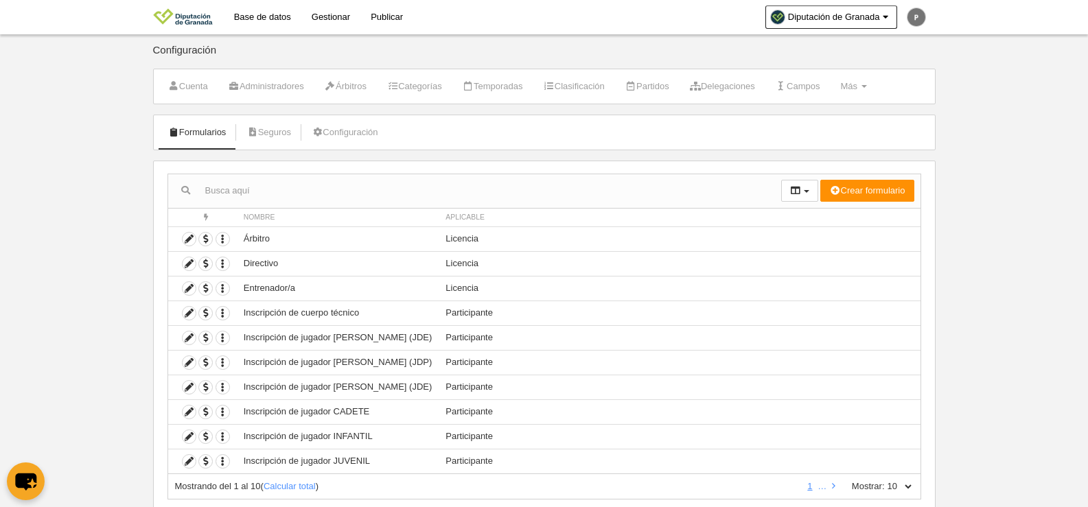
drag, startPoint x: 879, startPoint y: 85, endPoint x: 875, endPoint y: 99, distance: 14.3
click at [857, 86] on span "Más" at bounding box center [848, 86] width 17 height 10
click at [1080, 277] on body "Base de datos Gestionar Publicar Diputación de [GEOGRAPHIC_DATA] Ajustes genera…" at bounding box center [544, 253] width 1088 height 507
click at [193, 361] on icon at bounding box center [189, 362] width 13 height 13
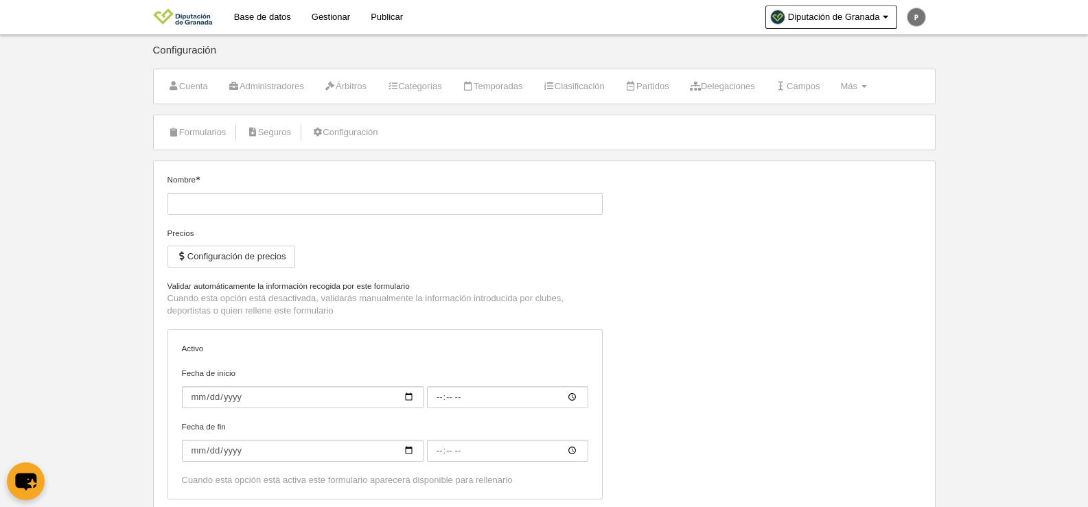
type input "Inscripción de jugador [PERSON_NAME] (JDP)"
checkbox input "true"
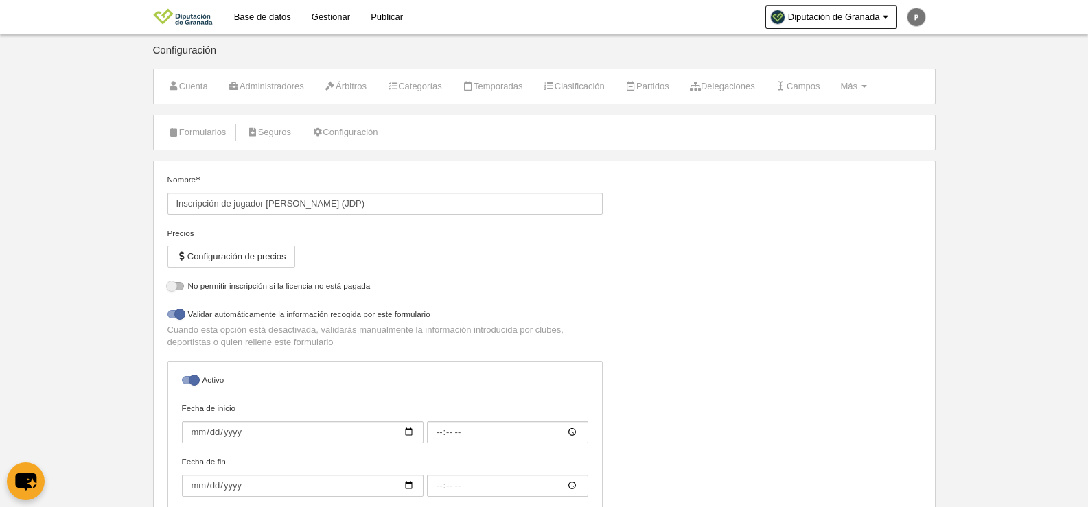
select select "selected"
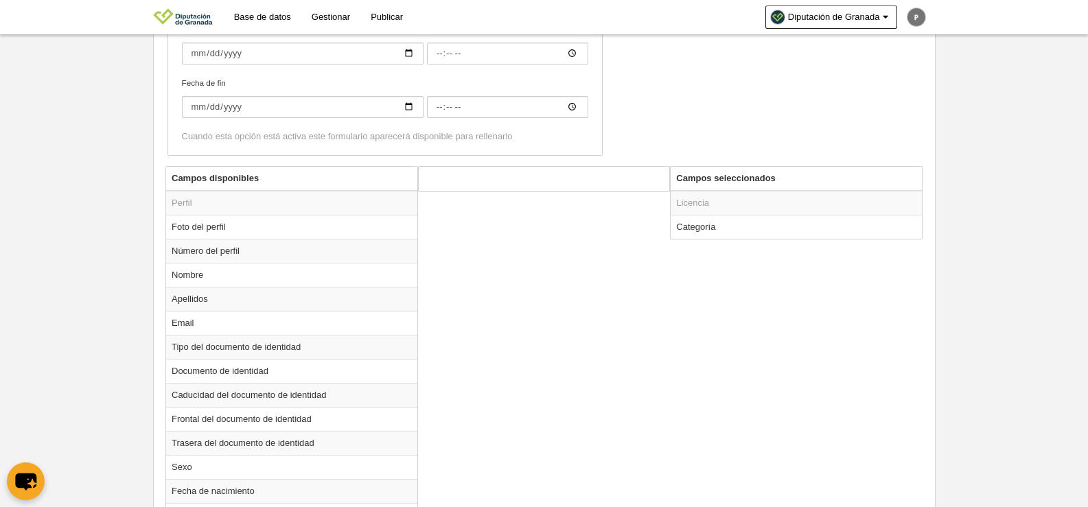
scroll to position [421, 0]
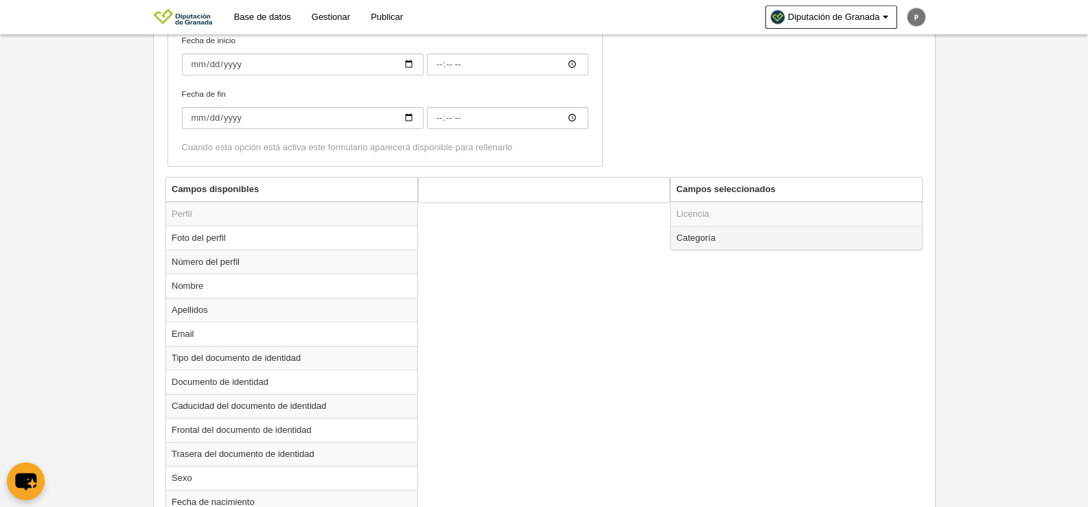
click at [730, 242] on td "Categoría" at bounding box center [796, 238] width 251 height 24
radio input "true"
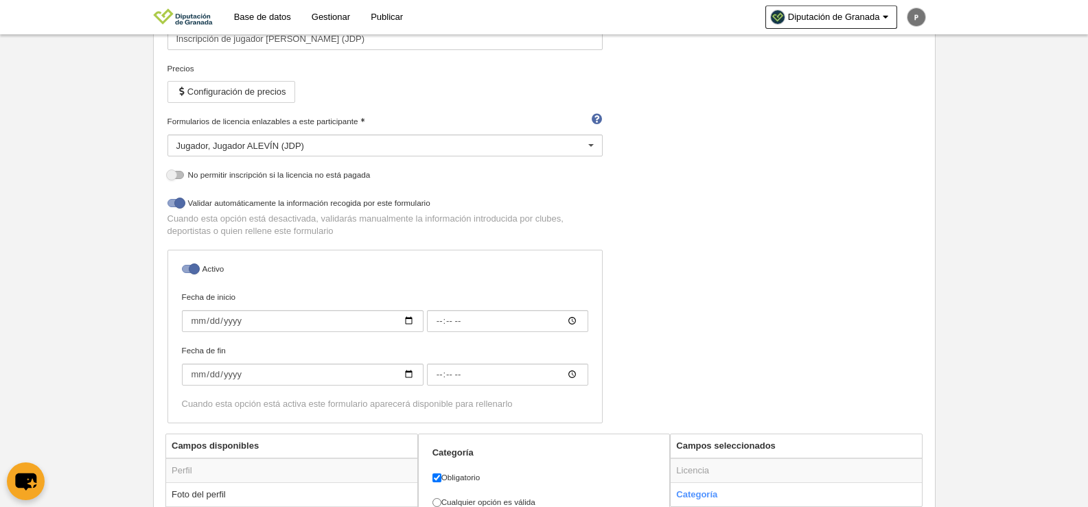
scroll to position [78, 0]
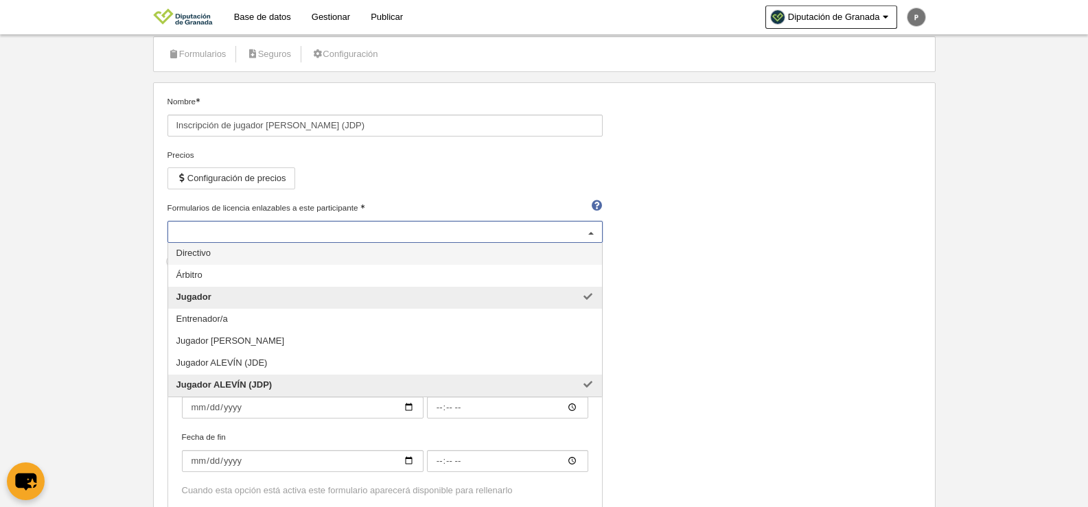
click at [424, 226] on div "Jugador Jugador [PERSON_NAME] (JDP)" at bounding box center [385, 232] width 435 height 22
click at [844, 253] on div "Nombre Inscripción de jugador [PERSON_NAME] (JDP) Precios Configuración de prec…" at bounding box center [544, 307] width 764 height 425
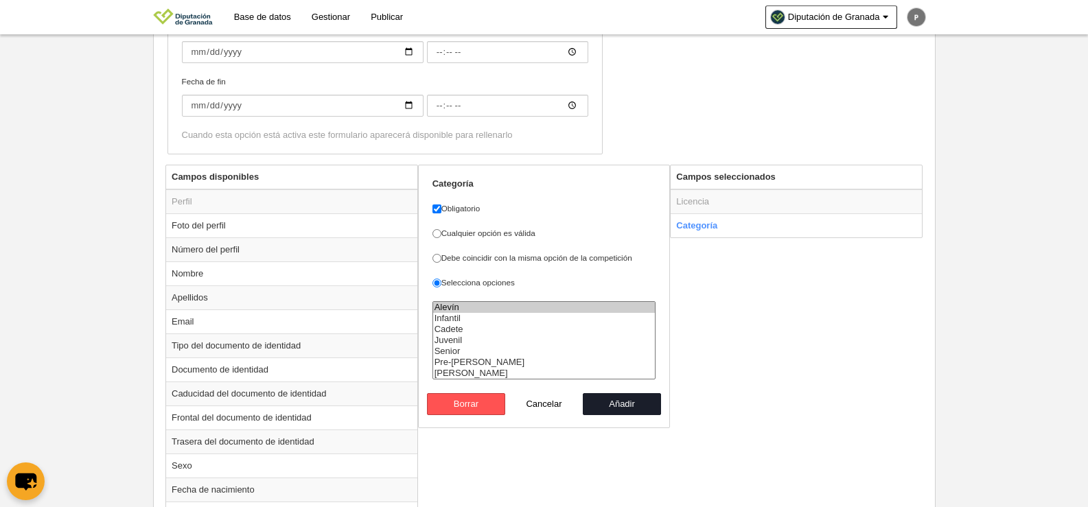
scroll to position [481, 0]
